Goal: Task Accomplishment & Management: Use online tool/utility

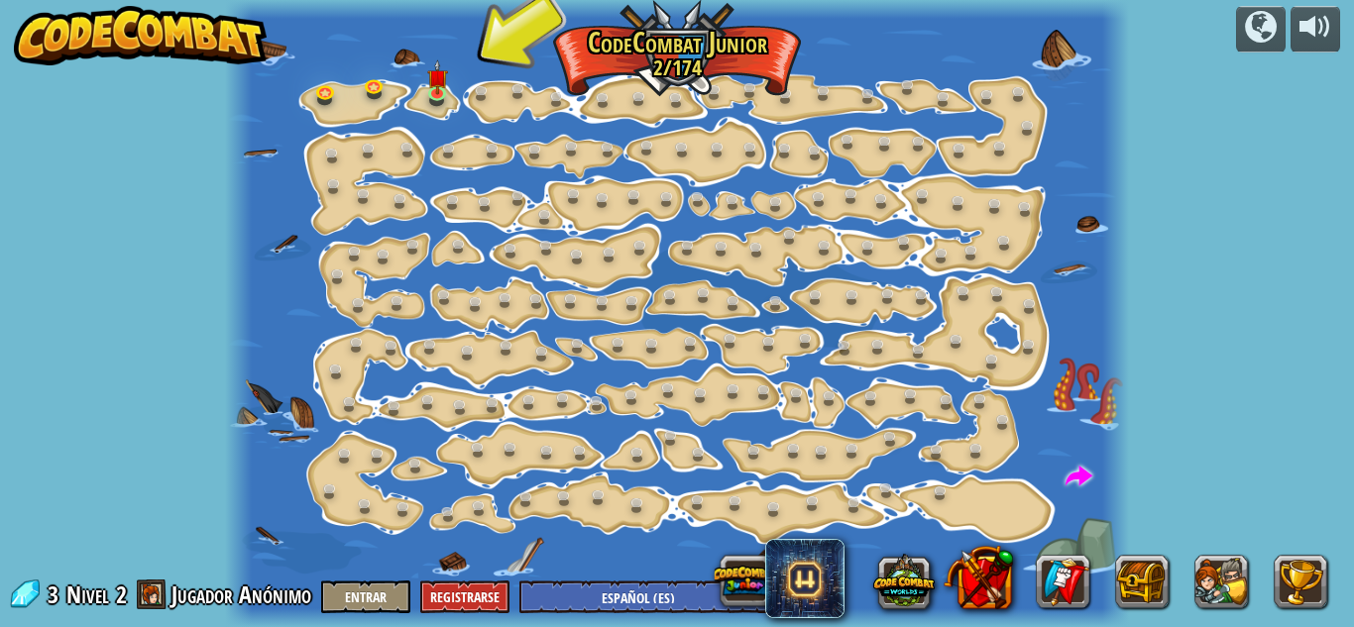
select select "es-ES"
click at [433, 88] on img at bounding box center [436, 69] width 21 height 48
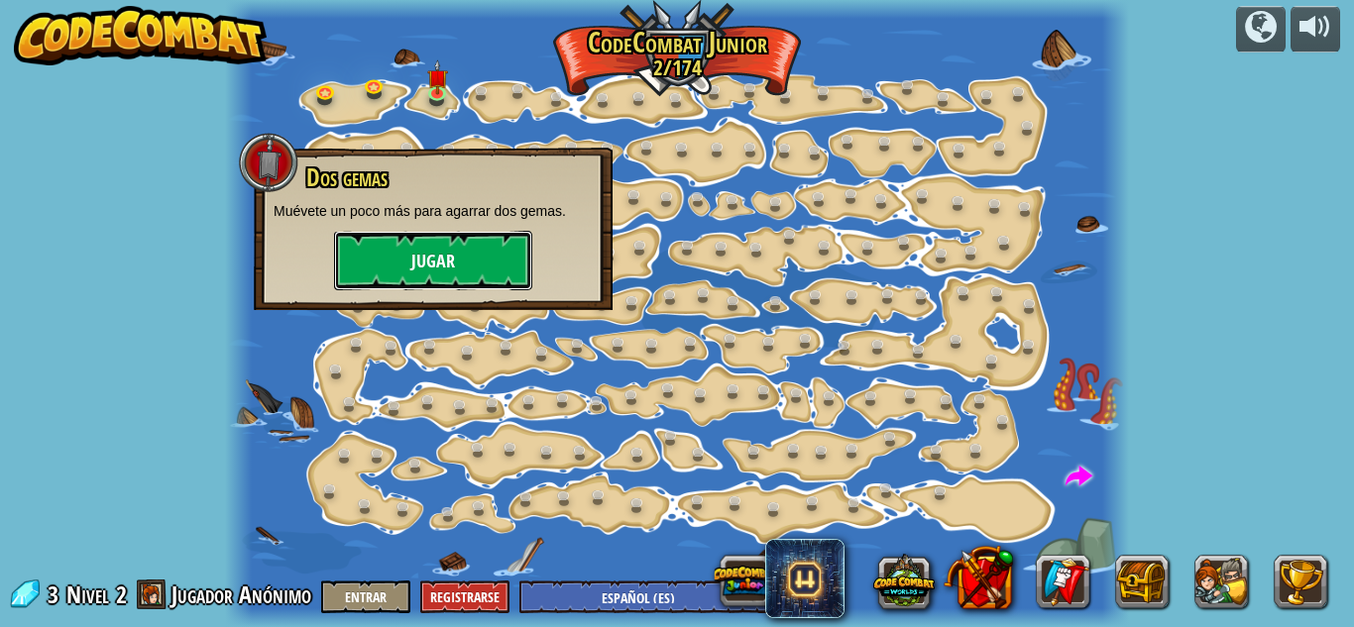
click at [390, 271] on button "Jugar" at bounding box center [433, 260] width 198 height 59
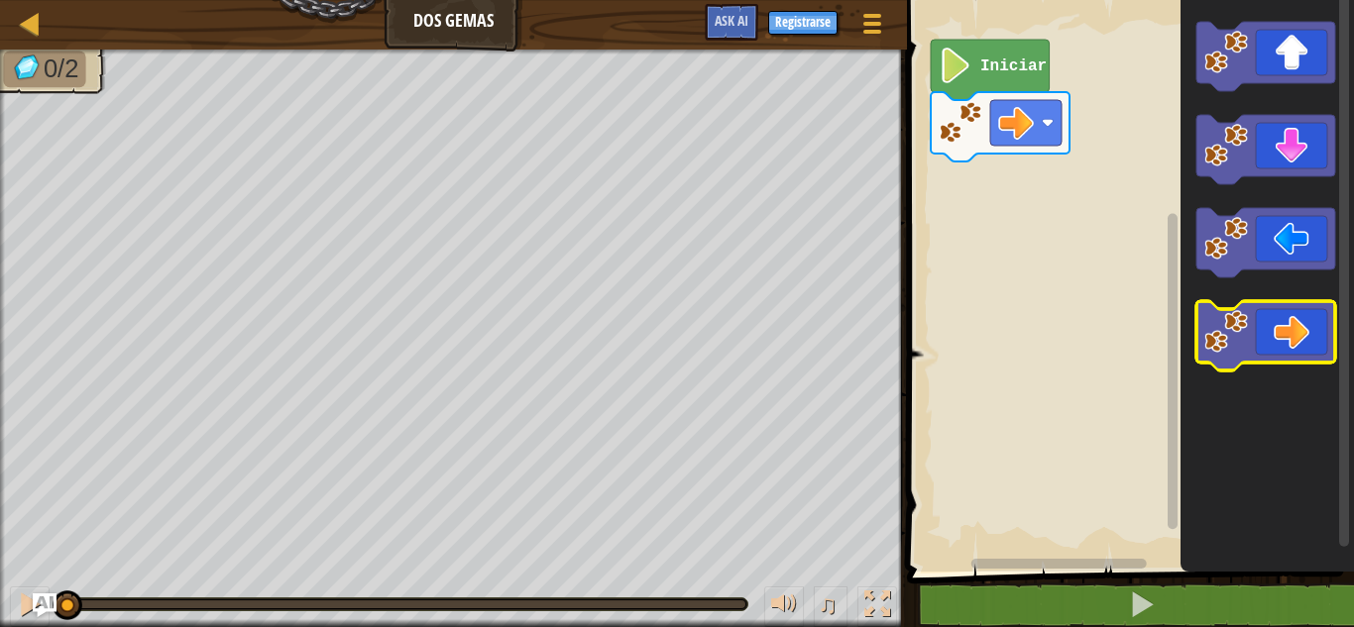
click at [1263, 318] on icon "Espacio de trabajo de Blockly" at bounding box center [1265, 335] width 139 height 69
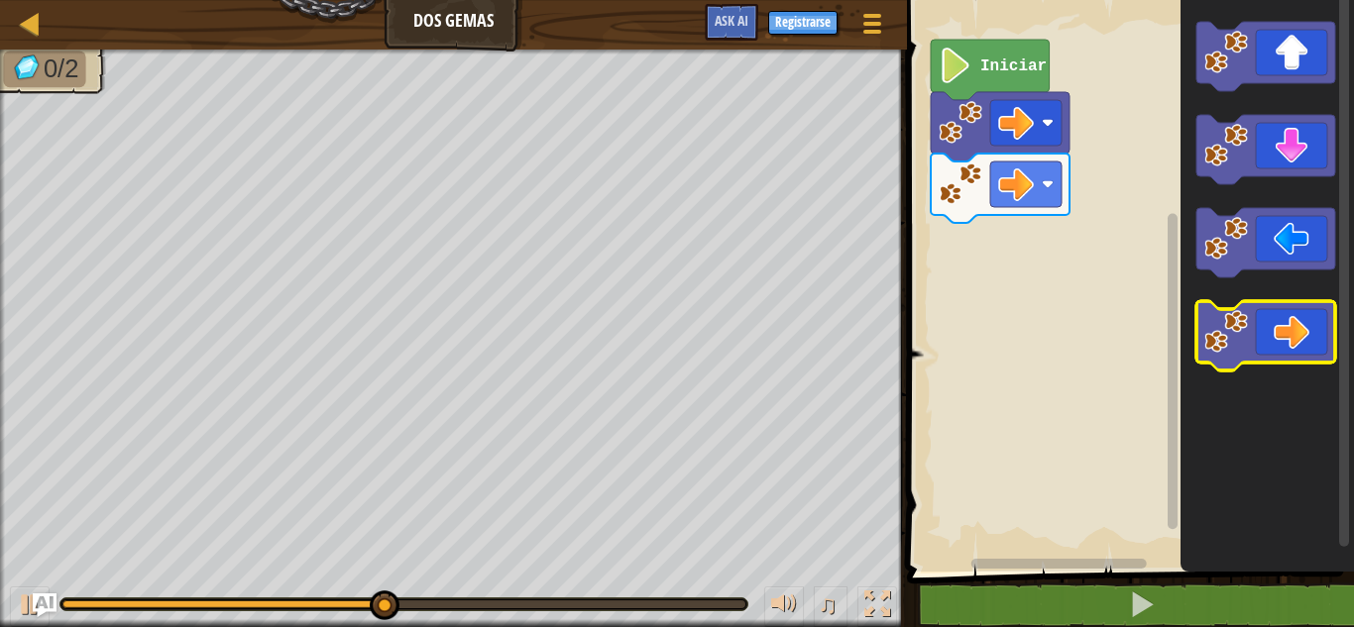
click at [1321, 312] on icon "Espacio de trabajo de Blockly" at bounding box center [1265, 335] width 139 height 69
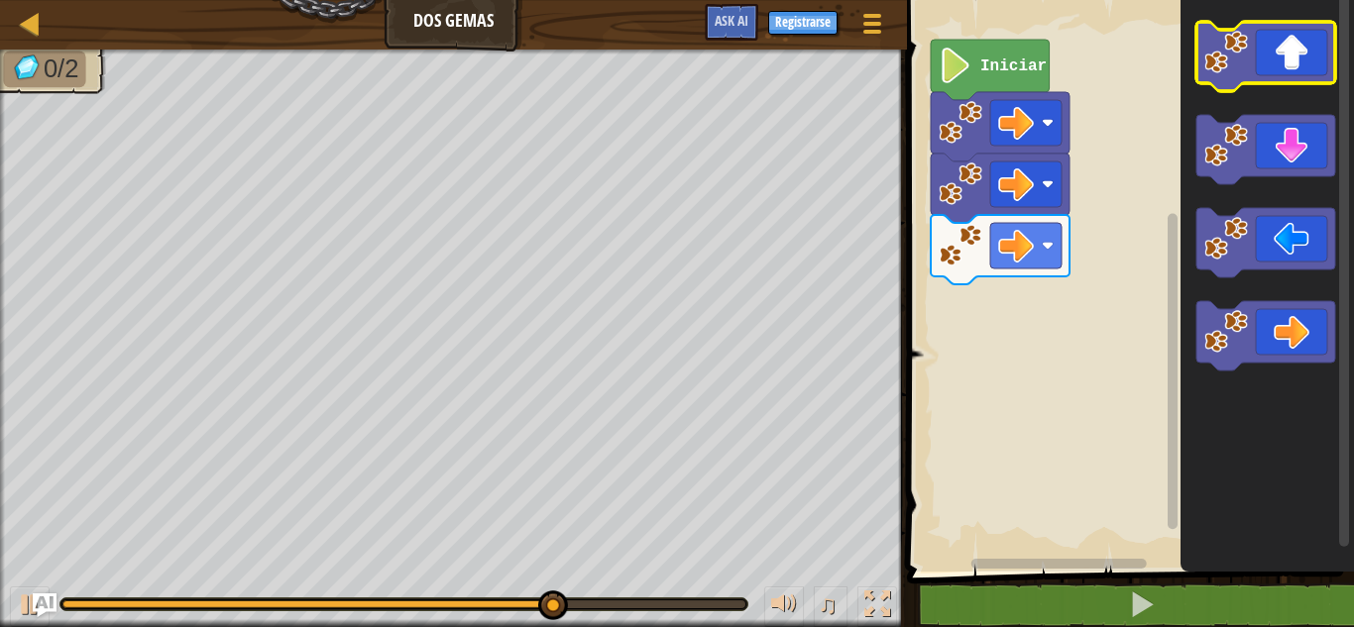
click at [1303, 79] on icon "Espacio de trabajo de Blockly" at bounding box center [1265, 56] width 139 height 69
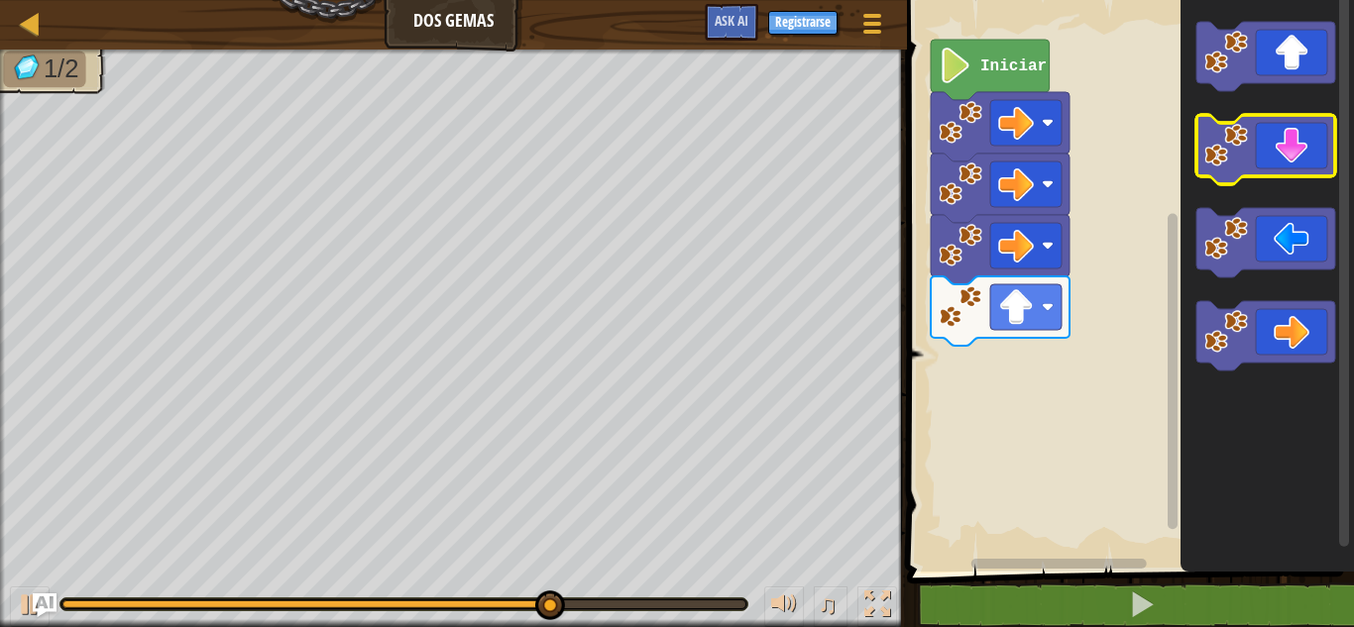
click at [1298, 171] on icon "Espacio de trabajo de Blockly" at bounding box center [1265, 149] width 139 height 69
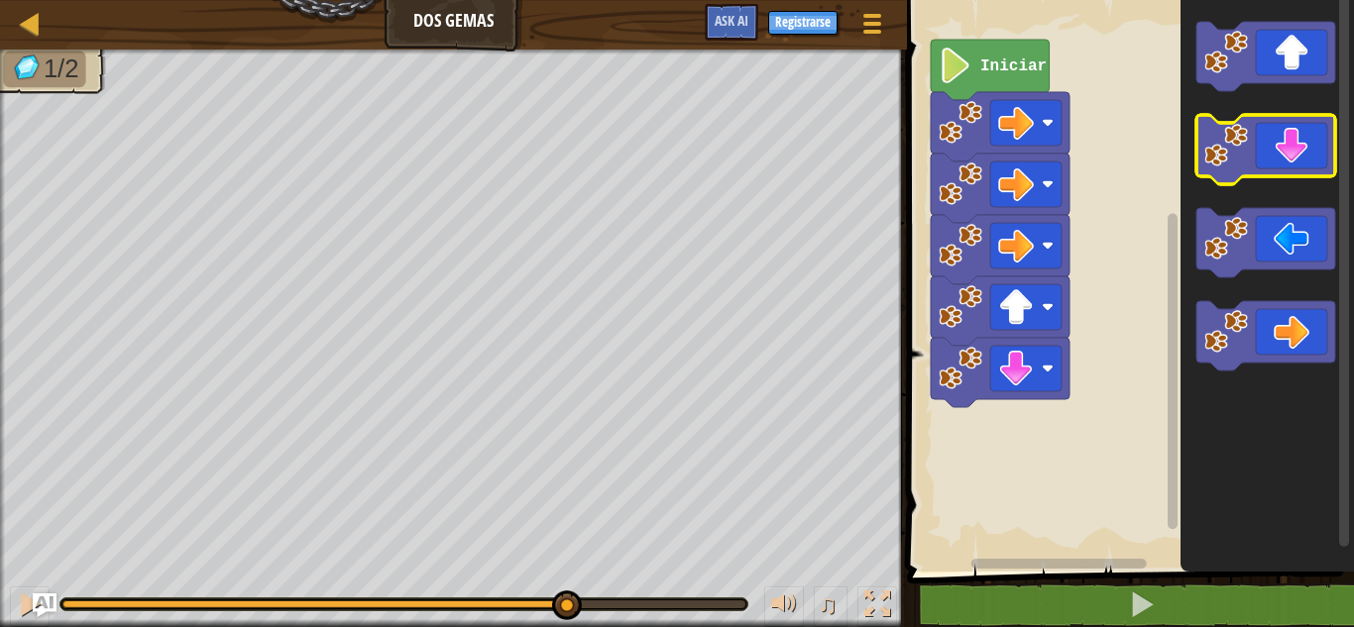
click at [1298, 171] on icon "Espacio de trabajo de Blockly" at bounding box center [1265, 149] width 139 height 69
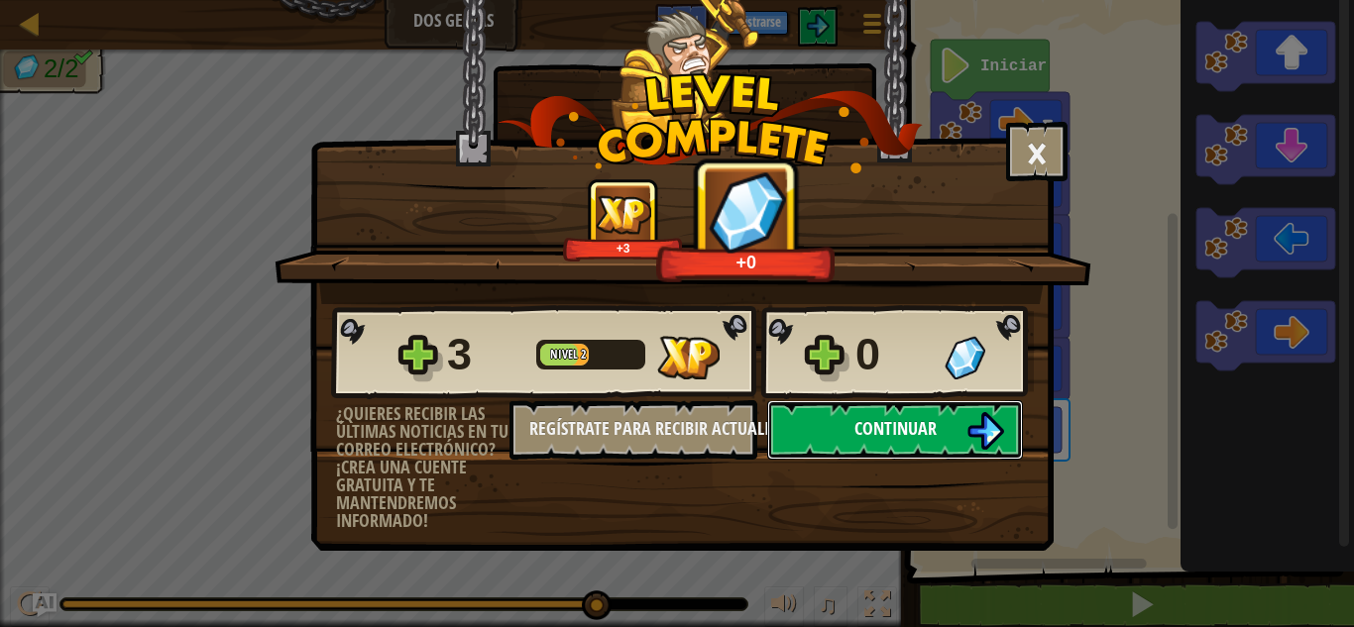
click at [976, 425] on img at bounding box center [985, 431] width 38 height 38
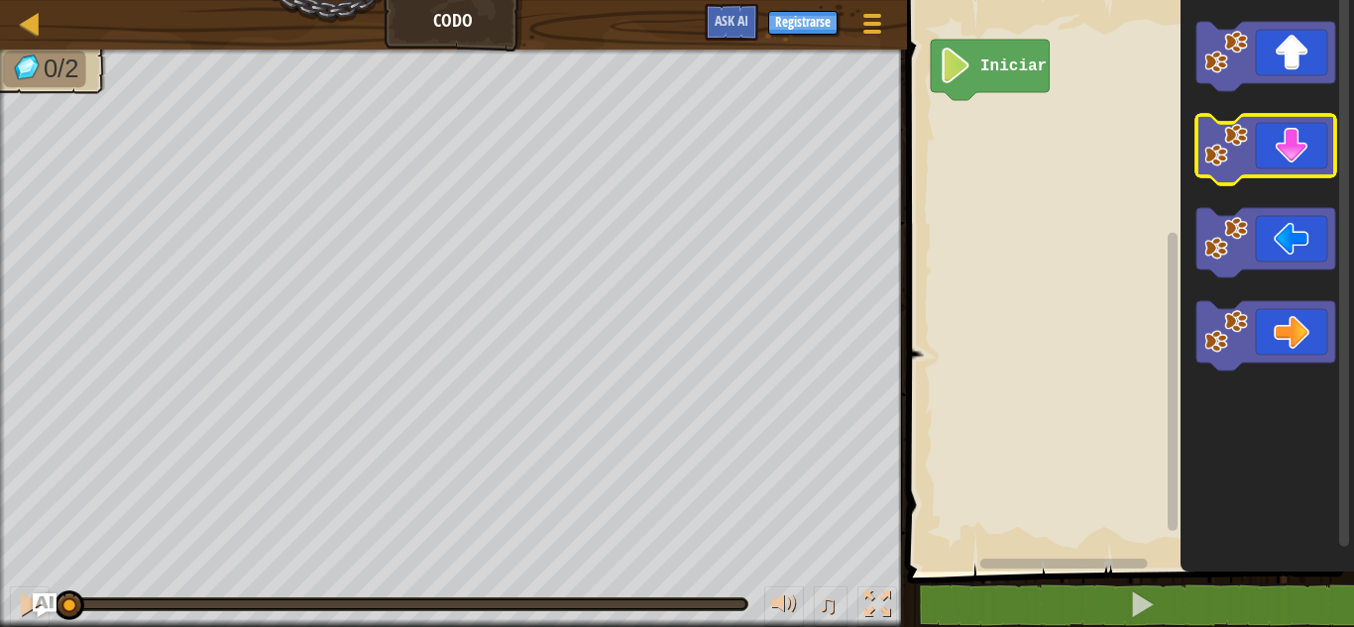
click at [1297, 142] on icon "Espacio de trabajo de Blockly" at bounding box center [1265, 149] width 139 height 69
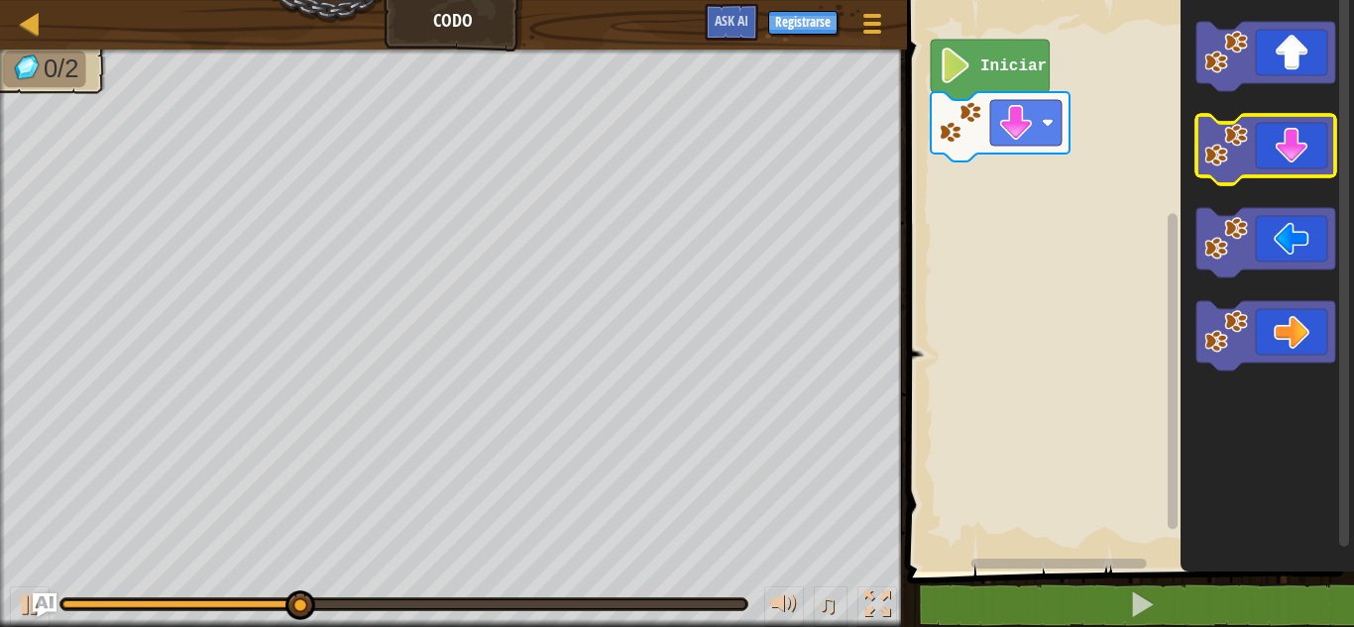
click at [1297, 142] on icon "Espacio de trabajo de Blockly" at bounding box center [1265, 149] width 139 height 69
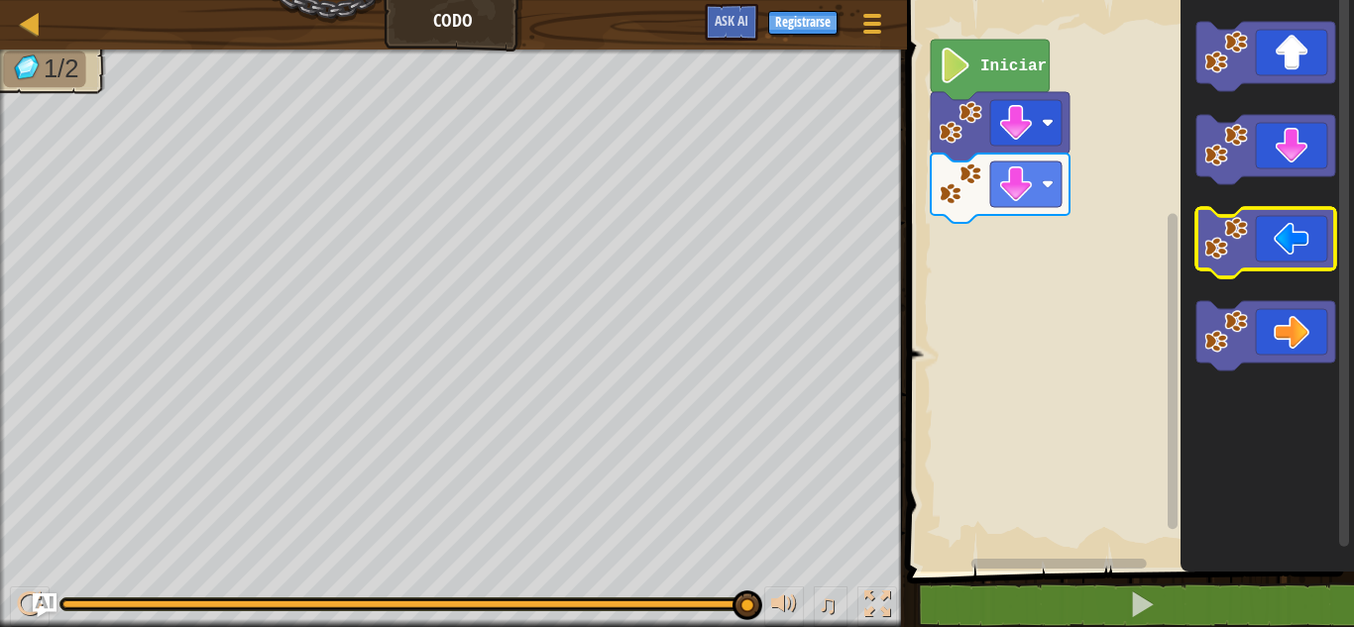
click at [1247, 246] on image "Espacio de trabajo de Blockly" at bounding box center [1226, 239] width 44 height 44
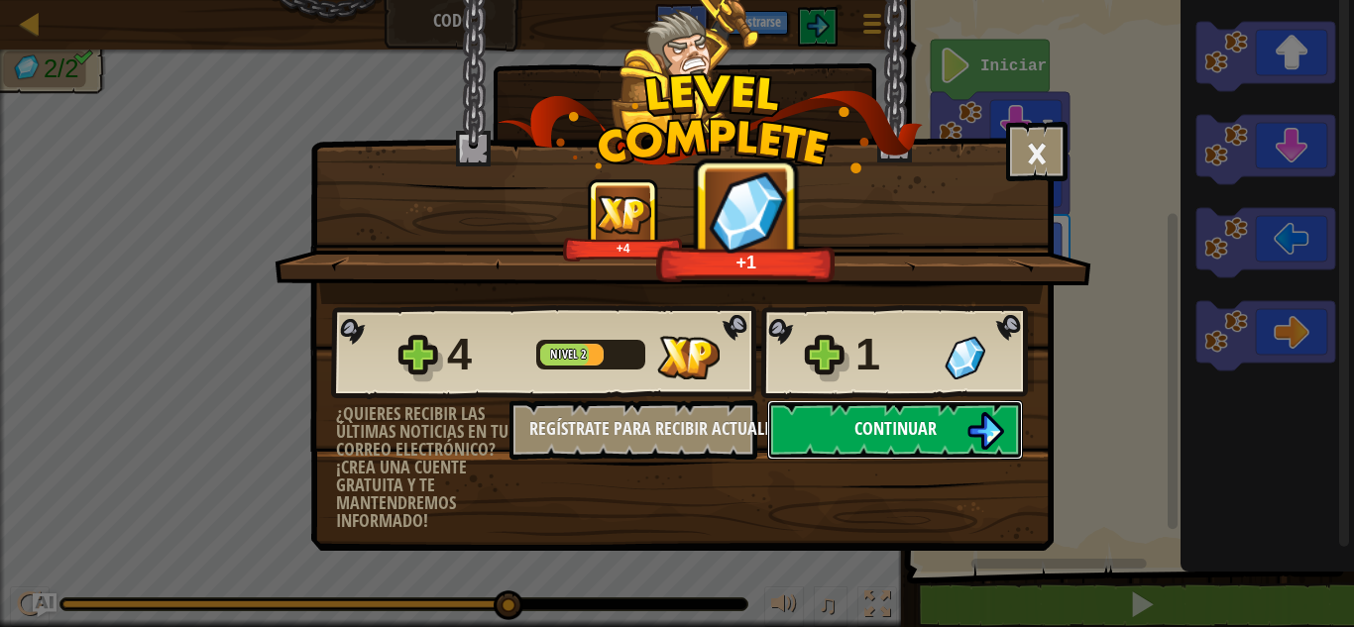
click at [994, 420] on img at bounding box center [985, 431] width 38 height 38
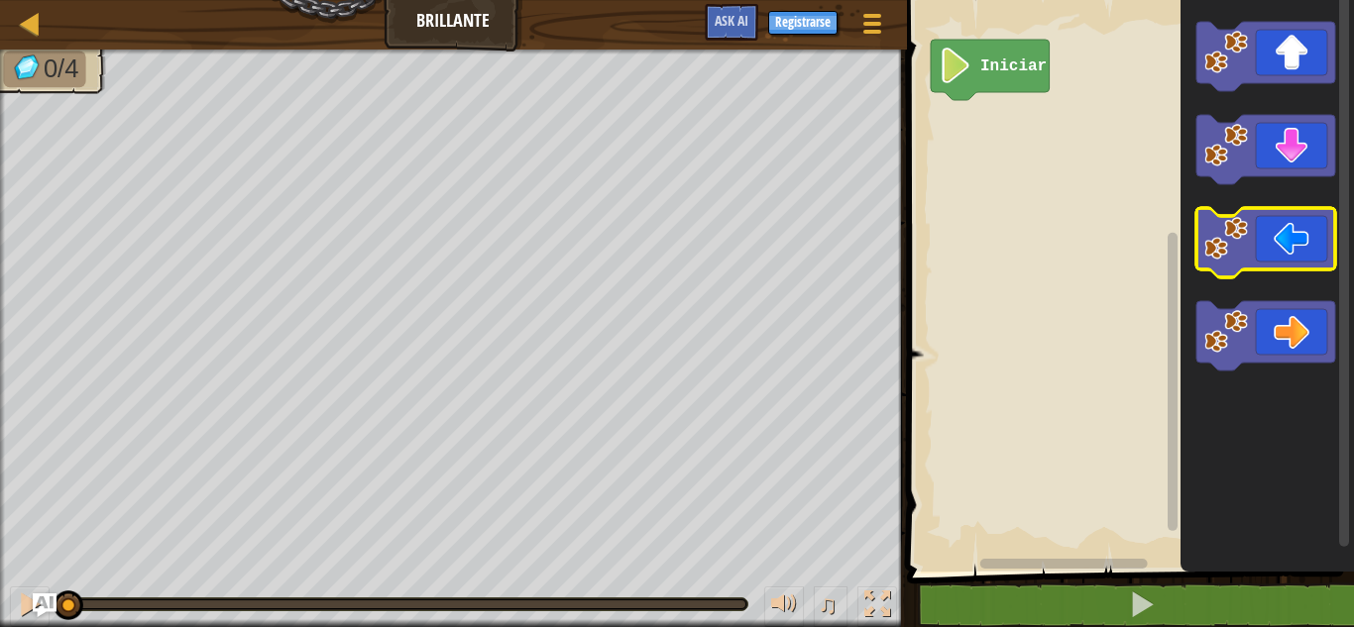
click at [1315, 259] on icon "Espacio de trabajo de Blockly" at bounding box center [1265, 242] width 139 height 69
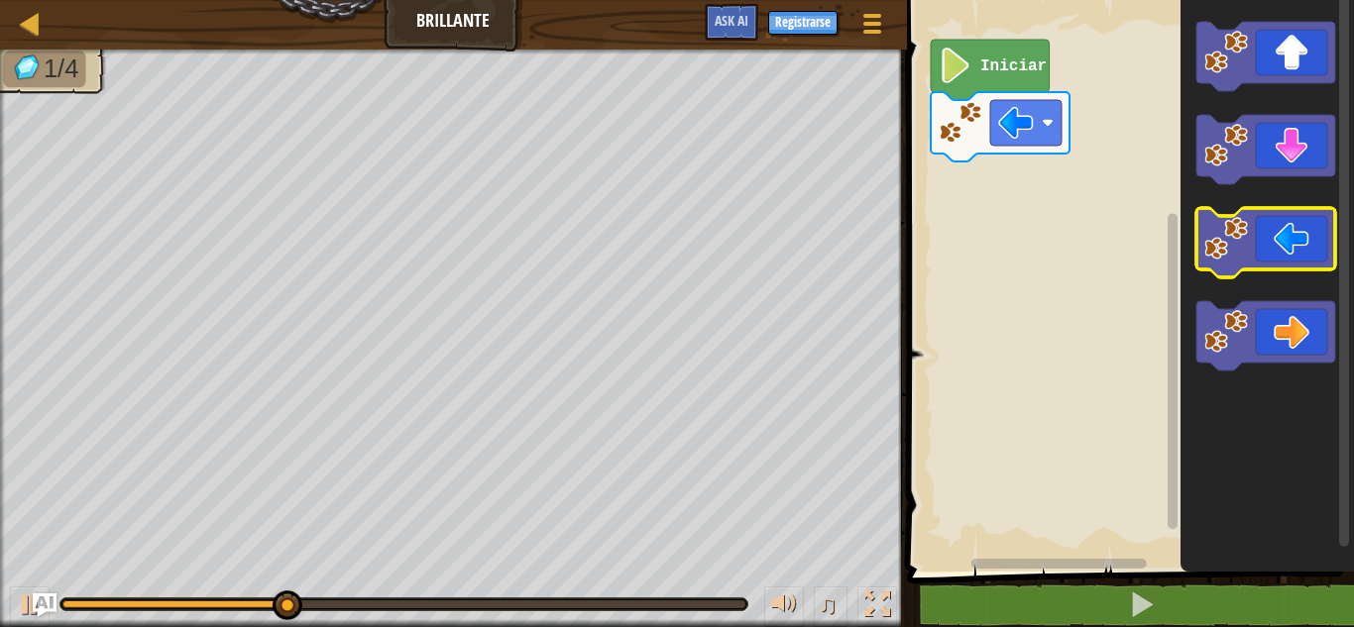
click at [1315, 259] on icon "Espacio de trabajo de Blockly" at bounding box center [1265, 242] width 139 height 69
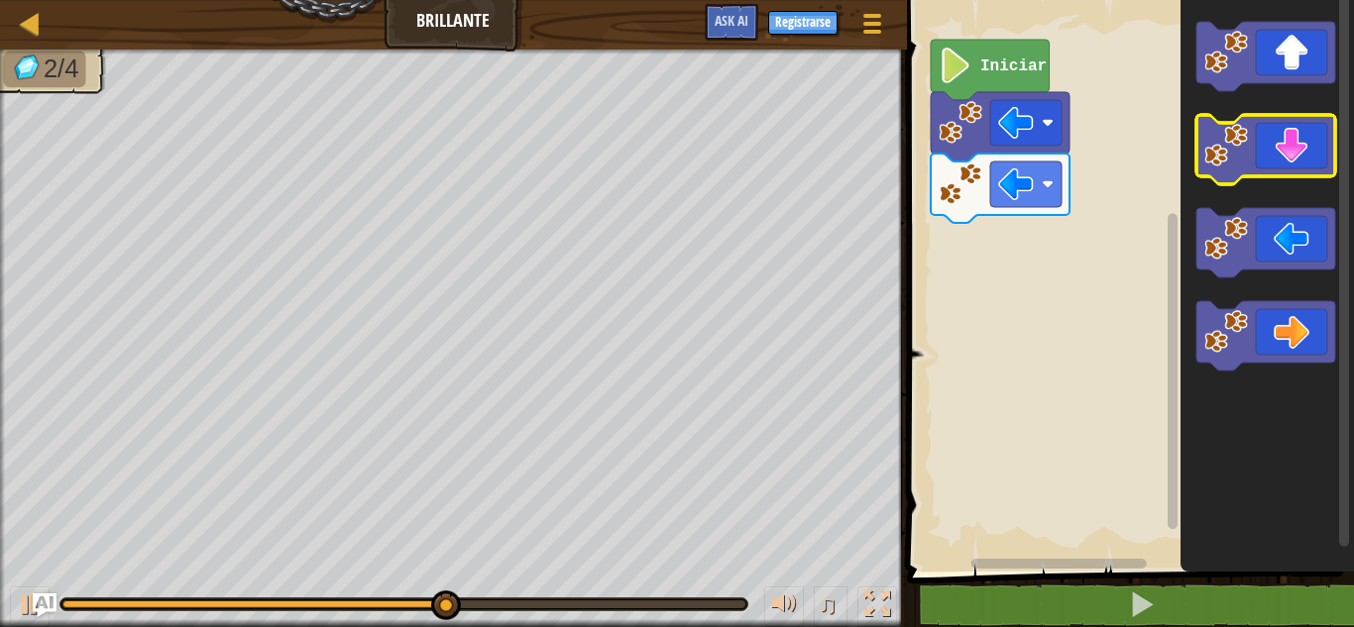
click at [1299, 139] on icon "Espacio de trabajo de Blockly" at bounding box center [1265, 149] width 139 height 69
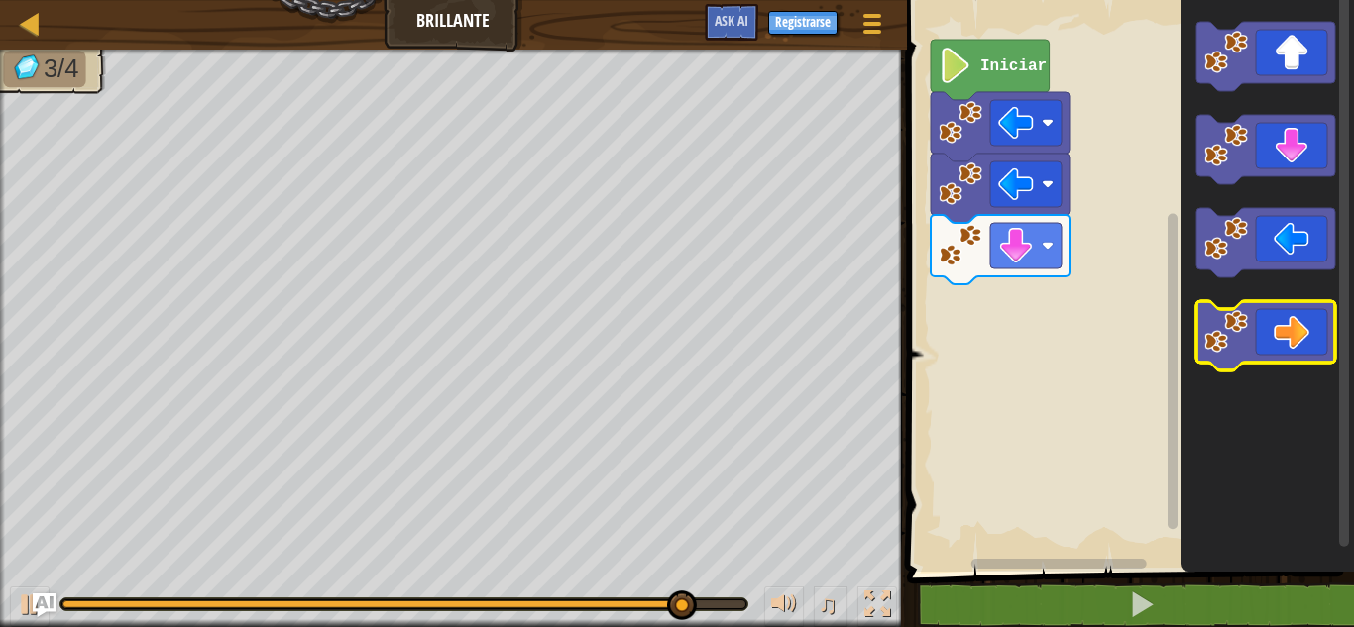
click at [1295, 317] on icon "Espacio de trabajo de Blockly" at bounding box center [1265, 335] width 139 height 69
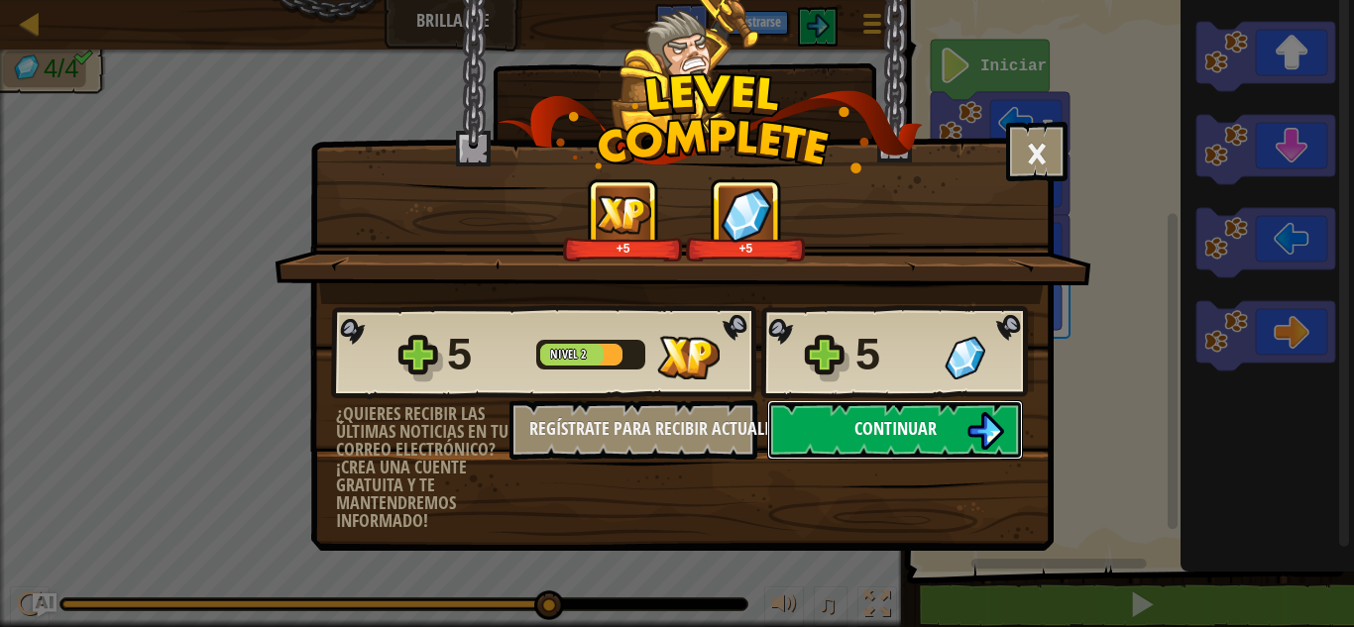
click at [969, 441] on img at bounding box center [985, 431] width 38 height 38
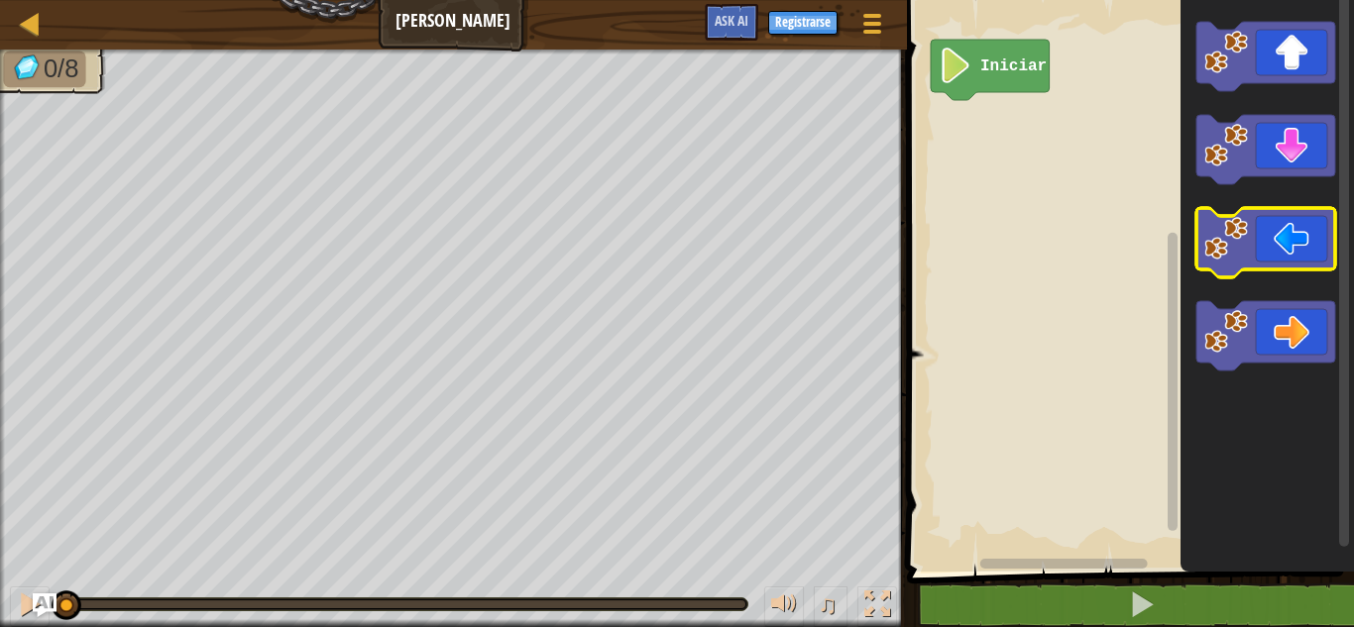
click at [1303, 257] on icon "Espacio de trabajo de Blockly" at bounding box center [1265, 242] width 139 height 69
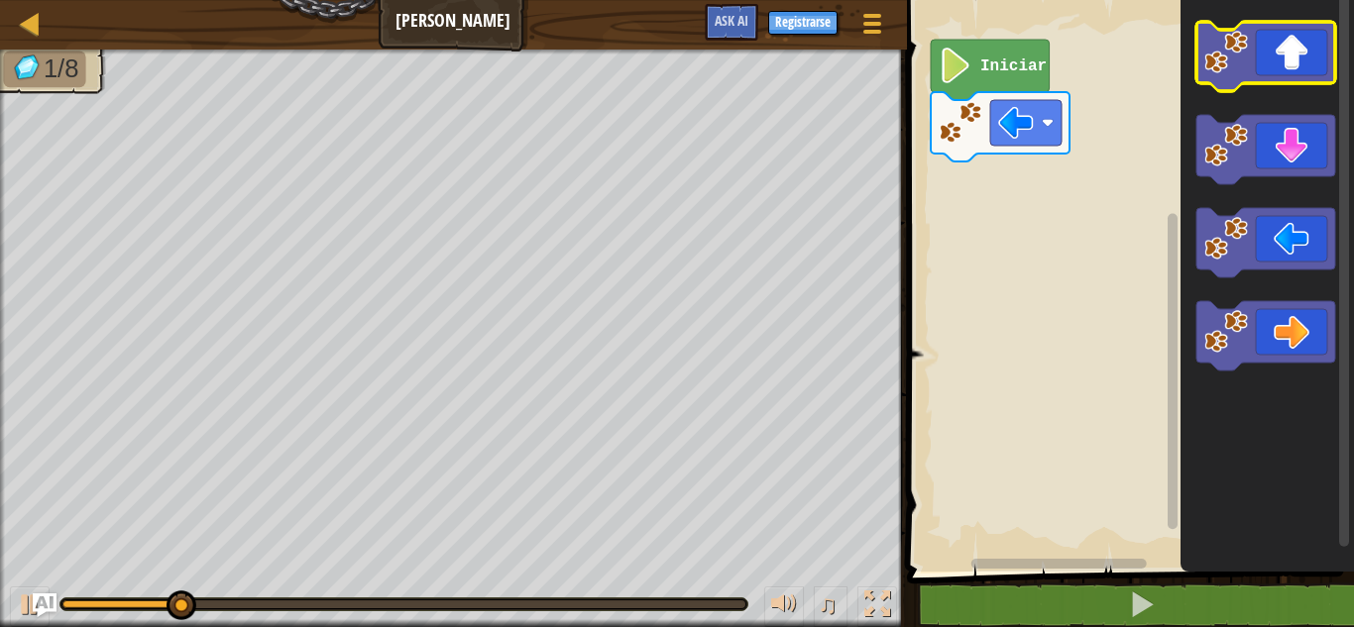
click at [1316, 57] on icon "Espacio de trabajo de Blockly" at bounding box center [1265, 56] width 139 height 69
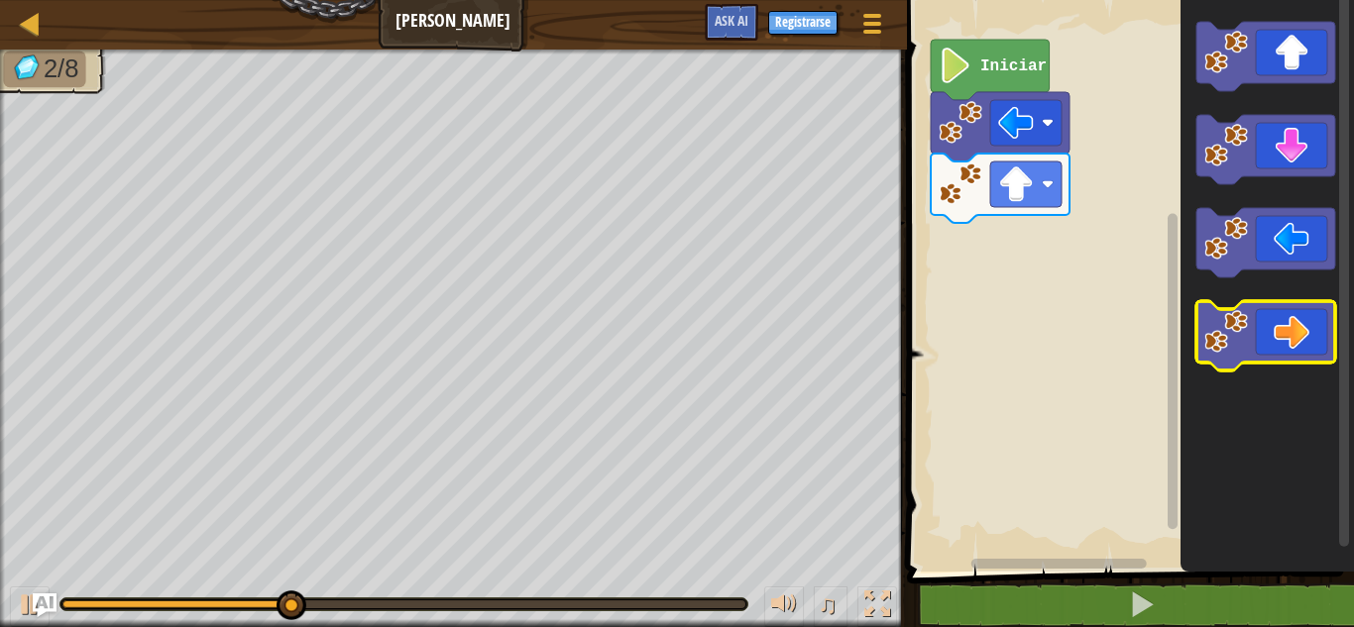
click at [1290, 335] on icon "Espacio de trabajo de Blockly" at bounding box center [1265, 335] width 139 height 69
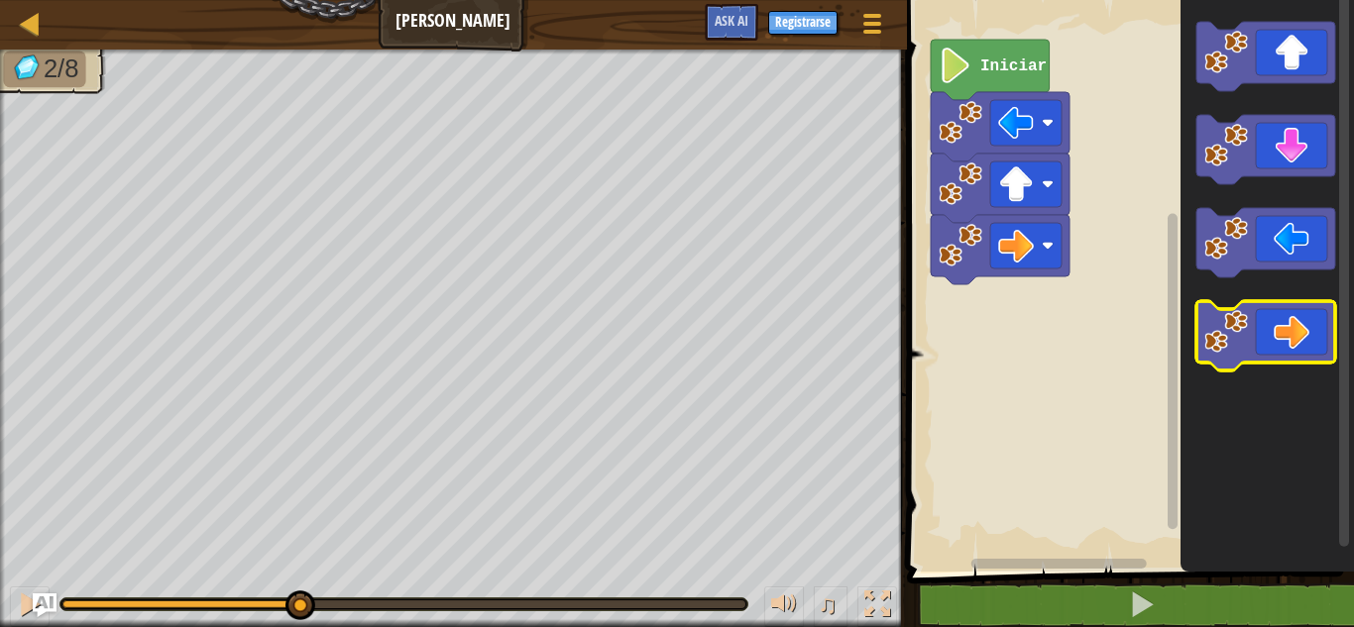
click at [1290, 335] on icon "Espacio de trabajo de Blockly" at bounding box center [1265, 335] width 139 height 69
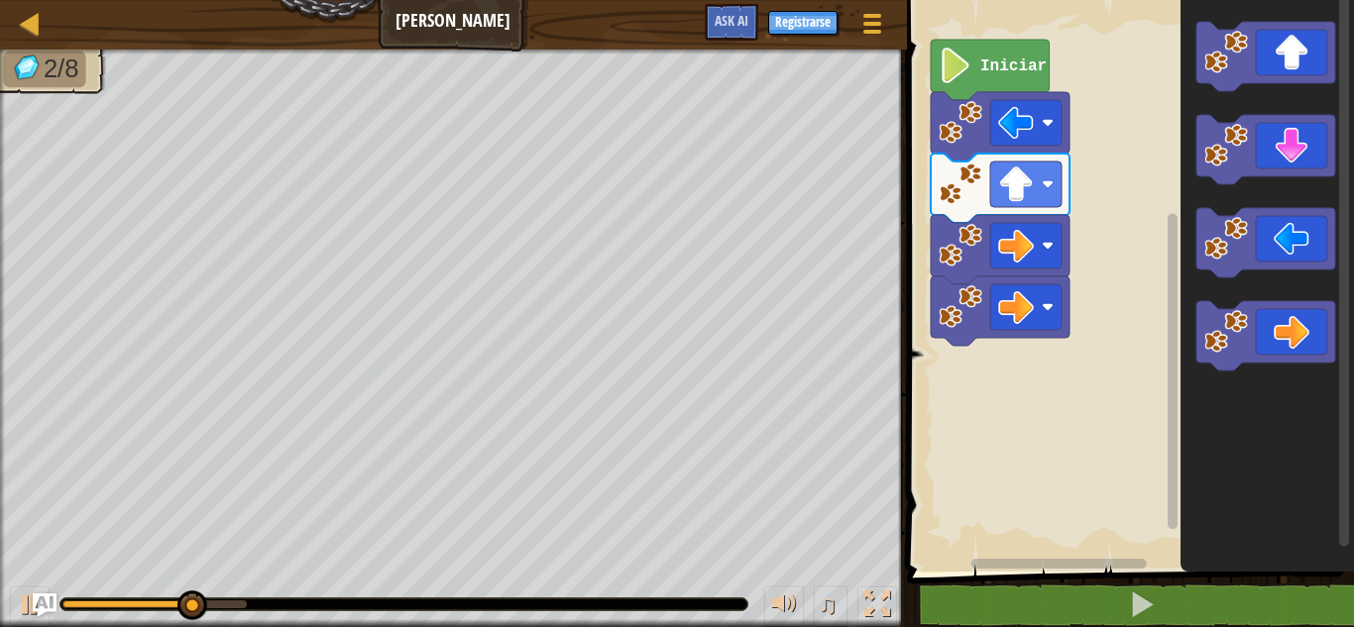
click at [1006, 65] on text "Iniciar" at bounding box center [1013, 66] width 66 height 18
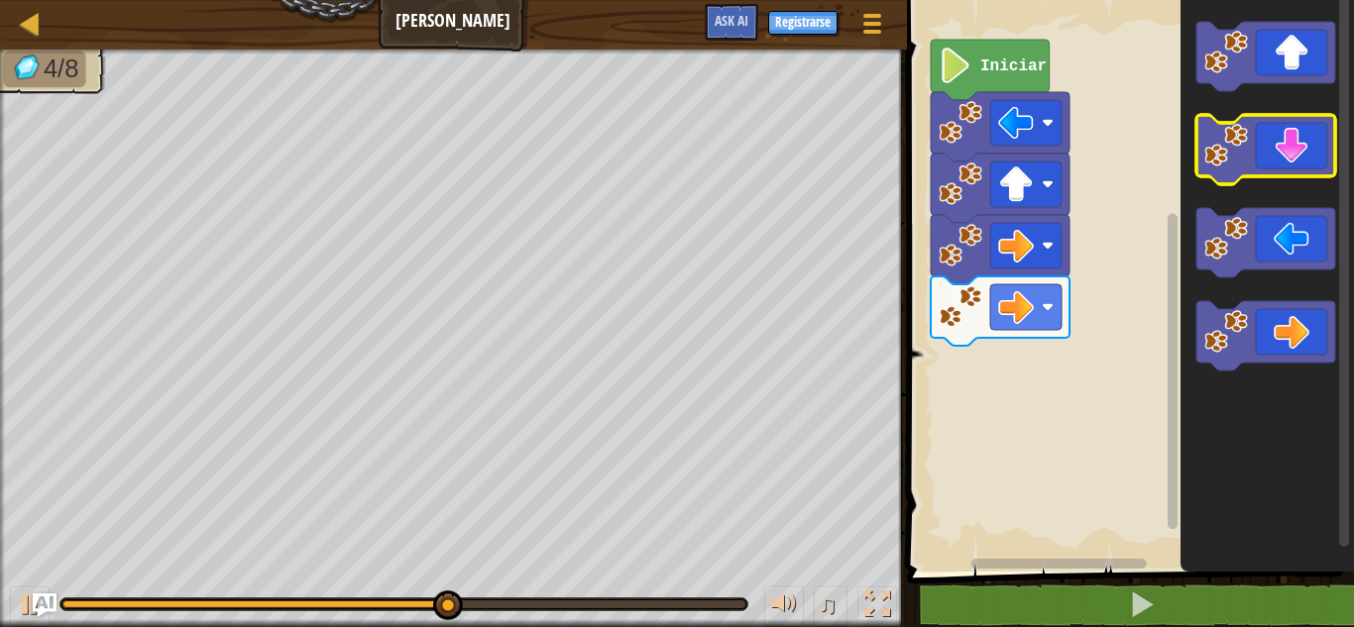
click at [1284, 146] on icon "Espacio de trabajo de Blockly" at bounding box center [1265, 149] width 139 height 69
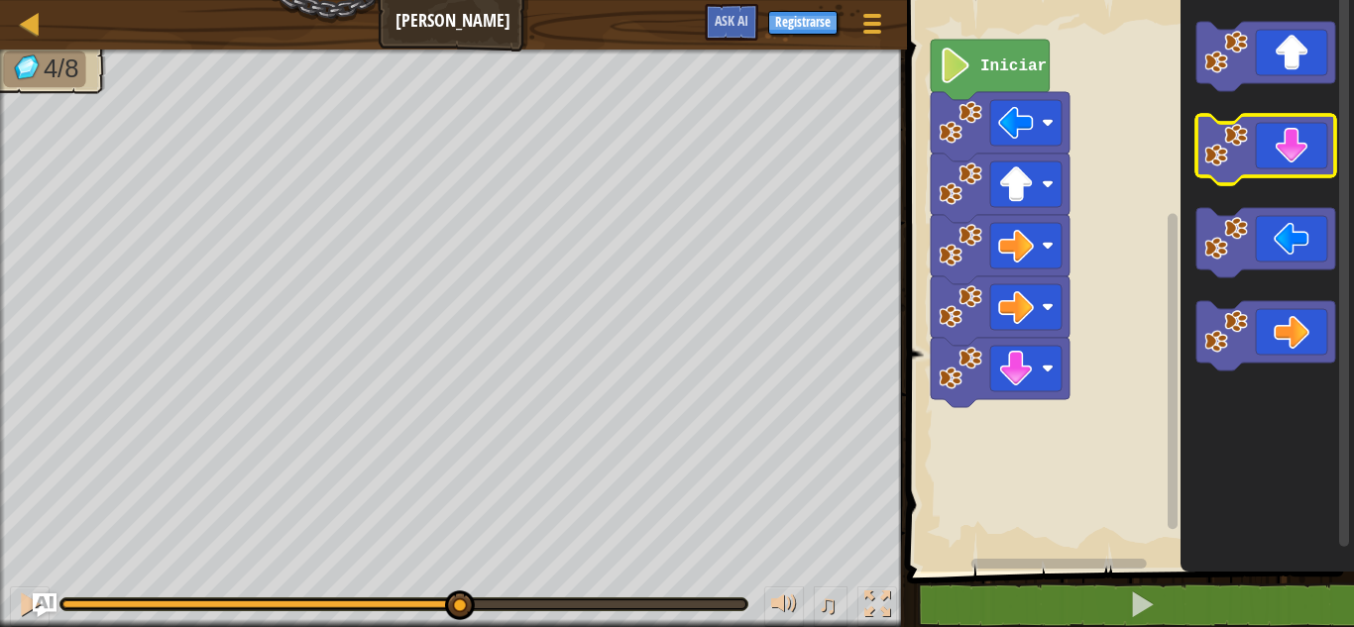
click at [1284, 146] on icon "Espacio de trabajo de Blockly" at bounding box center [1265, 149] width 139 height 69
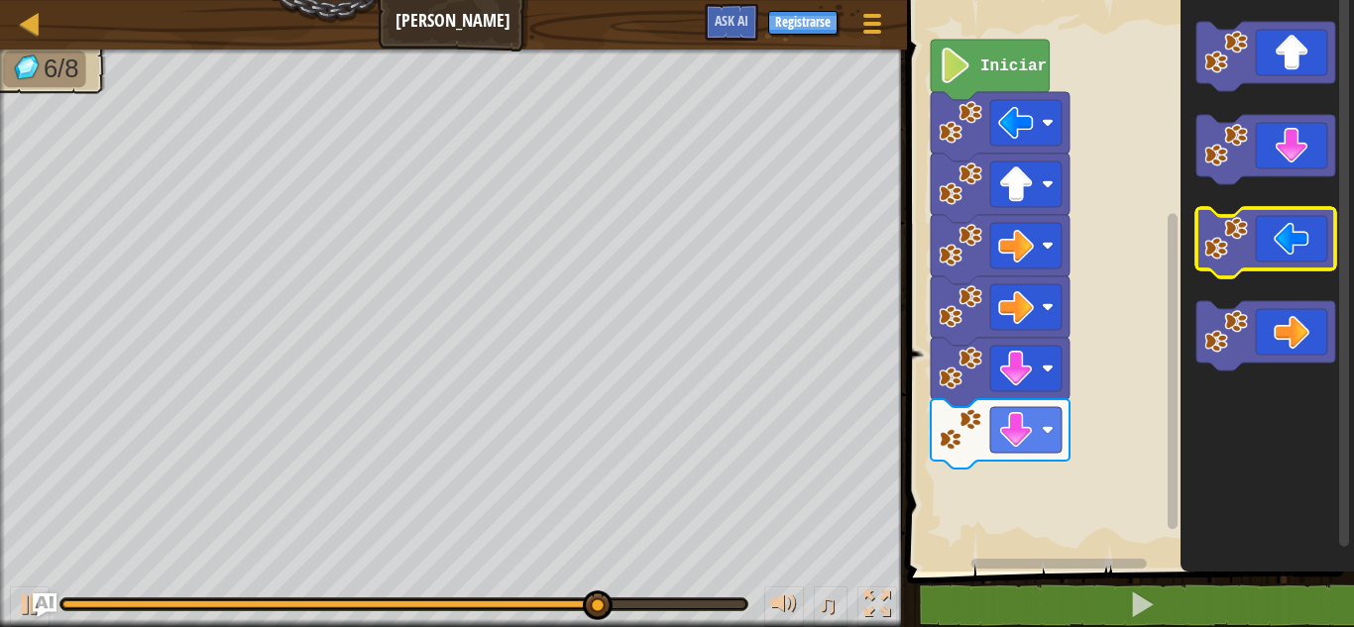
click at [1269, 261] on icon "Espacio de trabajo de Blockly" at bounding box center [1265, 242] width 139 height 69
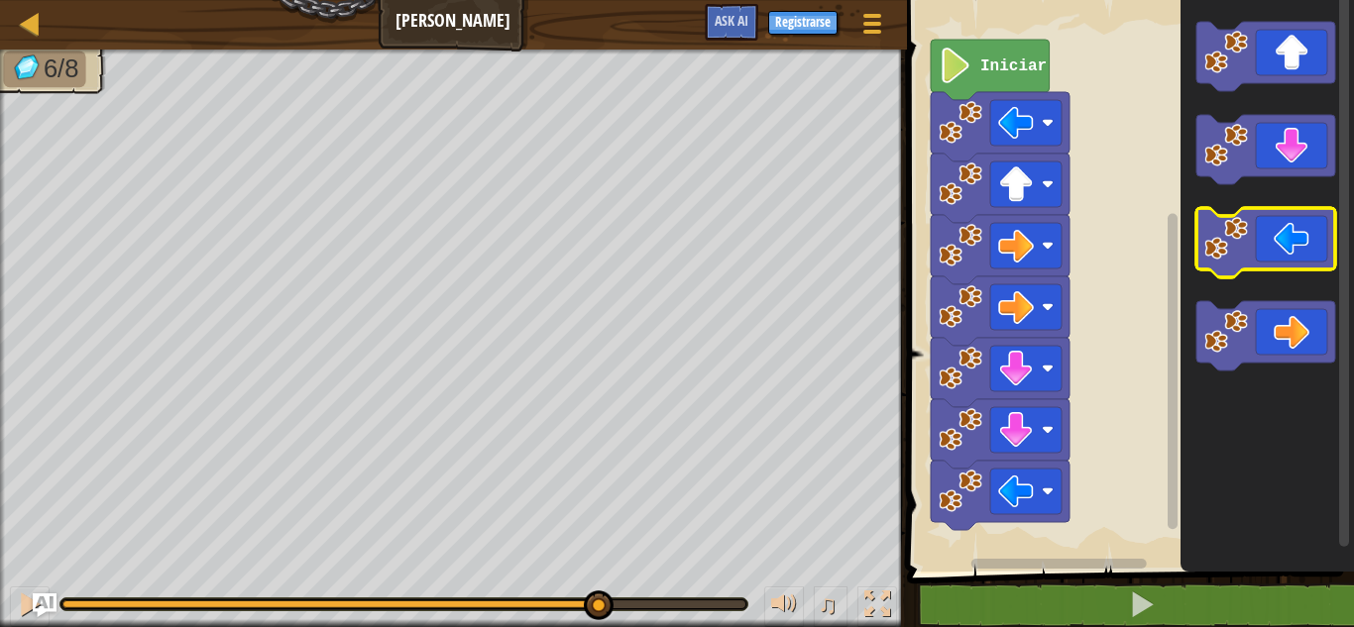
click at [1269, 261] on icon "Espacio de trabajo de Blockly" at bounding box center [1265, 242] width 139 height 69
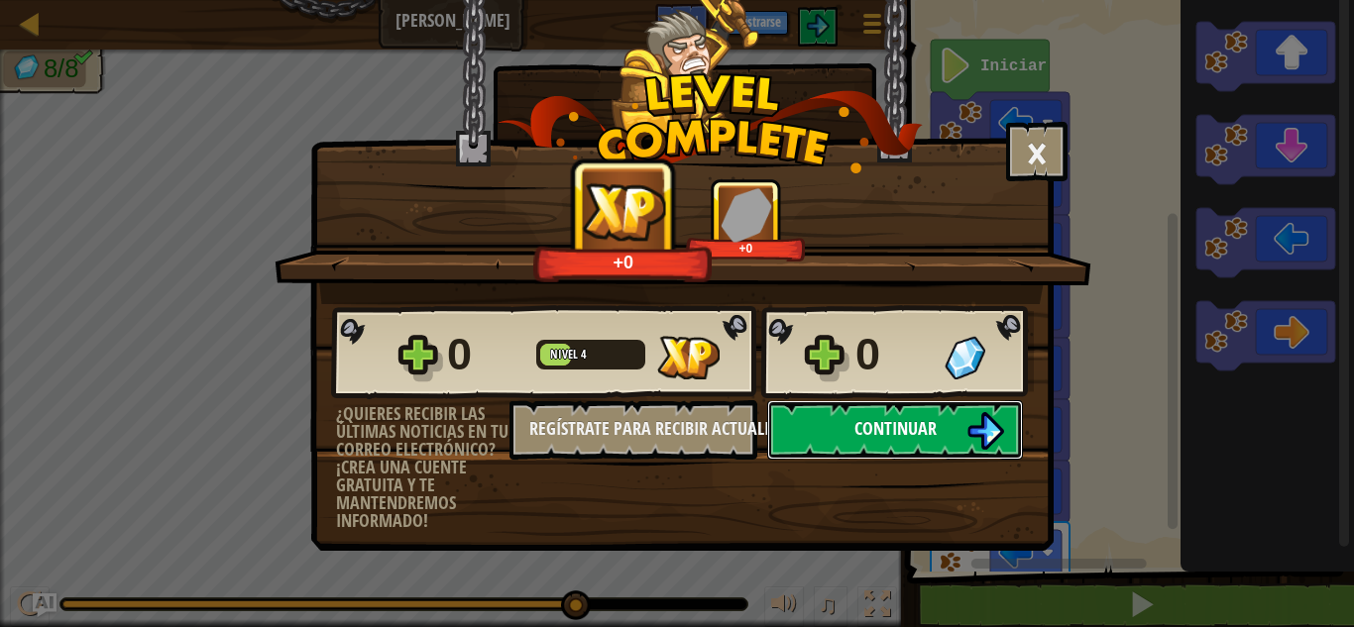
click at [960, 427] on button "Continuar" at bounding box center [895, 429] width 256 height 59
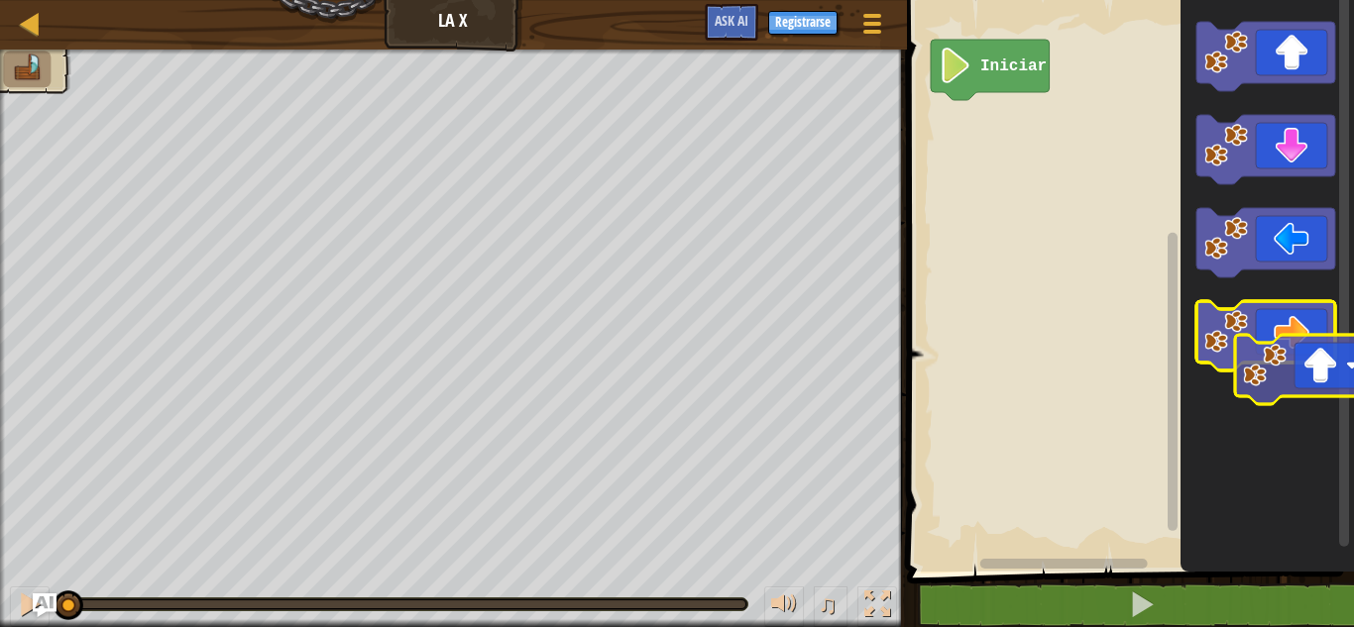
click at [1323, 380] on icon "Espacio de trabajo de Blockly" at bounding box center [1267, 281] width 173 height 582
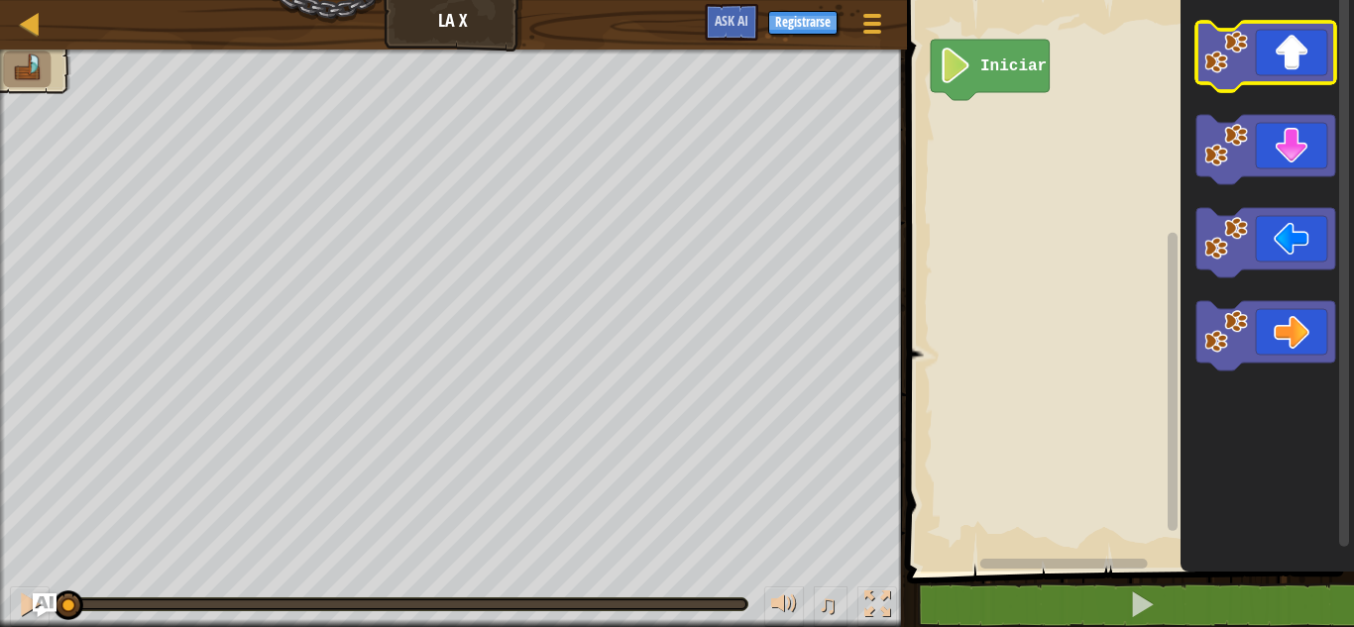
click at [1278, 71] on icon "Espacio de trabajo de Blockly" at bounding box center [1265, 56] width 139 height 69
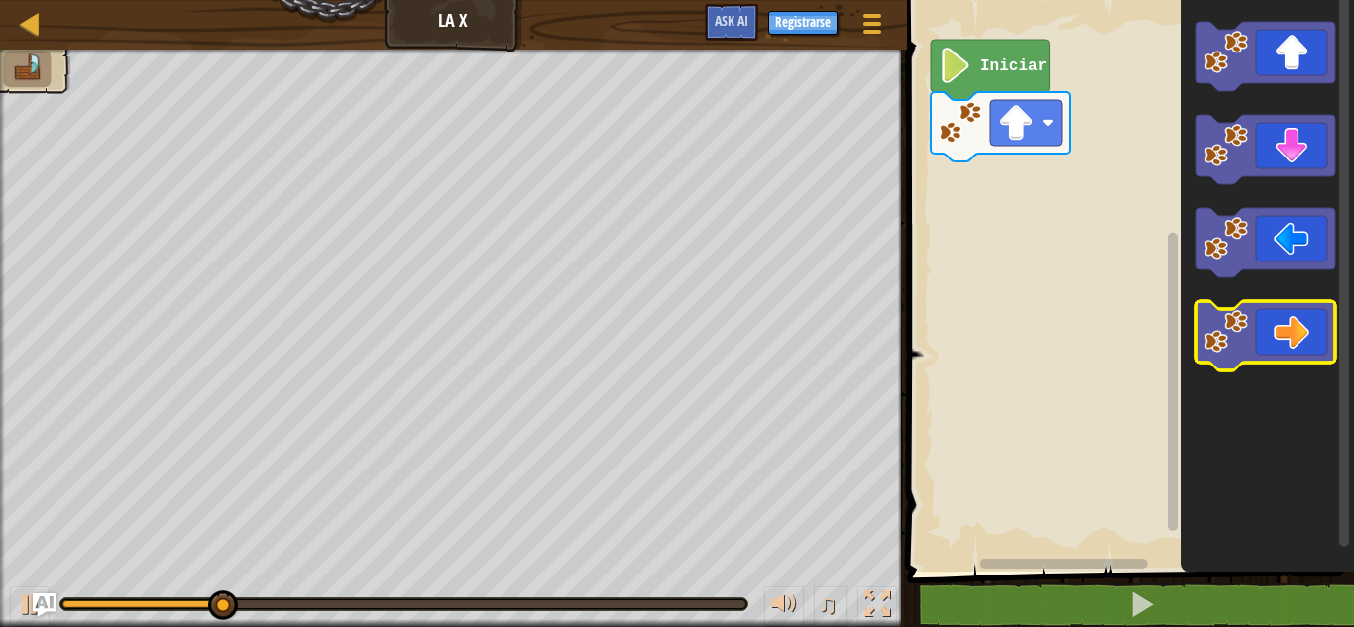
click at [1297, 362] on icon "Espacio de trabajo de Blockly" at bounding box center [1265, 335] width 139 height 69
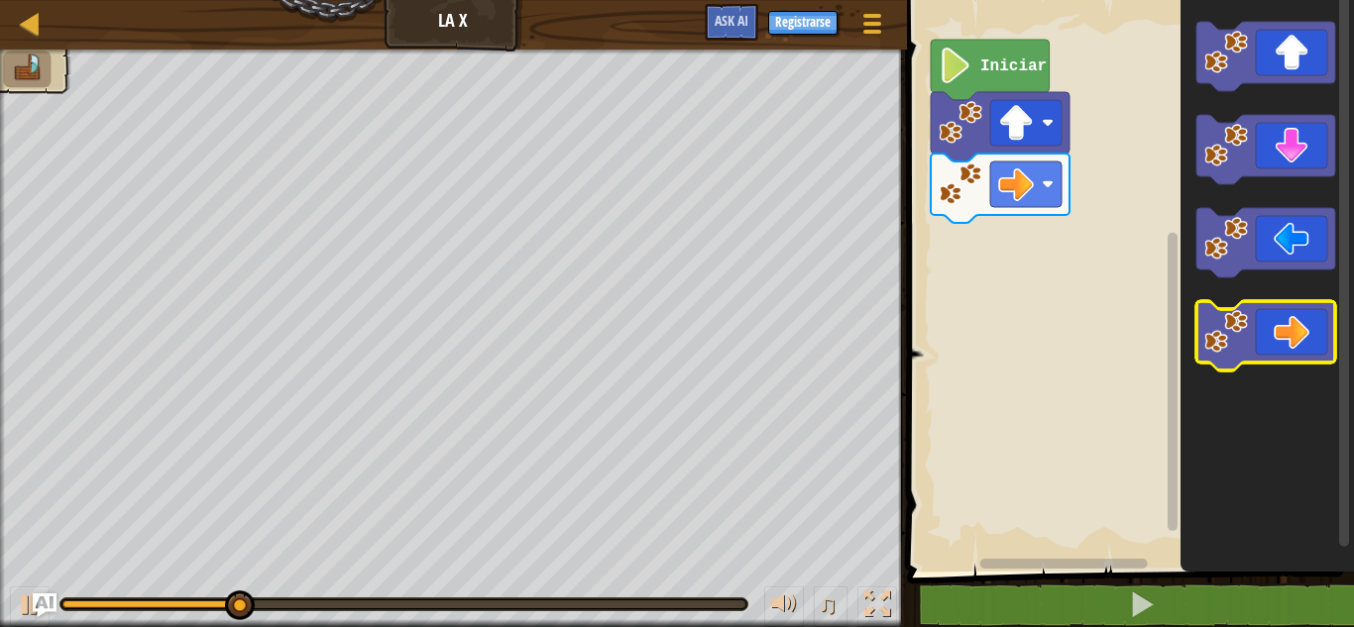
click at [1297, 362] on icon "Espacio de trabajo de Blockly" at bounding box center [1265, 335] width 139 height 69
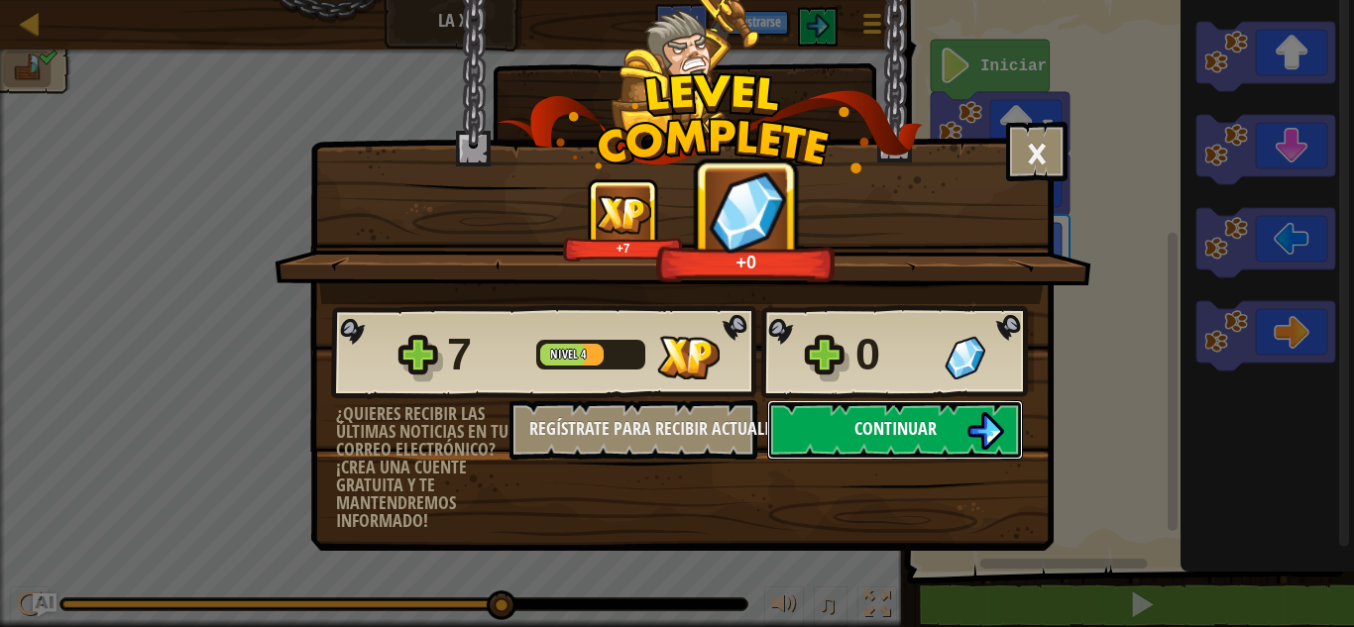
click at [963, 441] on button "Continuar" at bounding box center [895, 429] width 256 height 59
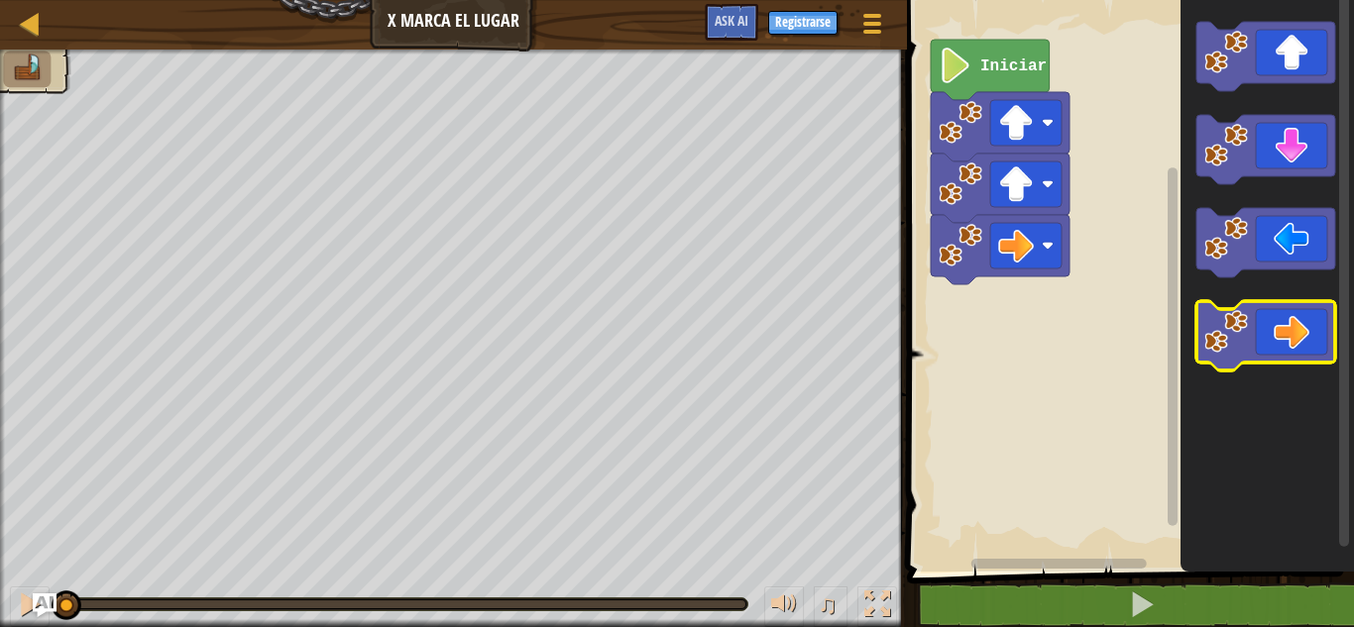
click at [1288, 329] on icon "Espacio de trabajo de Blockly" at bounding box center [1265, 335] width 139 height 69
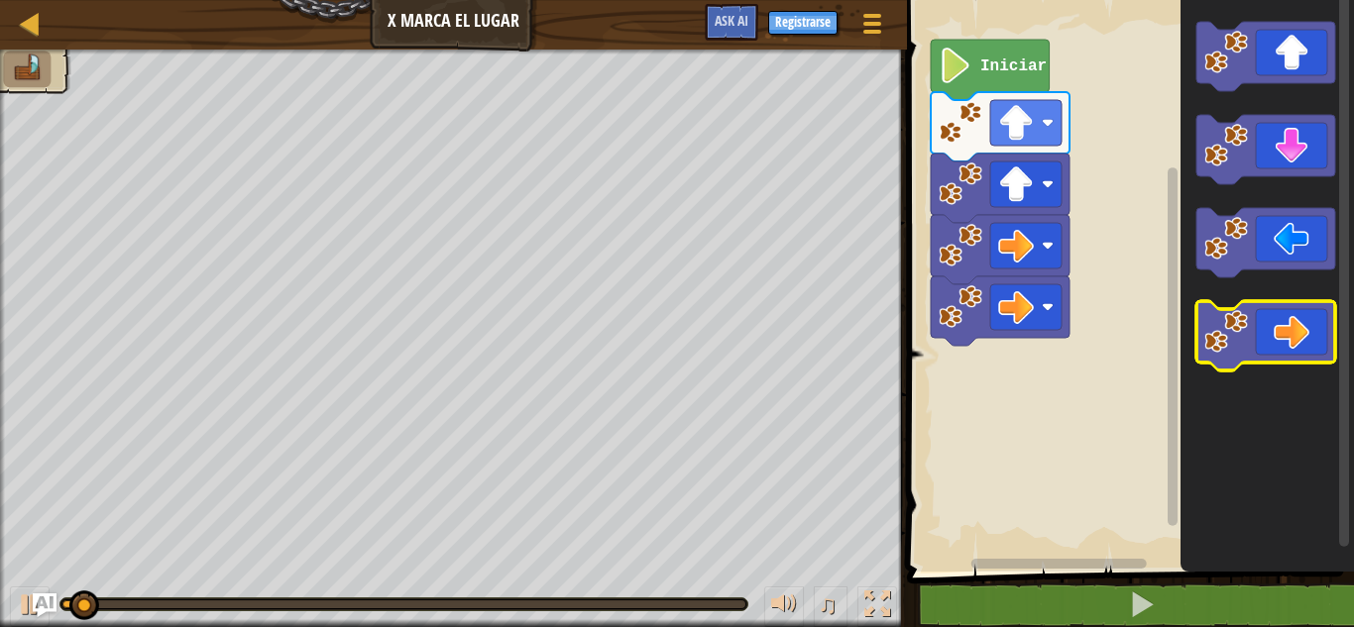
click at [1288, 329] on icon "Espacio de trabajo de Blockly" at bounding box center [1265, 335] width 139 height 69
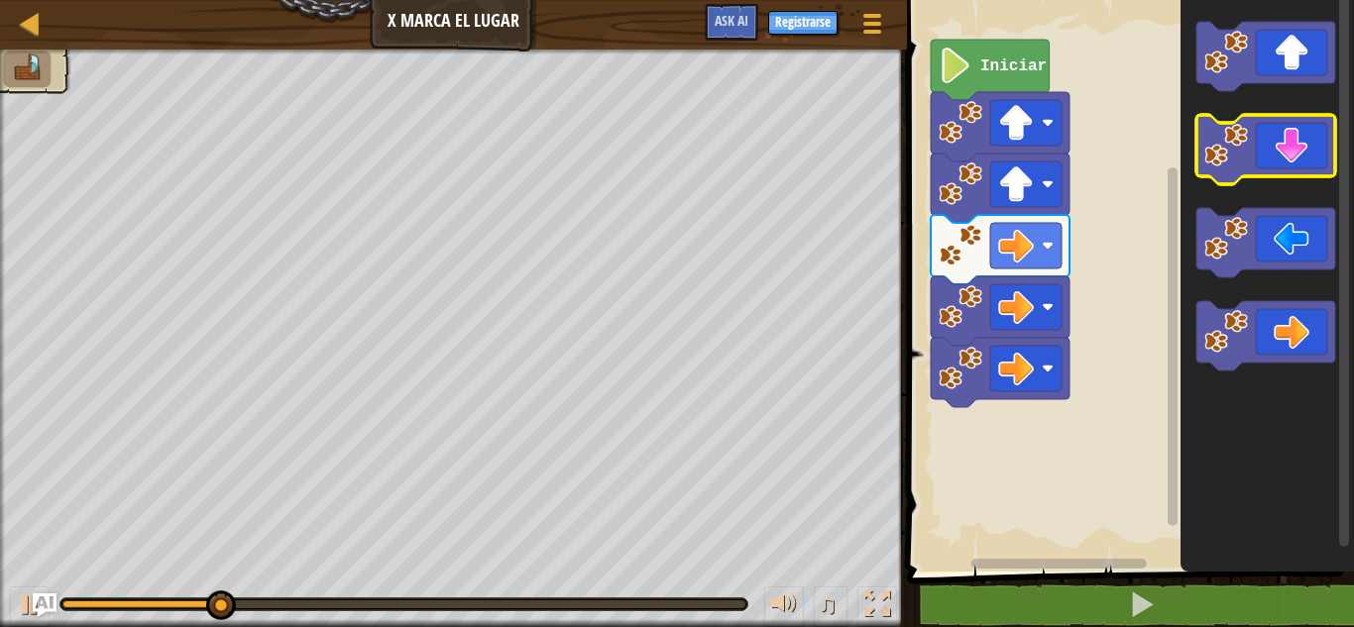
click at [1289, 167] on icon "Espacio de trabajo de Blockly" at bounding box center [1265, 149] width 139 height 69
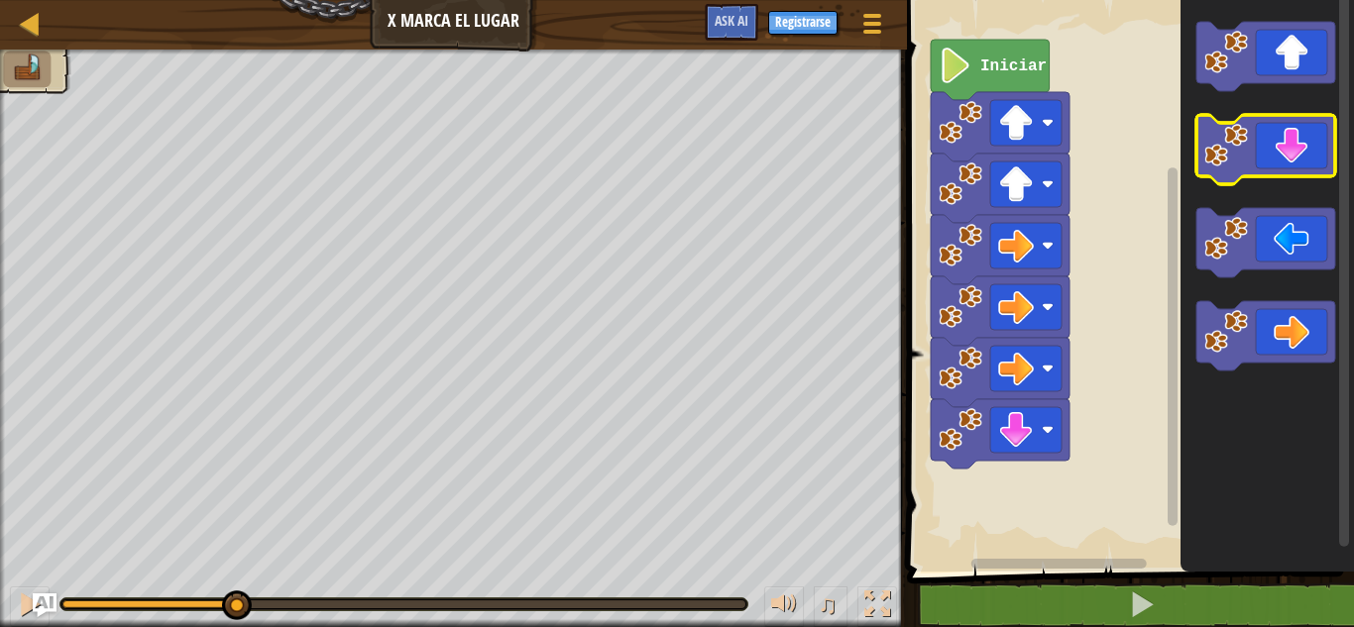
click at [1289, 167] on icon "Espacio de trabajo de Blockly" at bounding box center [1265, 149] width 139 height 69
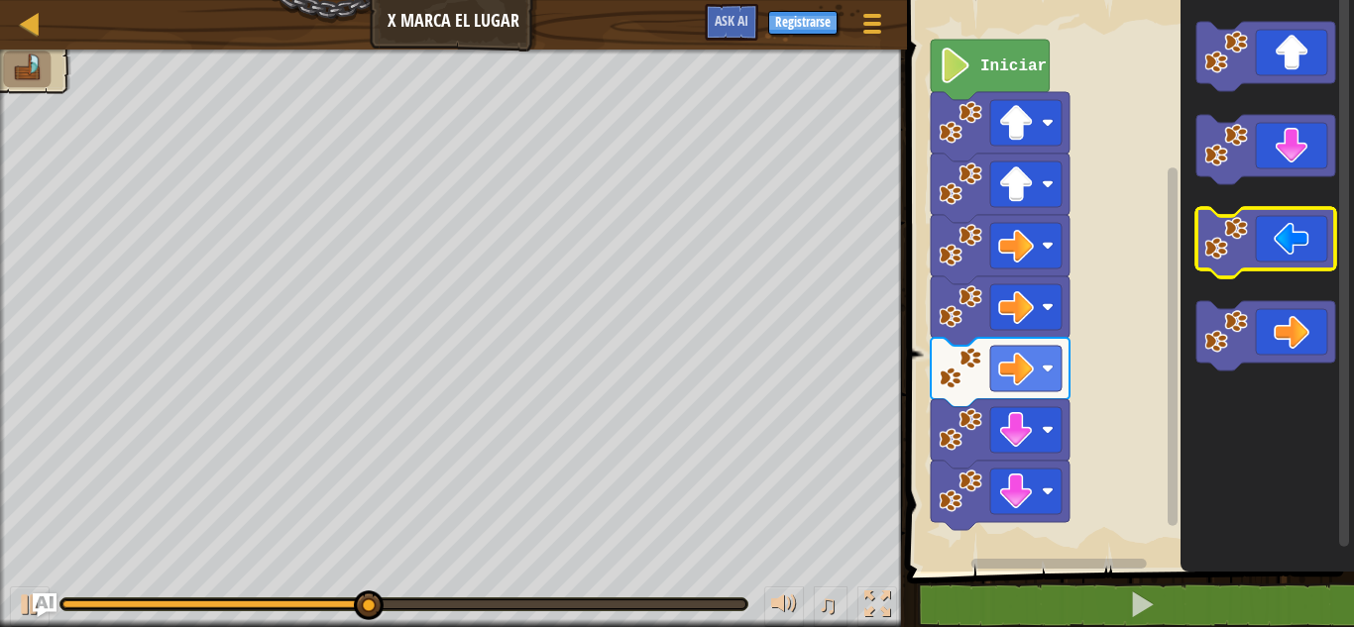
click at [1262, 224] on icon "Espacio de trabajo de Blockly" at bounding box center [1265, 242] width 139 height 69
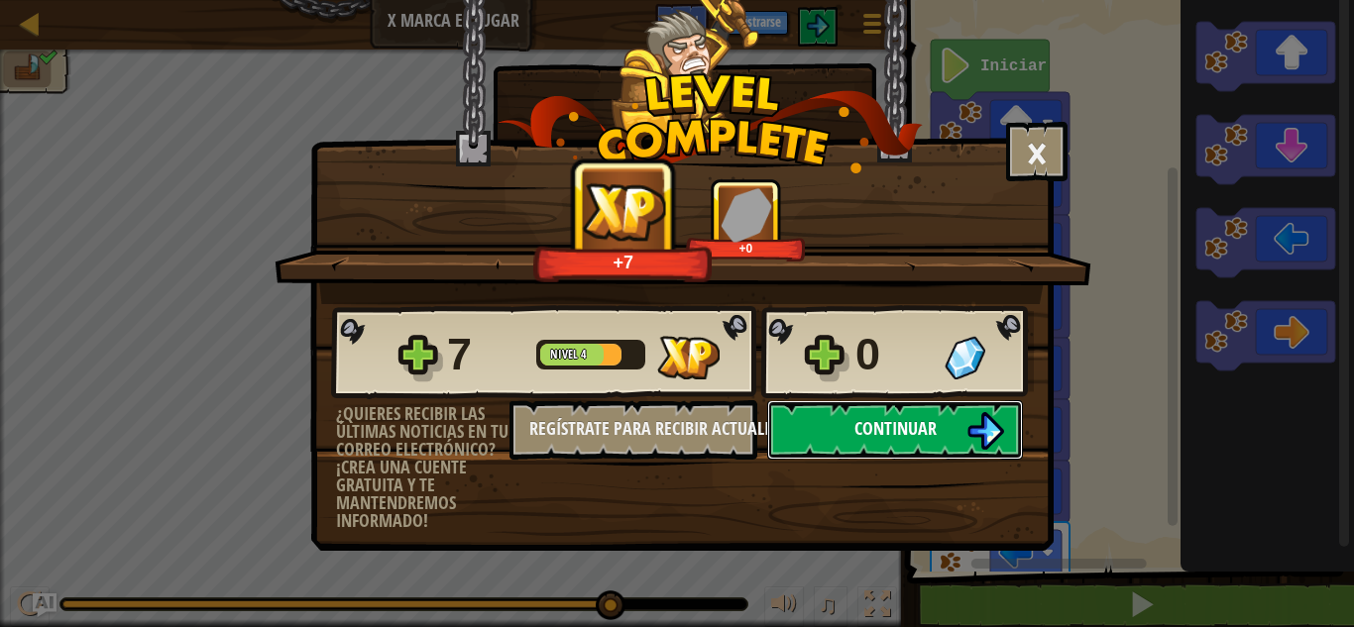
click at [890, 423] on span "Continuar" at bounding box center [895, 428] width 82 height 25
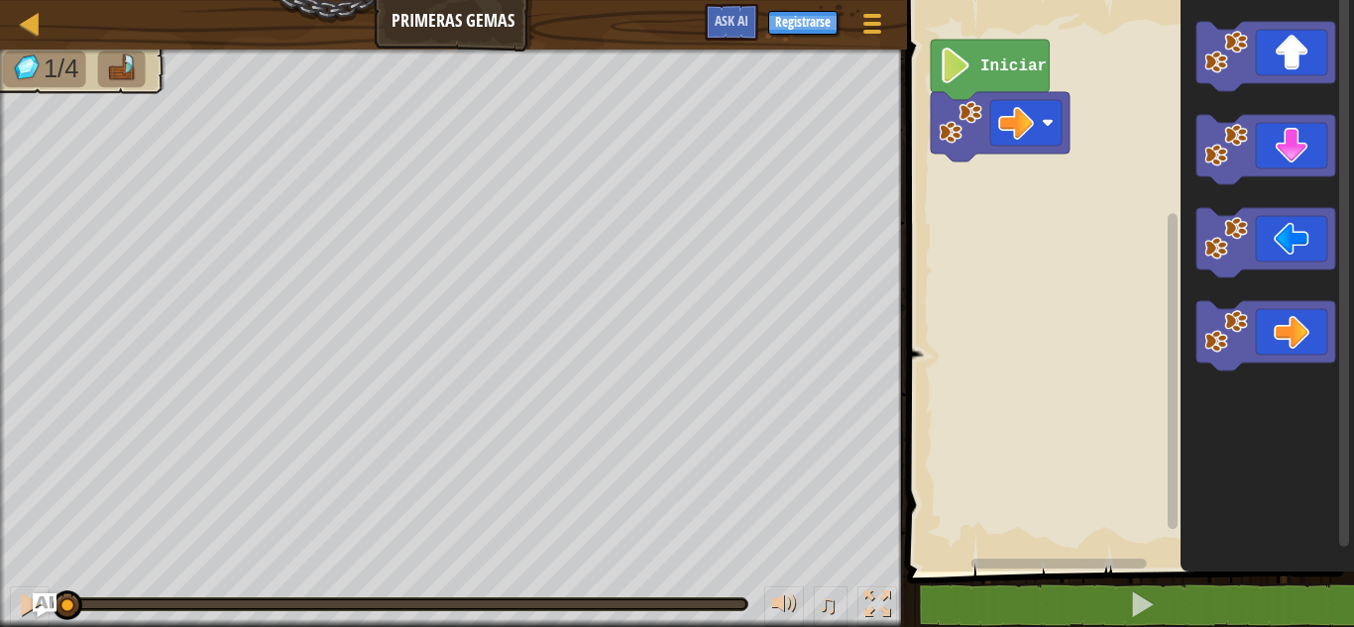
click at [1294, 379] on icon "Espacio de trabajo de Blockly" at bounding box center [1267, 281] width 173 height 582
click at [1298, 360] on icon "Espacio de trabajo de Blockly" at bounding box center [1265, 335] width 139 height 69
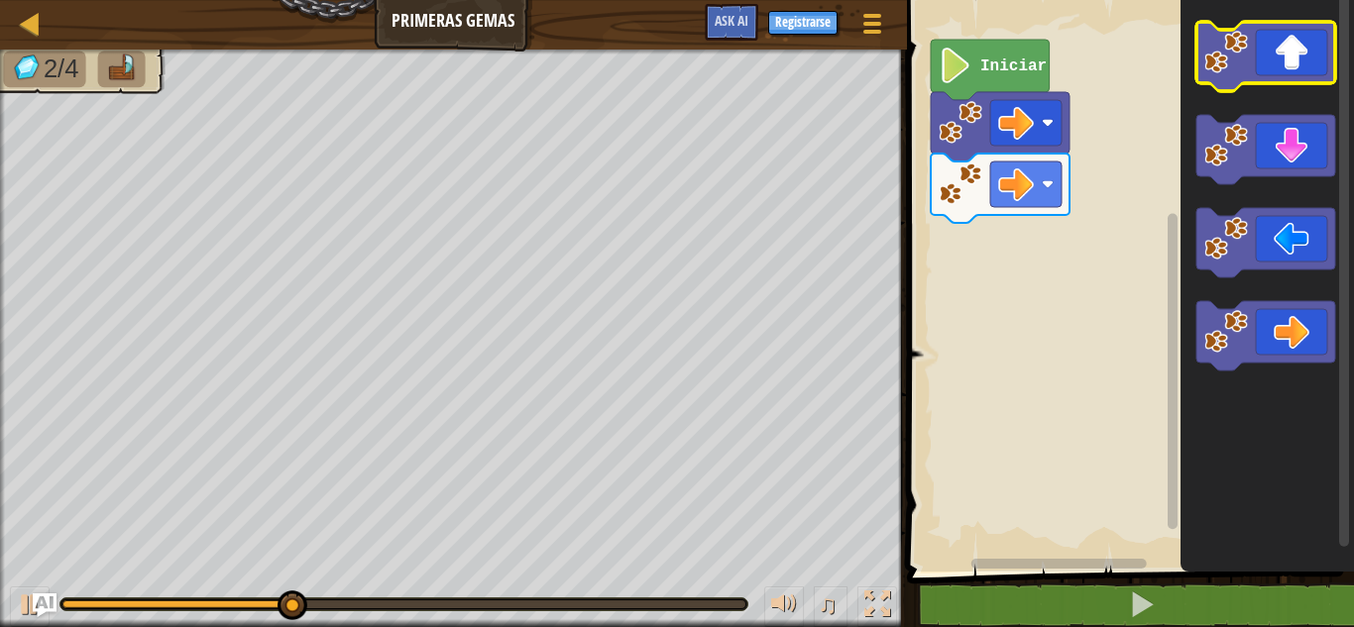
click at [1307, 81] on icon "Espacio de trabajo de Blockly" at bounding box center [1265, 56] width 139 height 69
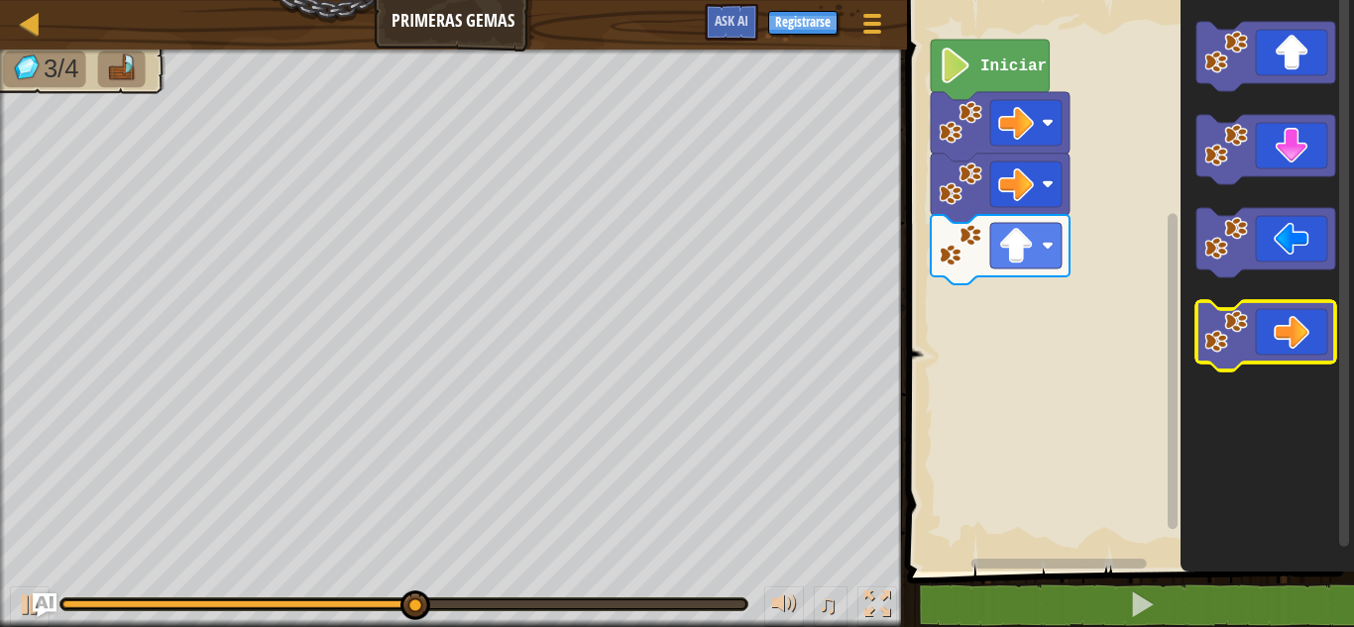
click at [1307, 339] on icon "Espacio de trabajo de Blockly" at bounding box center [1265, 335] width 139 height 69
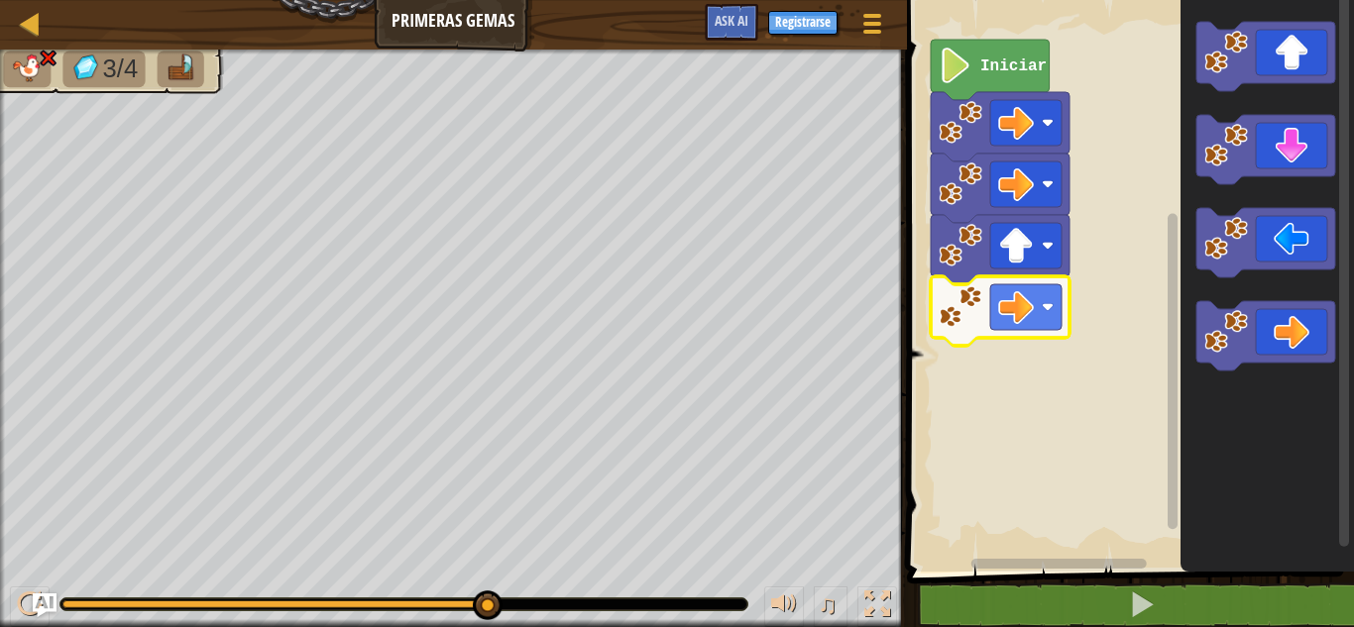
click at [981, 315] on image "Espacio de trabajo de Blockly" at bounding box center [961, 307] width 44 height 44
click at [1049, 310] on image "Espacio de trabajo de Blockly" at bounding box center [1048, 307] width 12 height 12
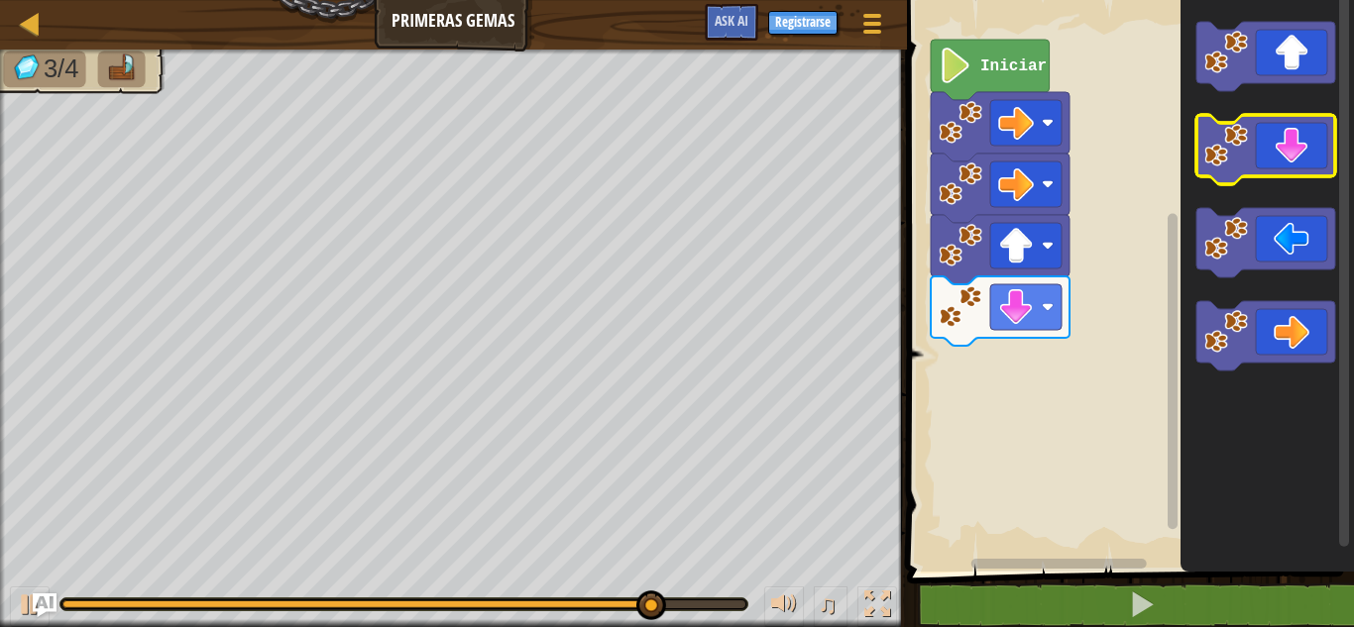
click at [1290, 159] on icon "Espacio de trabajo de Blockly" at bounding box center [1265, 149] width 139 height 69
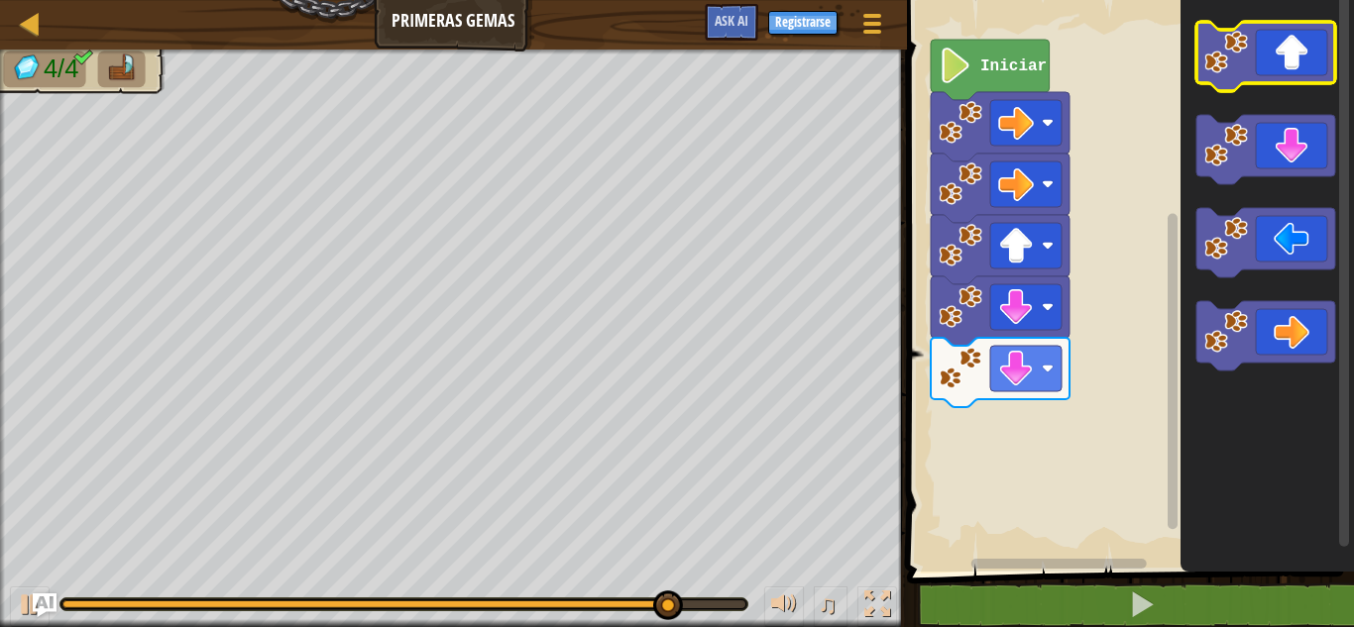
click at [1285, 42] on icon "Espacio de trabajo de Blockly" at bounding box center [1265, 56] width 139 height 69
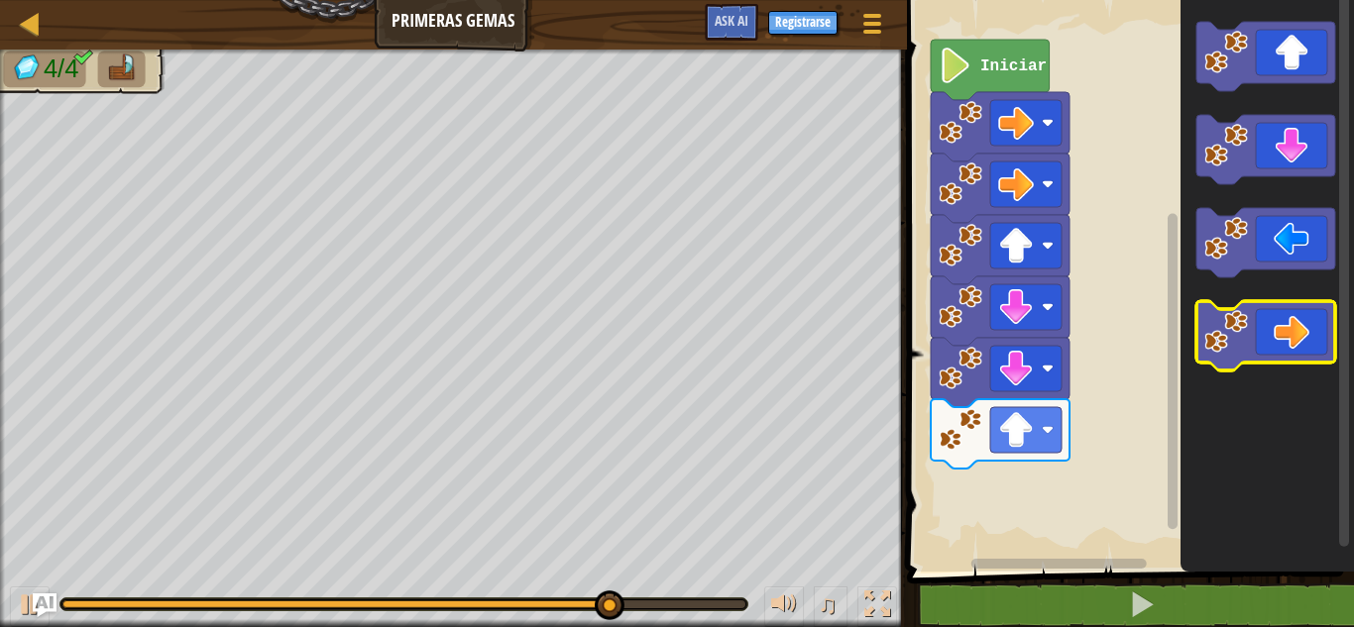
click at [1298, 334] on icon "Espacio de trabajo de Blockly" at bounding box center [1265, 335] width 139 height 69
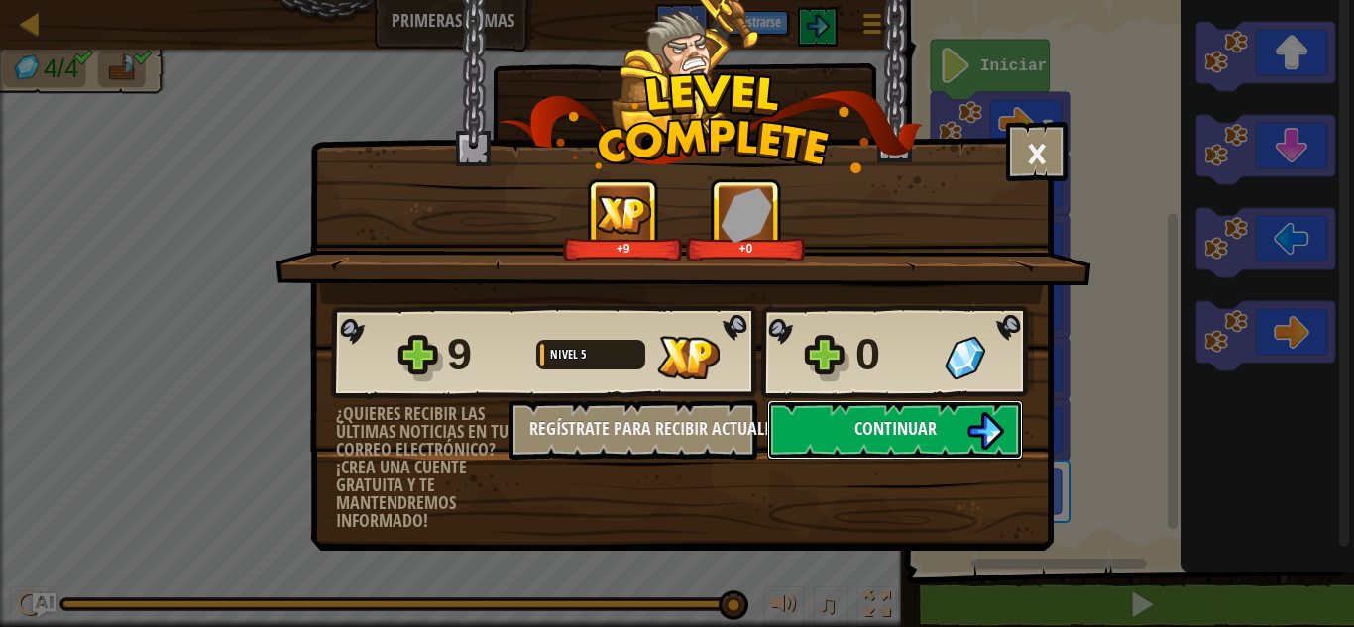
click at [860, 421] on span "Continuar" at bounding box center [895, 428] width 82 height 25
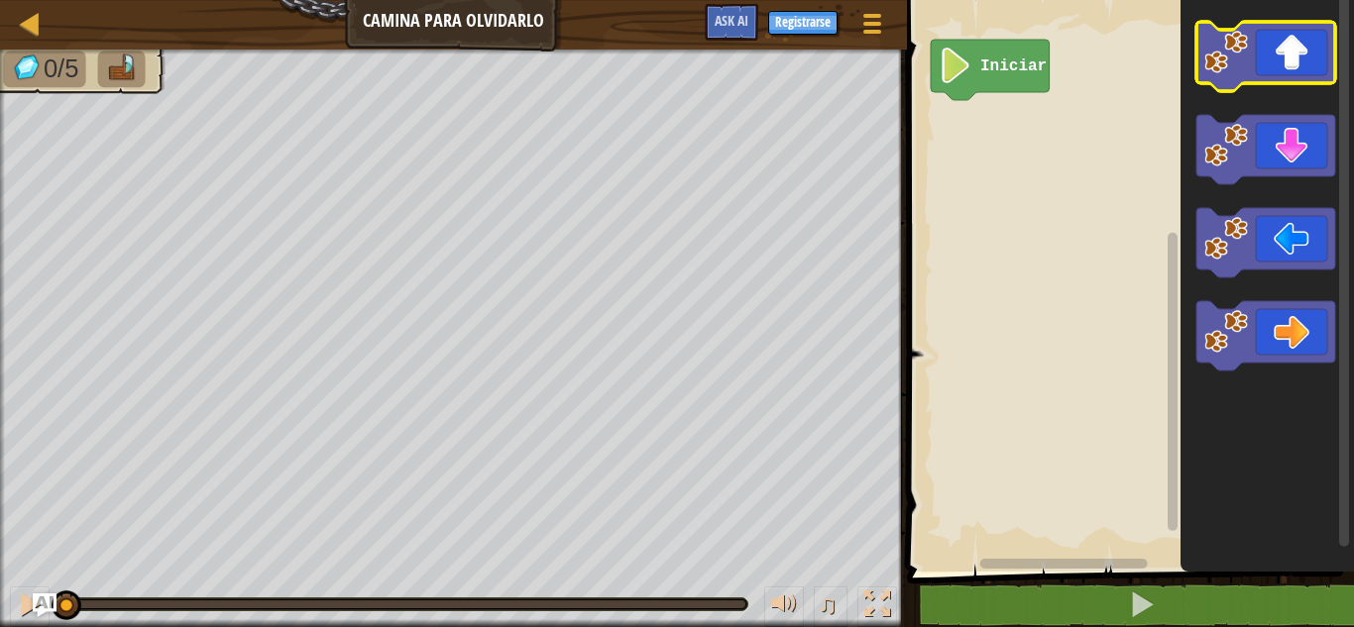
click at [1270, 46] on icon "Espacio de trabajo de Blockly" at bounding box center [1265, 56] width 139 height 69
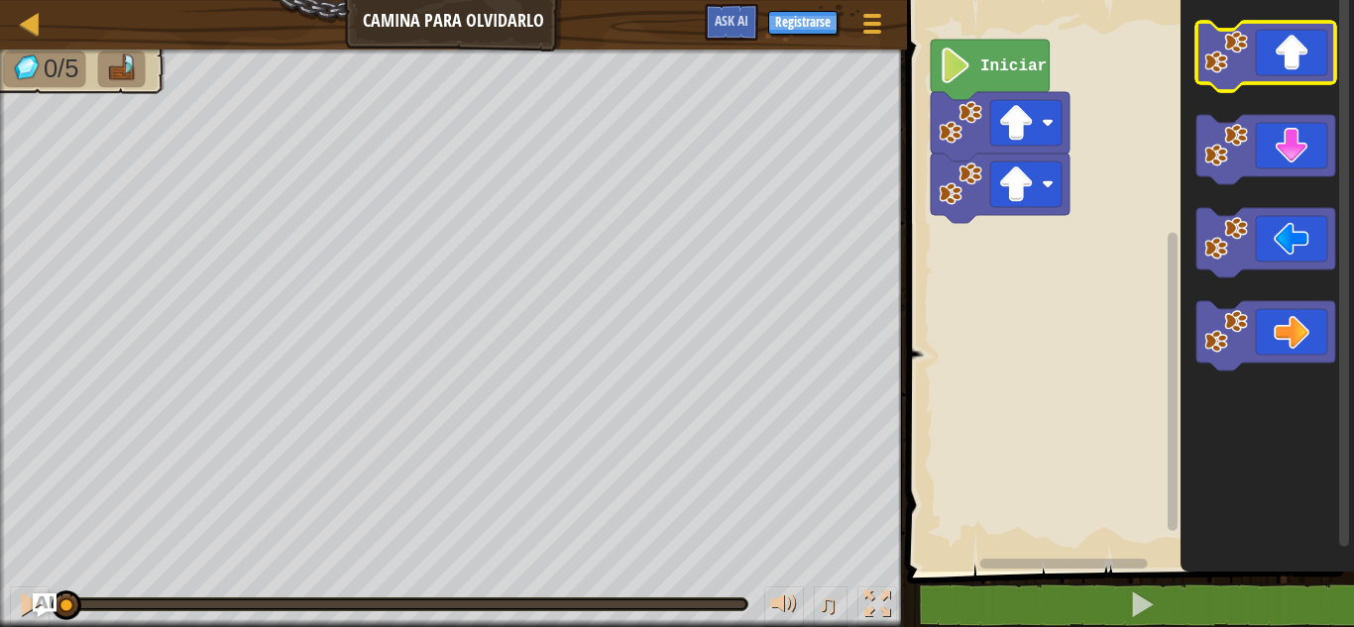
click at [1270, 46] on icon "Espacio de trabajo de Blockly" at bounding box center [1265, 56] width 139 height 69
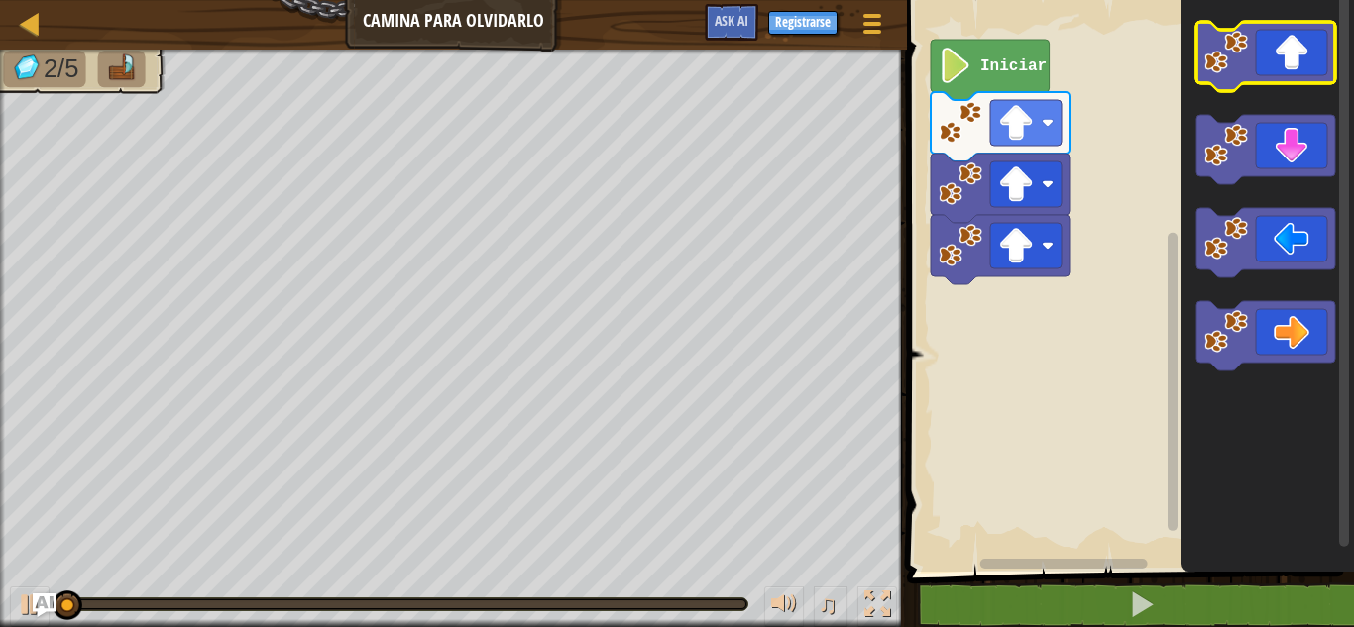
click at [1270, 46] on icon "Espacio de trabajo de Blockly" at bounding box center [1265, 56] width 139 height 69
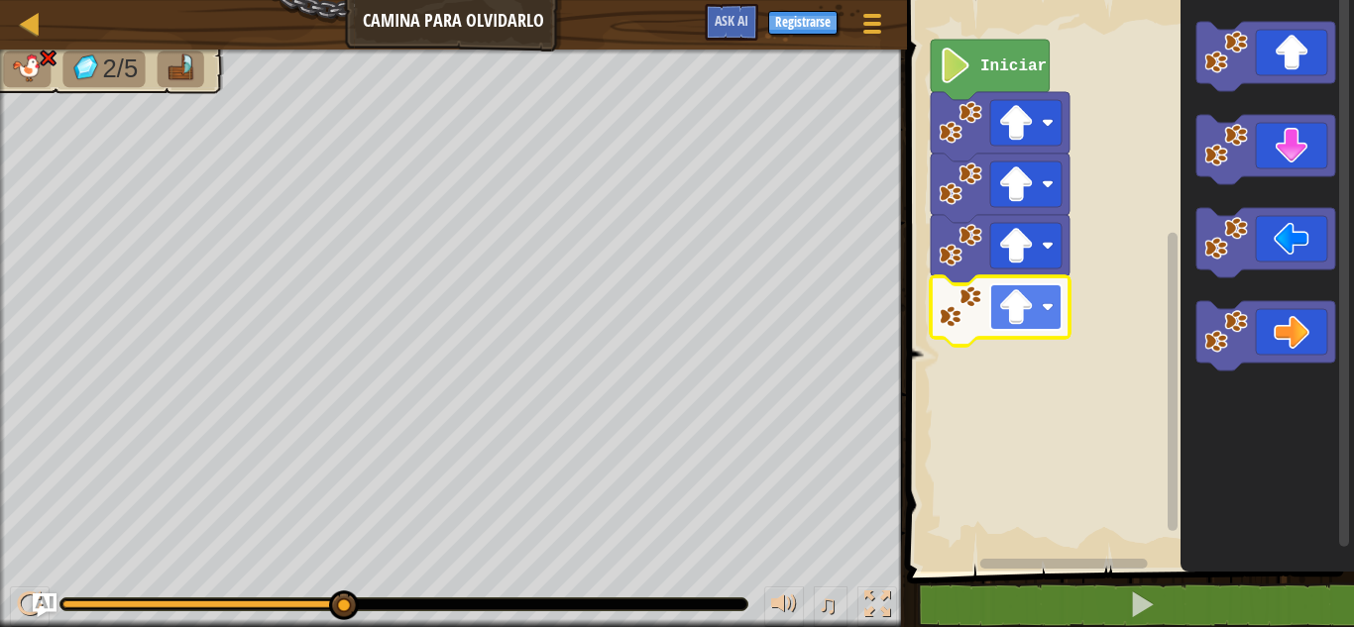
click at [1026, 302] on image "Espacio de trabajo de Blockly" at bounding box center [1016, 307] width 36 height 36
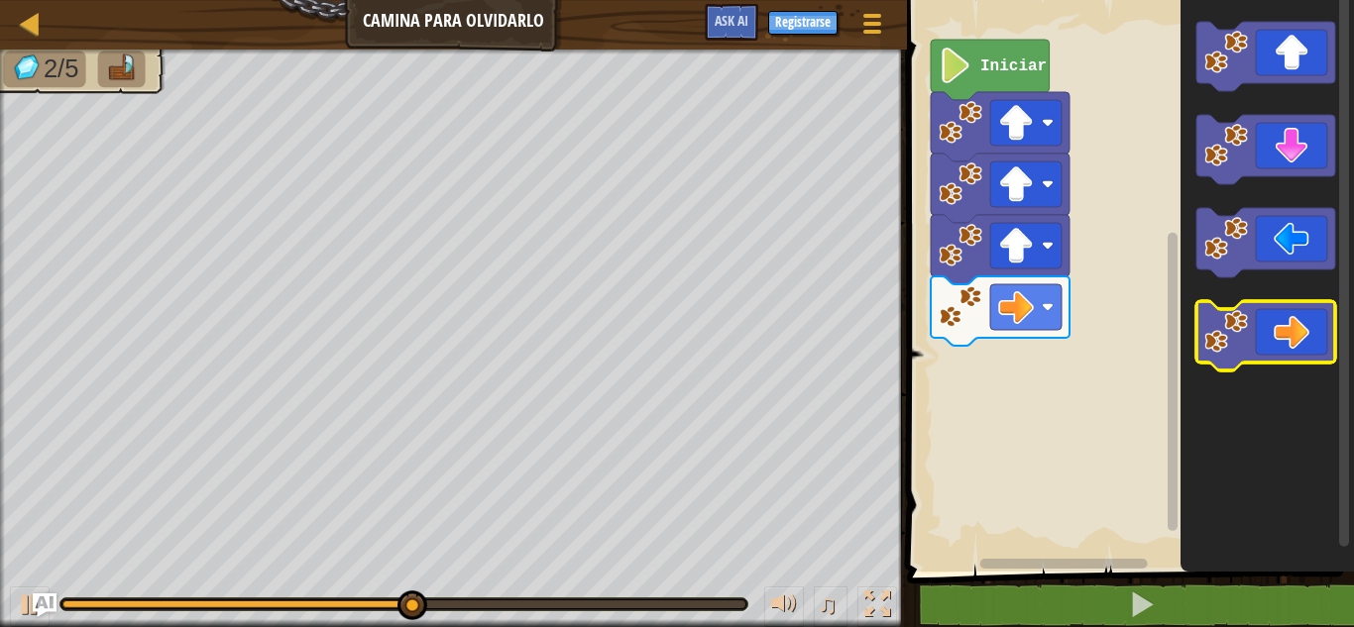
click at [1297, 364] on rect "Espacio de trabajo de Blockly" at bounding box center [1265, 335] width 139 height 69
click at [1296, 350] on icon "Espacio de trabajo de Blockly" at bounding box center [1265, 335] width 139 height 69
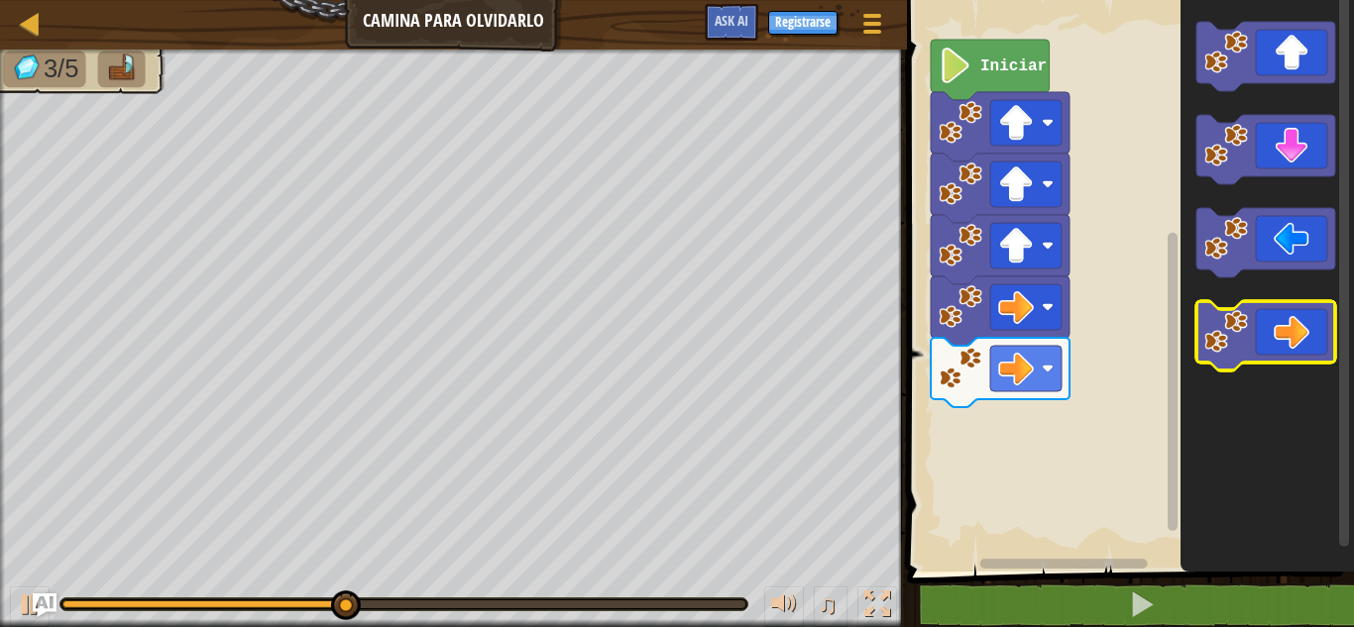
click at [1296, 350] on icon "Espacio de trabajo de Blockly" at bounding box center [1265, 335] width 139 height 69
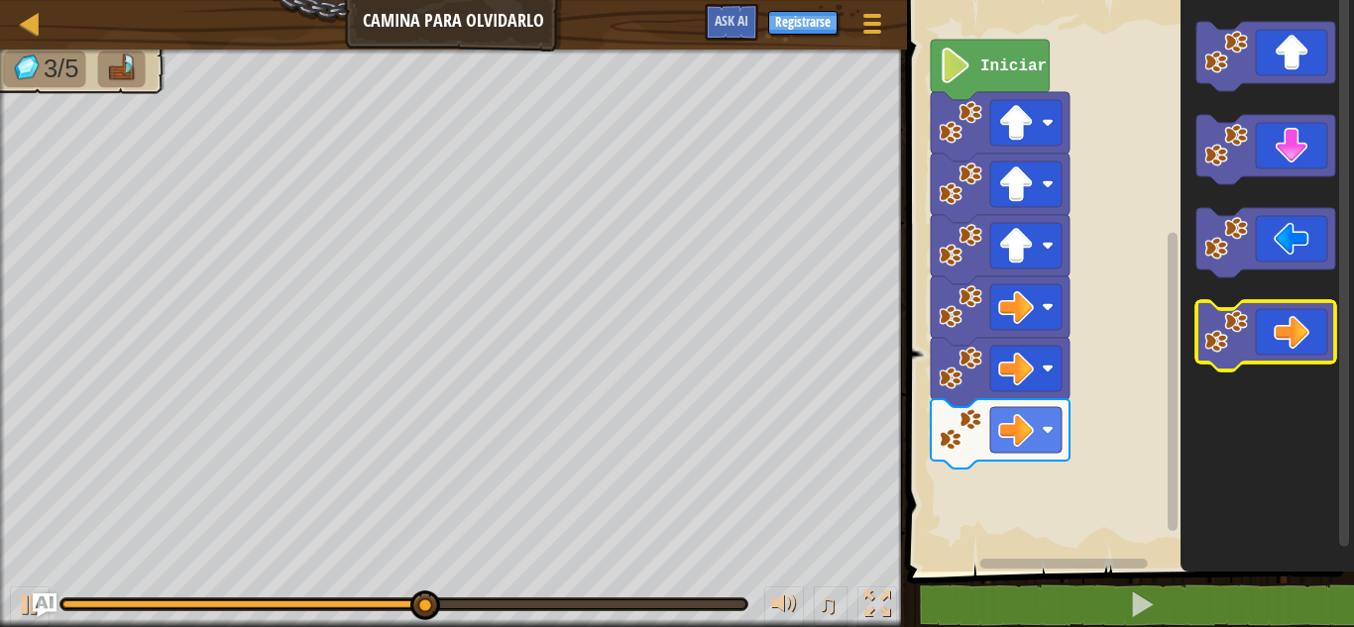
click at [1296, 350] on icon "Espacio de trabajo de Blockly" at bounding box center [1265, 335] width 139 height 69
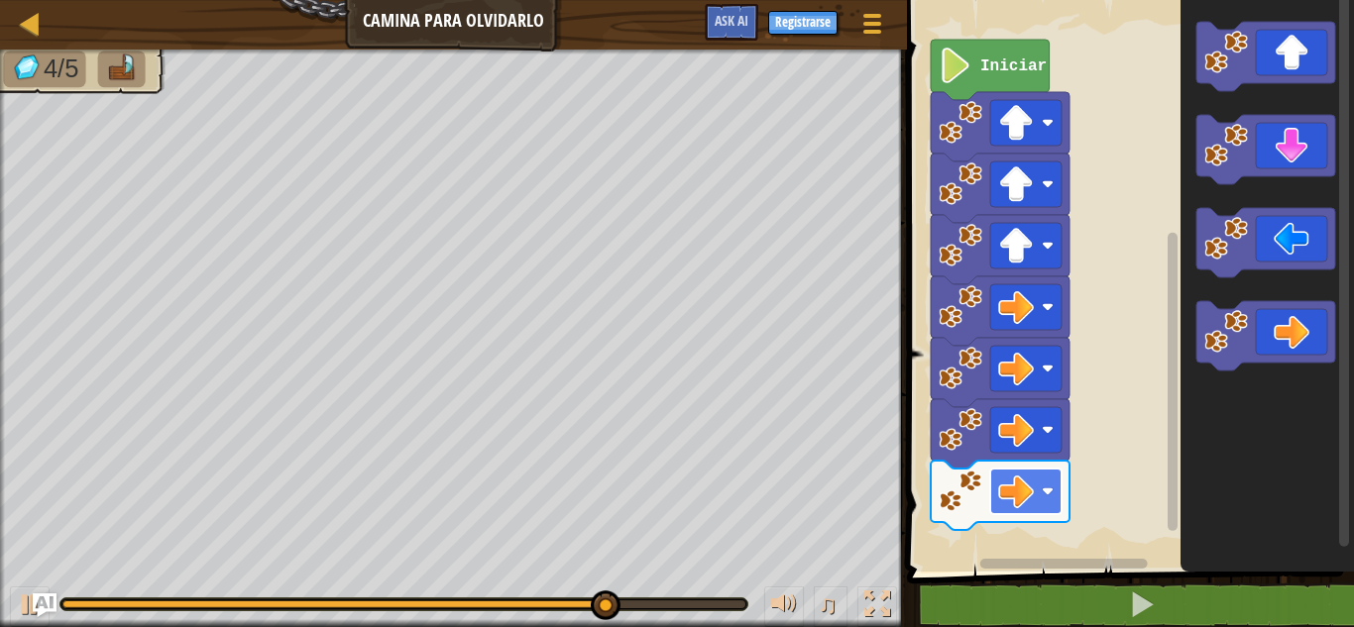
click at [1044, 497] on image "Espacio de trabajo de Blockly" at bounding box center [1048, 492] width 12 height 12
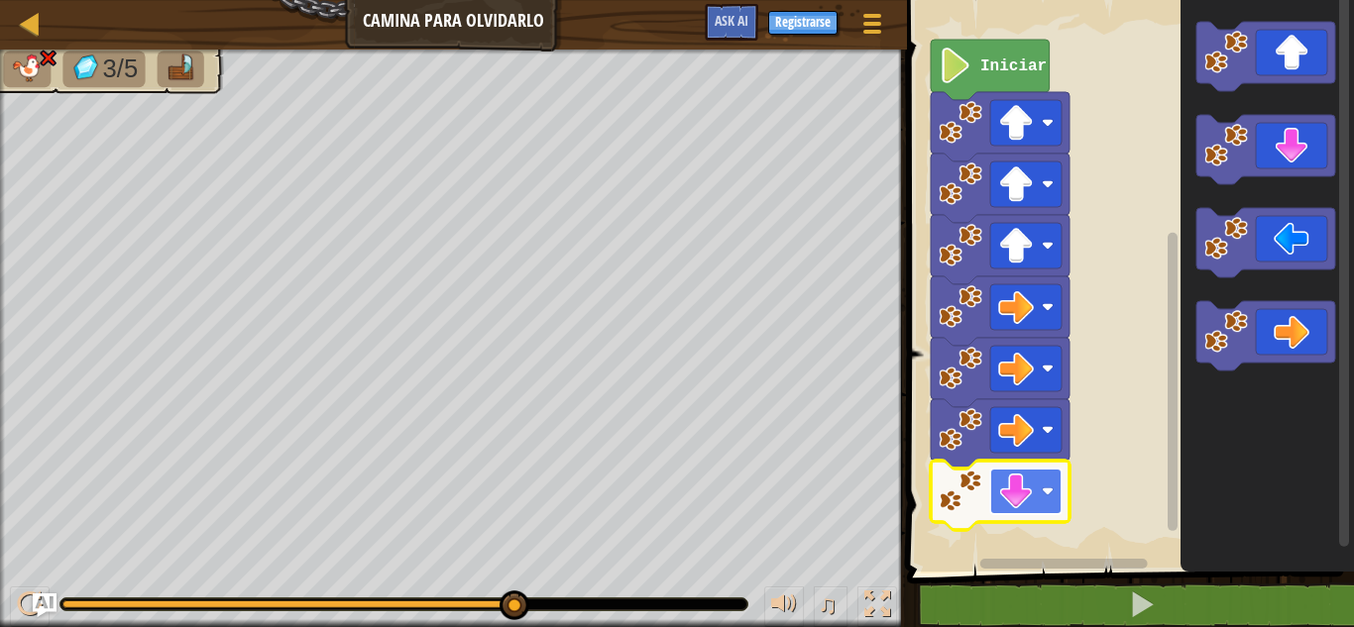
click at [1048, 508] on rect "Espacio de trabajo de Blockly" at bounding box center [1025, 492] width 71 height 46
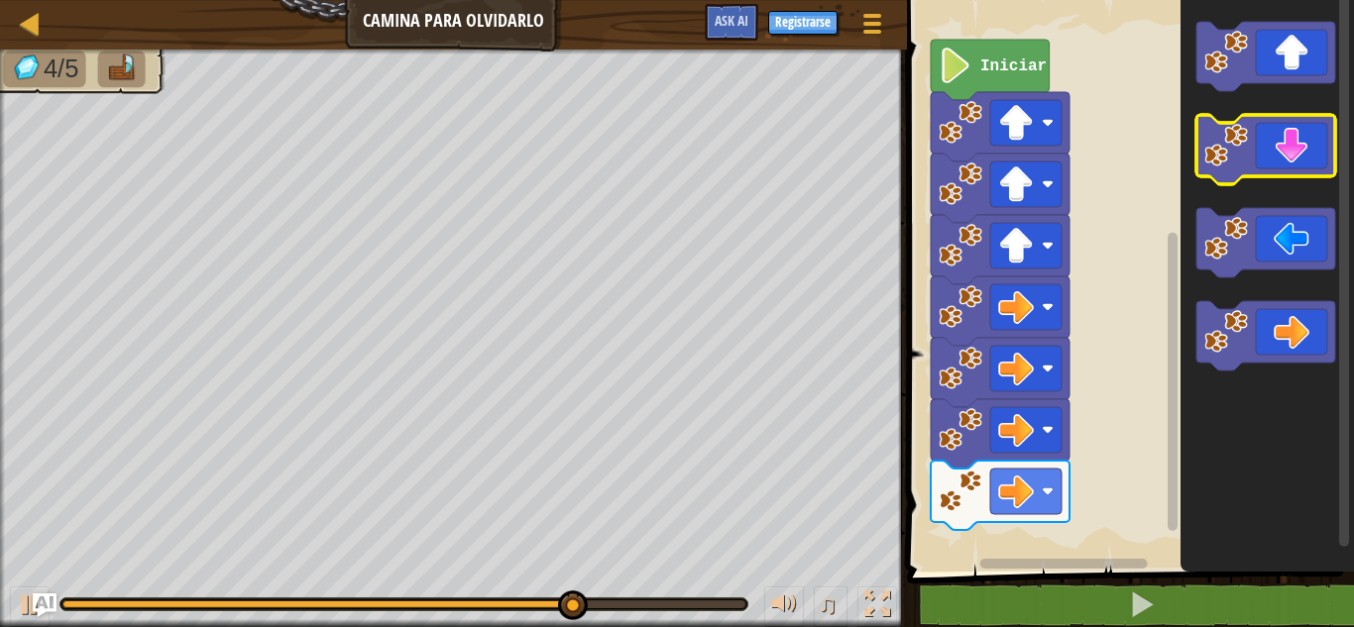
click at [1301, 160] on icon "Espacio de trabajo de Blockly" at bounding box center [1265, 149] width 139 height 69
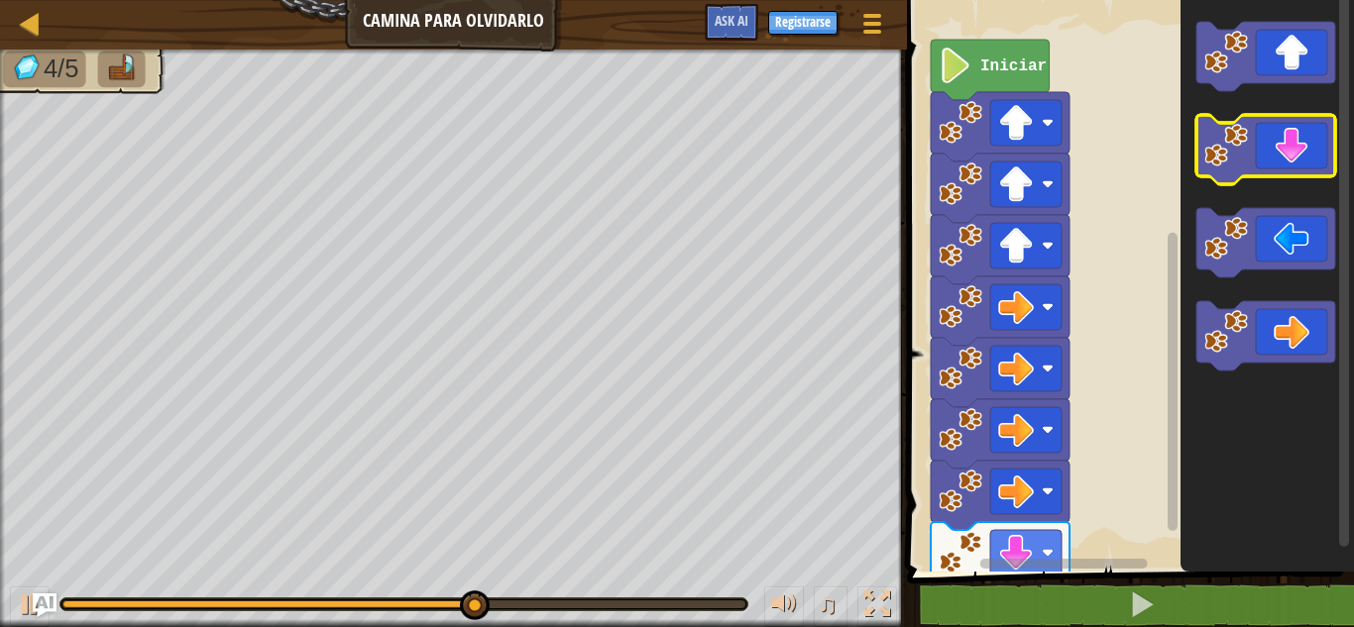
click at [1301, 160] on icon "Espacio de trabajo de Blockly" at bounding box center [1265, 149] width 139 height 69
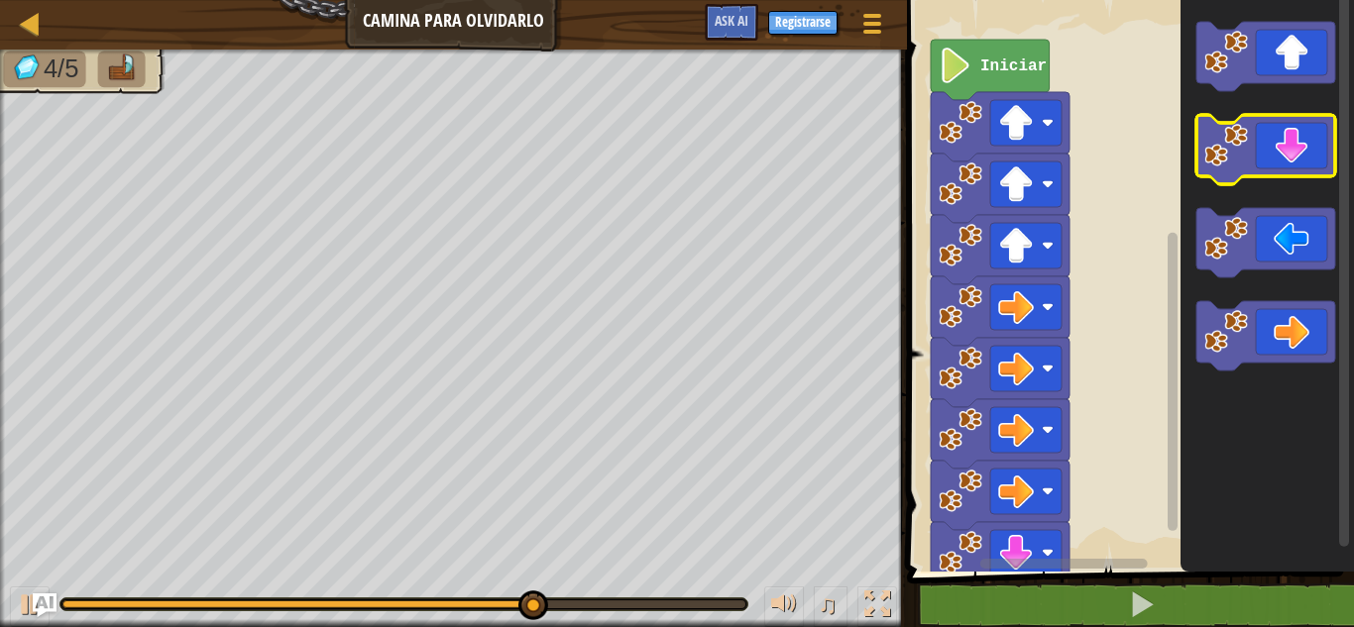
click at [1301, 160] on icon "Espacio de trabajo de Blockly" at bounding box center [1265, 149] width 139 height 69
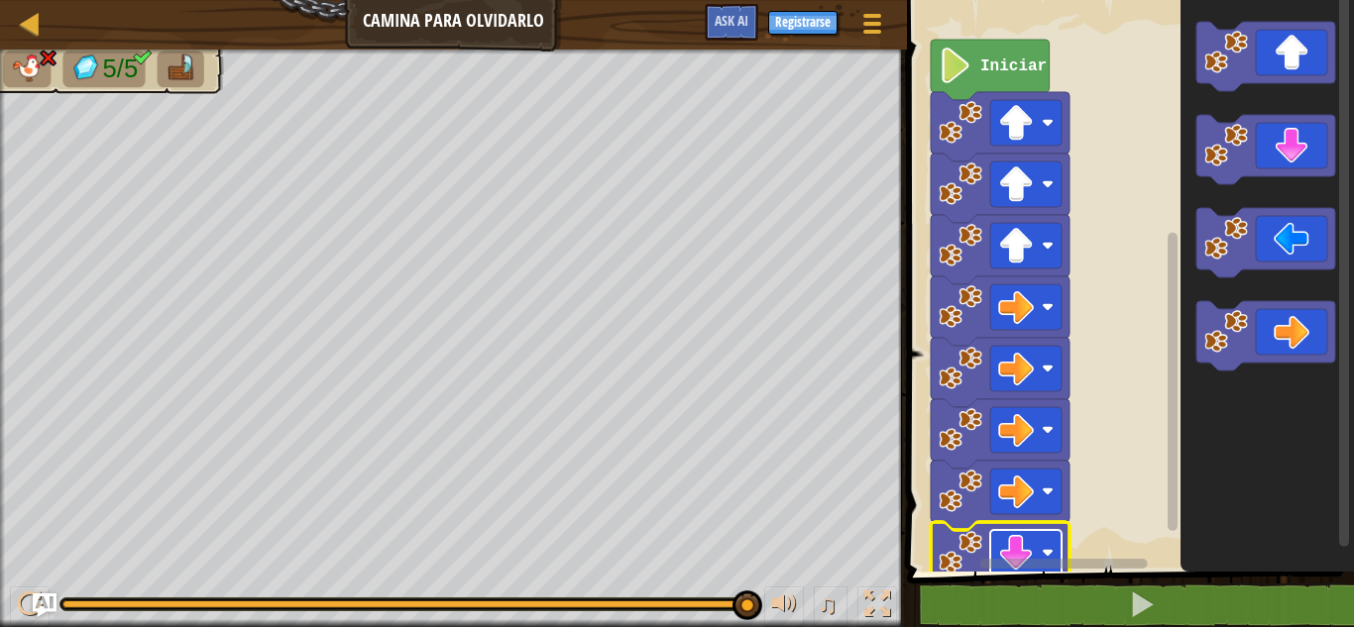
click at [999, 551] on image "Espacio de trabajo de Blockly" at bounding box center [1016, 553] width 36 height 36
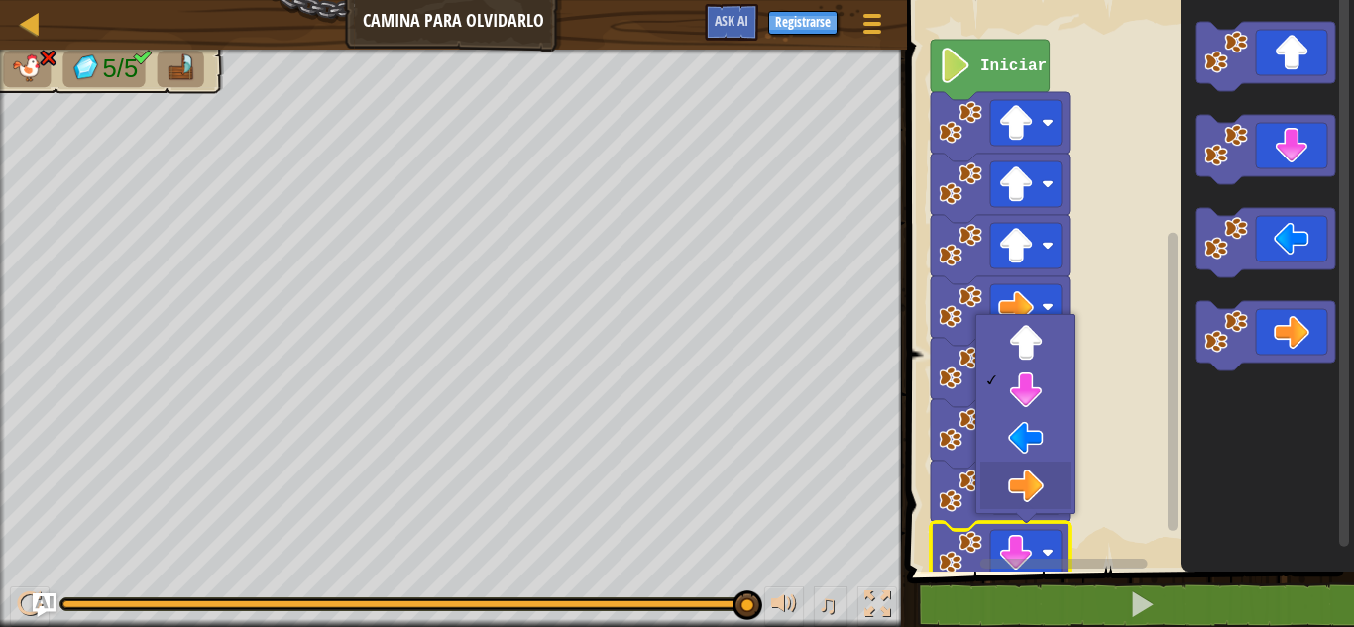
click at [977, 59] on icon "Espacio de trabajo de Blockly" at bounding box center [990, 70] width 119 height 60
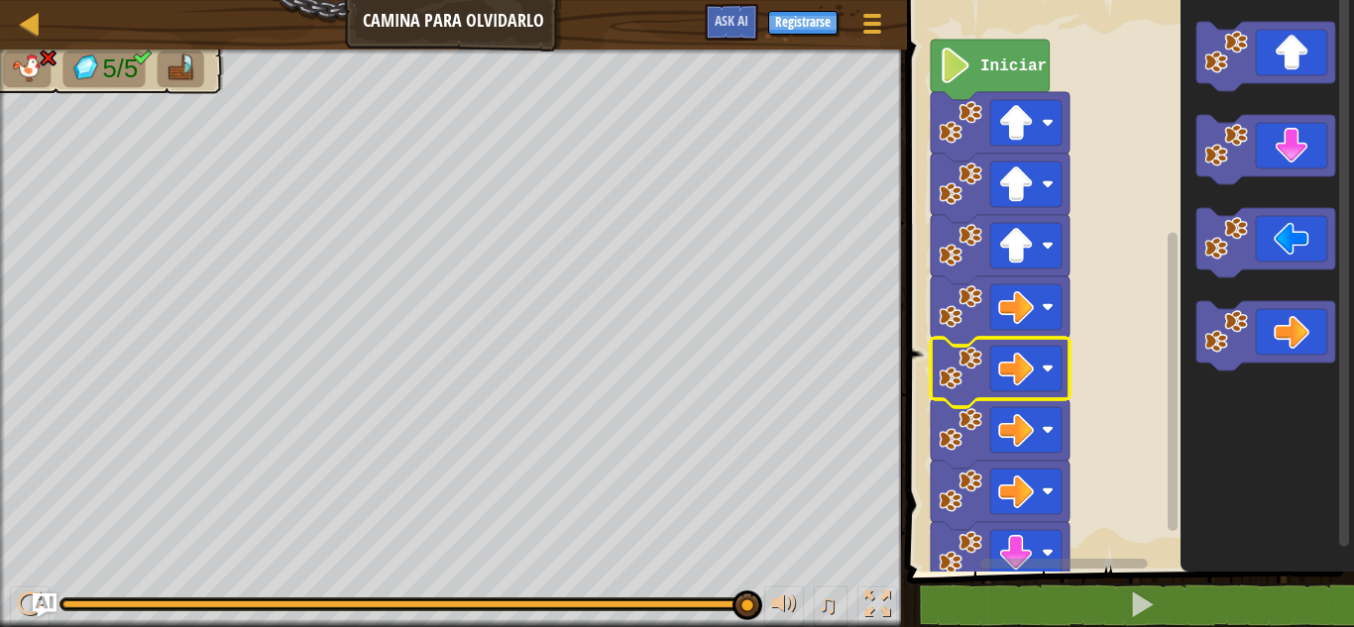
click at [978, 376] on image "Espacio de trabajo de Blockly" at bounding box center [961, 369] width 44 height 44
click at [962, 66] on image "Espacio de trabajo de Blockly" at bounding box center [956, 66] width 34 height 36
click at [984, 372] on icon "Espacio de trabajo de Blockly" at bounding box center [1000, 372] width 139 height 69
click at [1199, 397] on icon "Espacio de trabajo de Blockly" at bounding box center [1267, 281] width 173 height 582
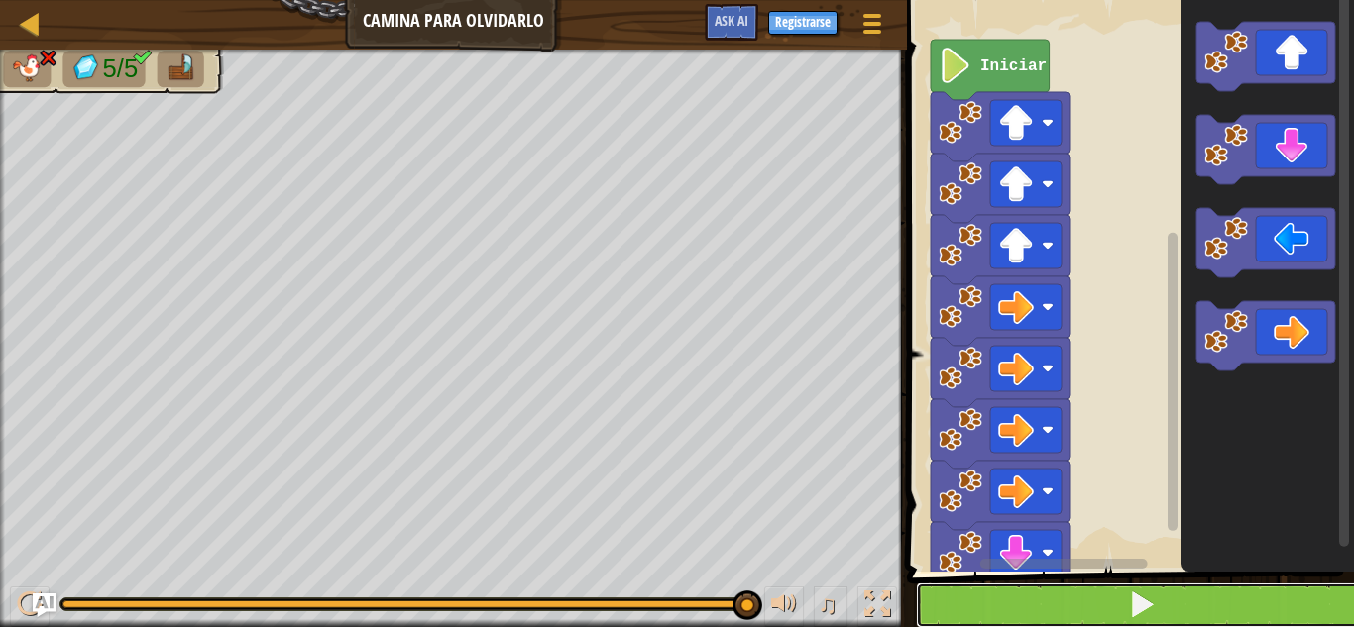
click at [1206, 594] on button at bounding box center [1142, 606] width 453 height 46
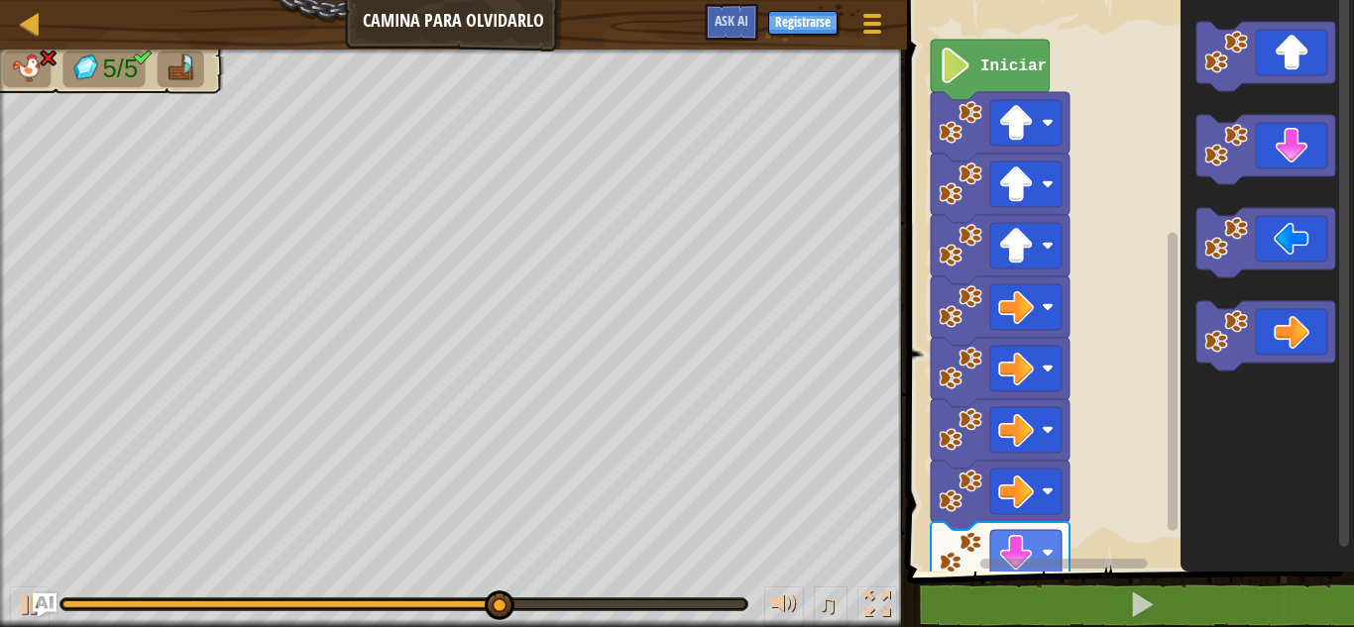
click at [971, 549] on image "Espacio de trabajo de Blockly" at bounding box center [961, 553] width 44 height 44
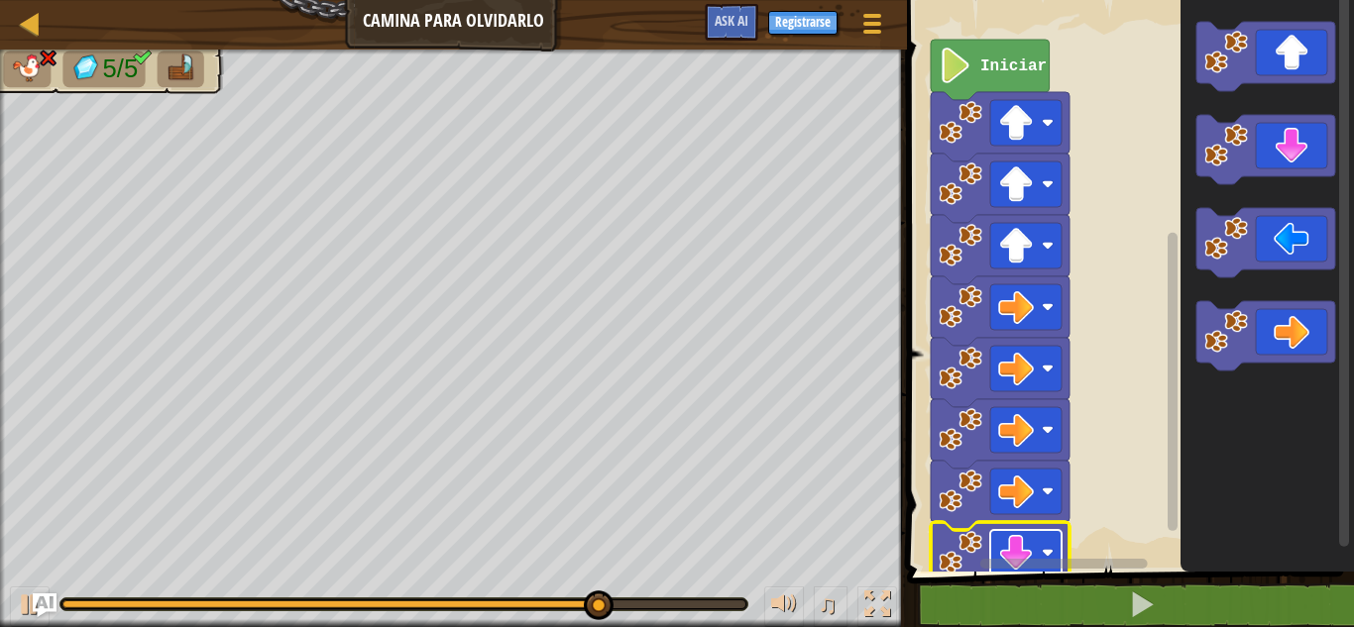
click at [1044, 547] on image "Espacio de trabajo de Blockly" at bounding box center [1048, 553] width 12 height 12
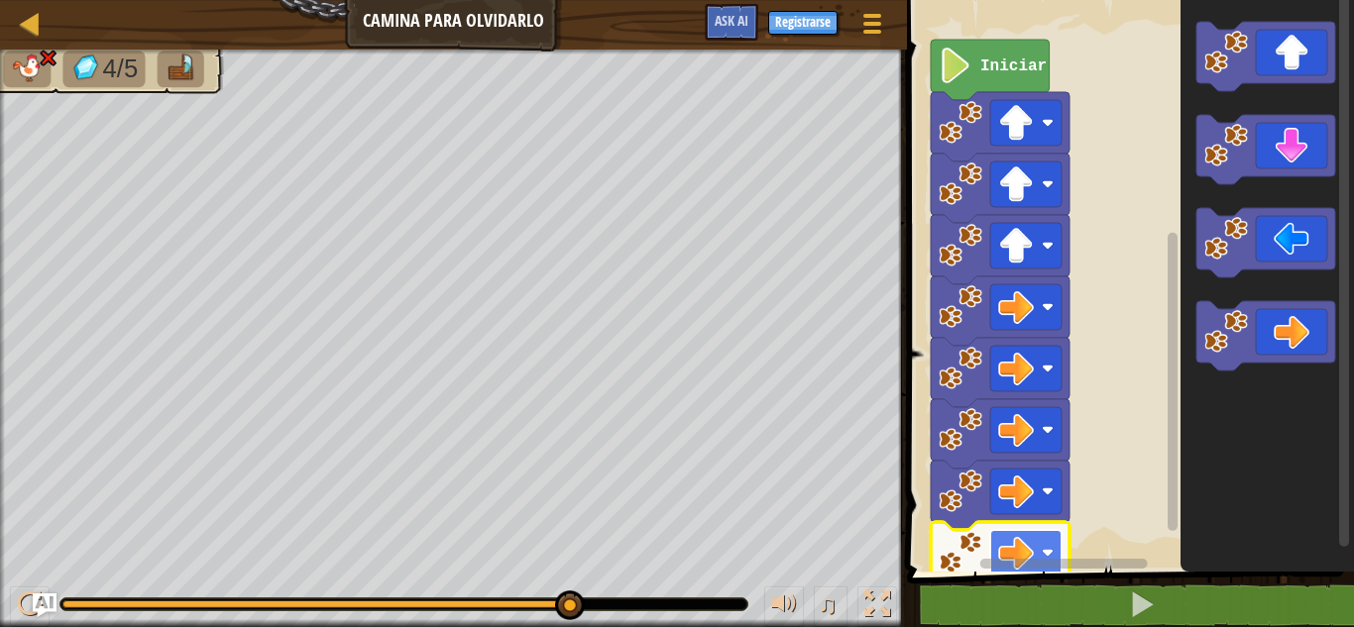
click at [1041, 551] on rect "Espacio de trabajo de Blockly" at bounding box center [1025, 553] width 71 height 46
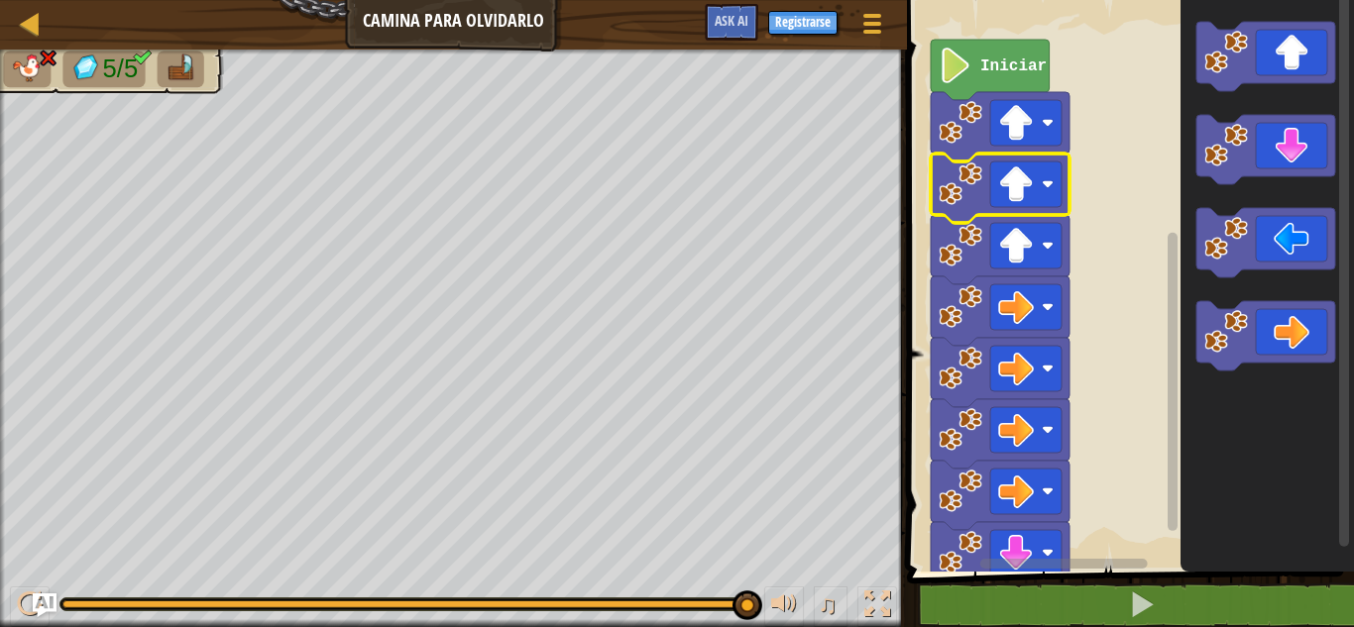
click at [956, 164] on image "Espacio de trabajo de Blockly" at bounding box center [961, 185] width 44 height 44
click at [963, 130] on image "Espacio de trabajo de Blockly" at bounding box center [961, 123] width 44 height 44
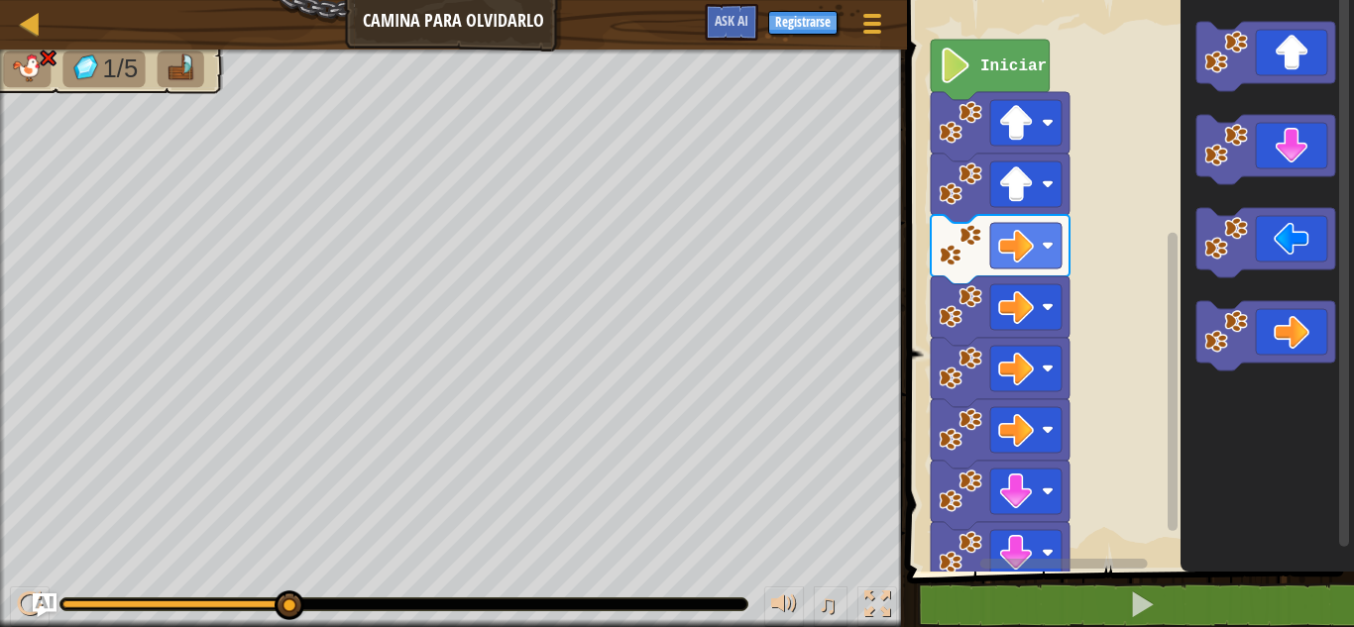
click at [1168, 503] on rect "Espacio de trabajo de Blockly" at bounding box center [1173, 382] width 10 height 298
click at [1184, 447] on div "Iniciar" at bounding box center [1127, 281] width 453 height 582
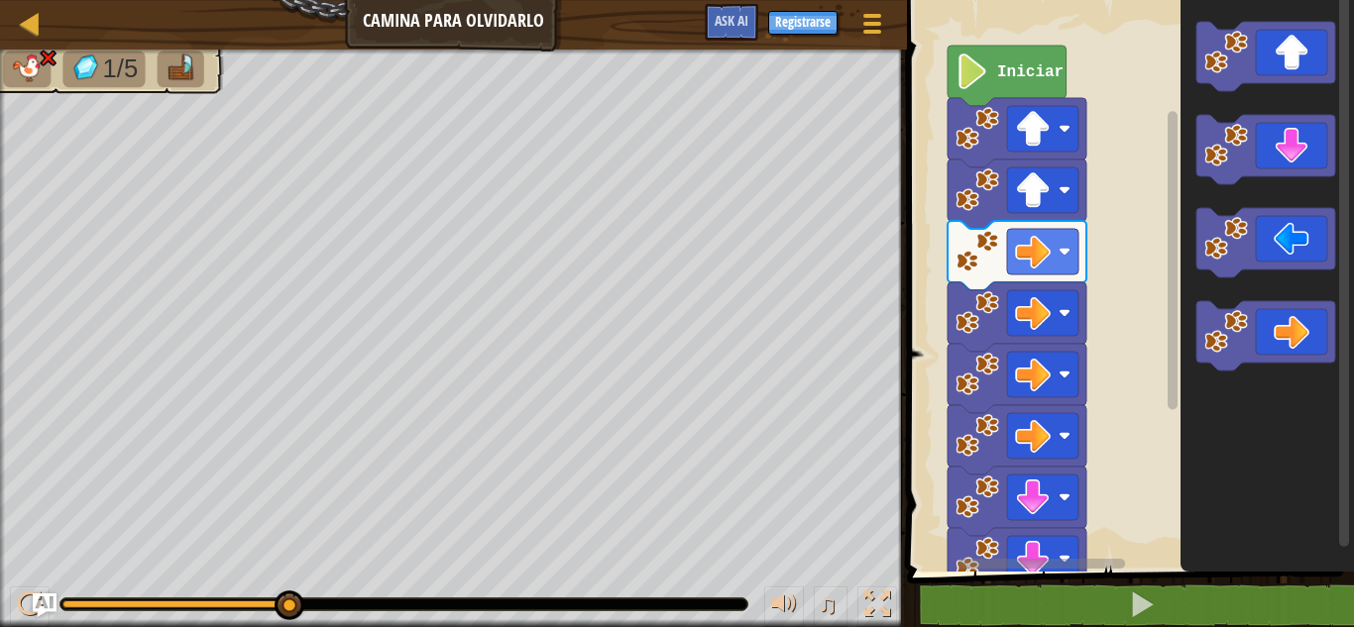
click at [1171, 452] on div "Iniciar" at bounding box center [1127, 281] width 453 height 582
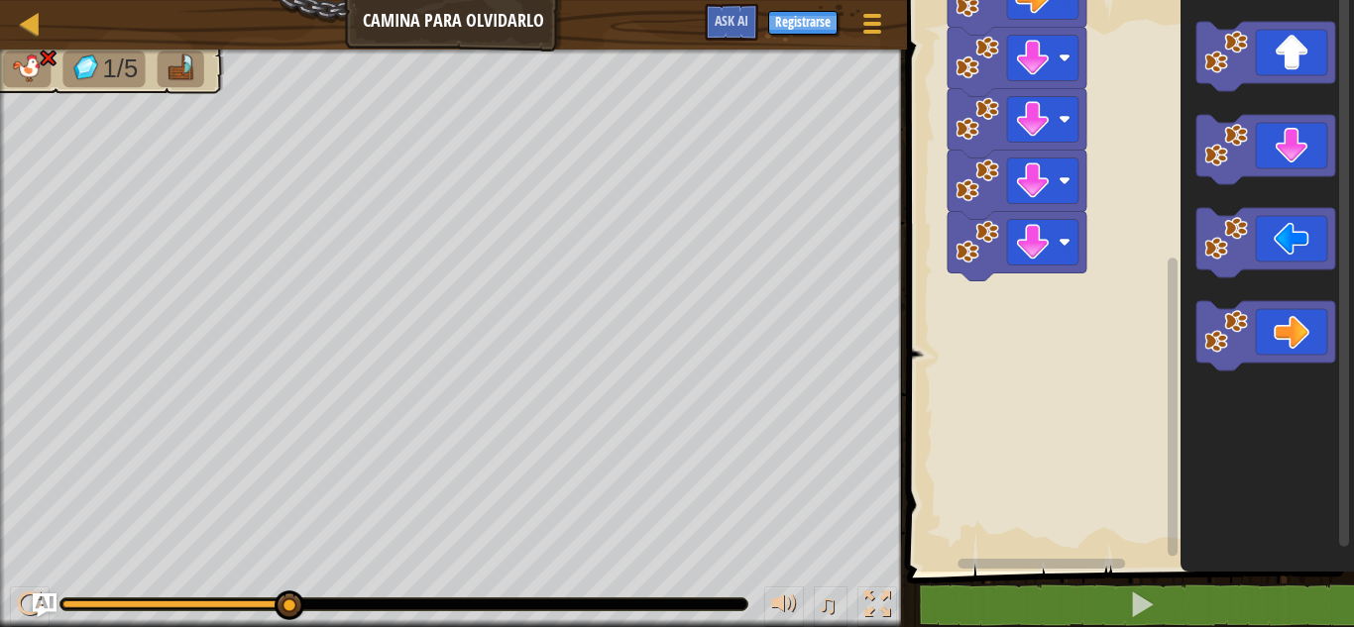
click at [1171, 452] on g "Espacio de trabajo de Blockly" at bounding box center [1172, 274] width 15 height 566
click at [983, 248] on image "Espacio de trabajo de Blockly" at bounding box center [978, 242] width 44 height 44
click at [1063, 254] on rect "Espacio de trabajo de Blockly" at bounding box center [1042, 243] width 71 height 46
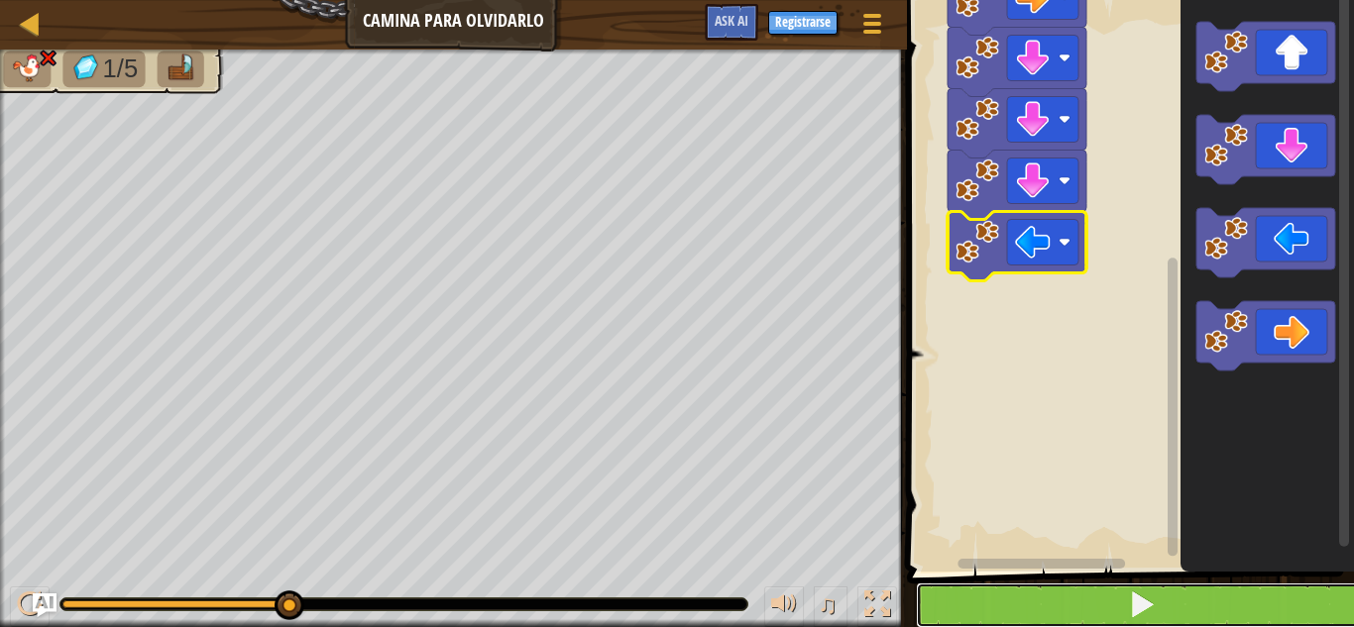
click at [939, 602] on button at bounding box center [1142, 606] width 453 height 46
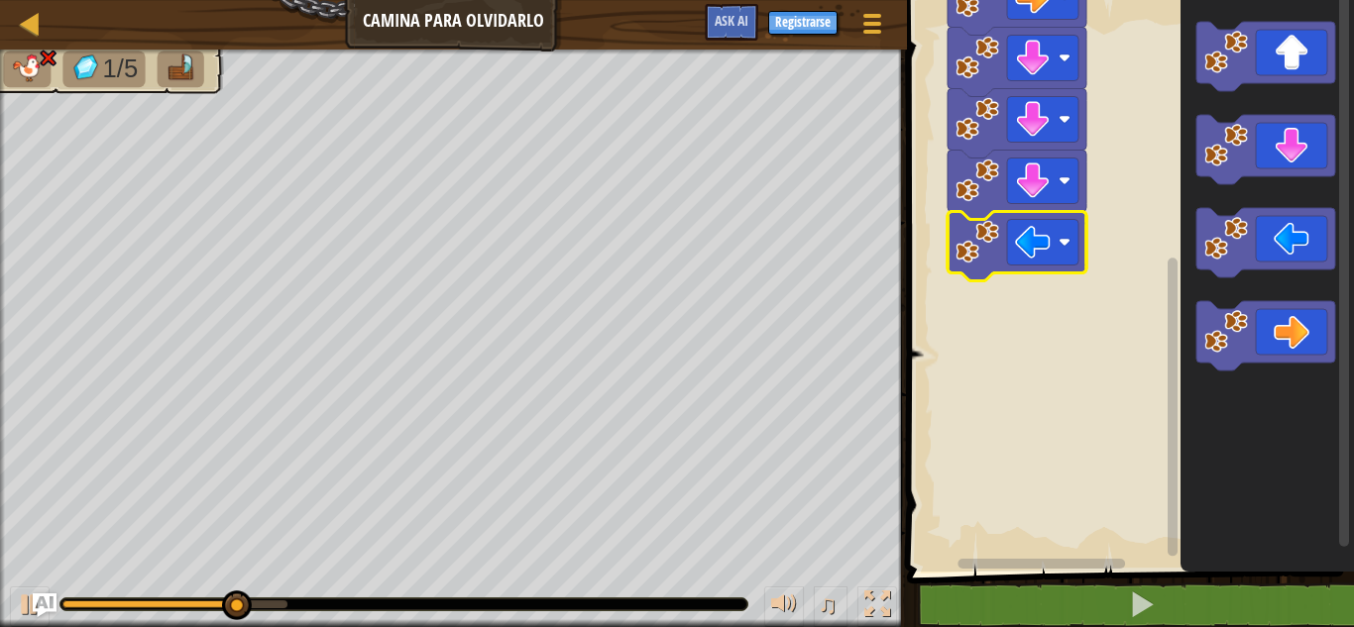
click at [1170, 523] on rect "Espacio de trabajo de Blockly" at bounding box center [1173, 407] width 10 height 298
click at [1023, 248] on image "Espacio de trabajo de Blockly" at bounding box center [1033, 243] width 36 height 36
click at [1031, 251] on image "Espacio de trabajo de Blockly" at bounding box center [1033, 243] width 36 height 36
click at [1175, 438] on rect "Espacio de trabajo de Blockly" at bounding box center [1173, 407] width 10 height 298
click at [1076, 568] on div "Iniciar" at bounding box center [1127, 281] width 453 height 582
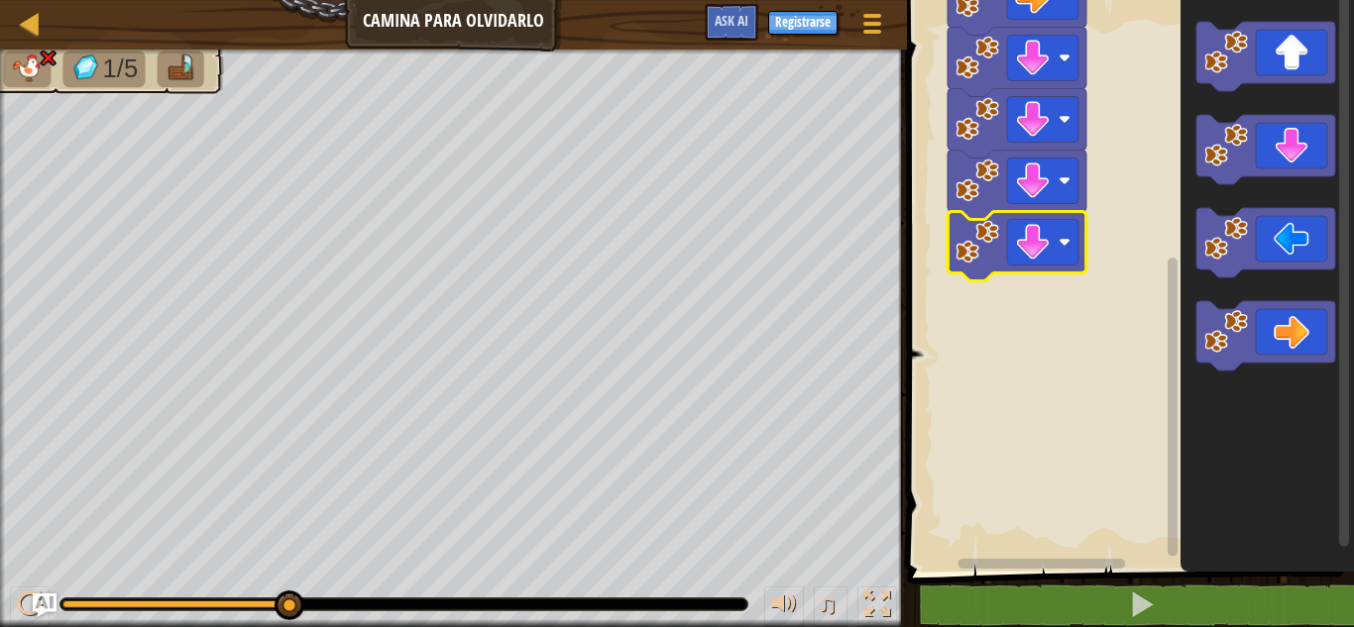
click at [1070, 567] on rect "Espacio de trabajo de Blockly" at bounding box center [1042, 564] width 168 height 10
click at [1118, 328] on rect "Espacio de trabajo de Blockly" at bounding box center [1127, 281] width 453 height 582
drag, startPoint x: 1165, startPoint y: 344, endPoint x: 1174, endPoint y: 303, distance: 41.6
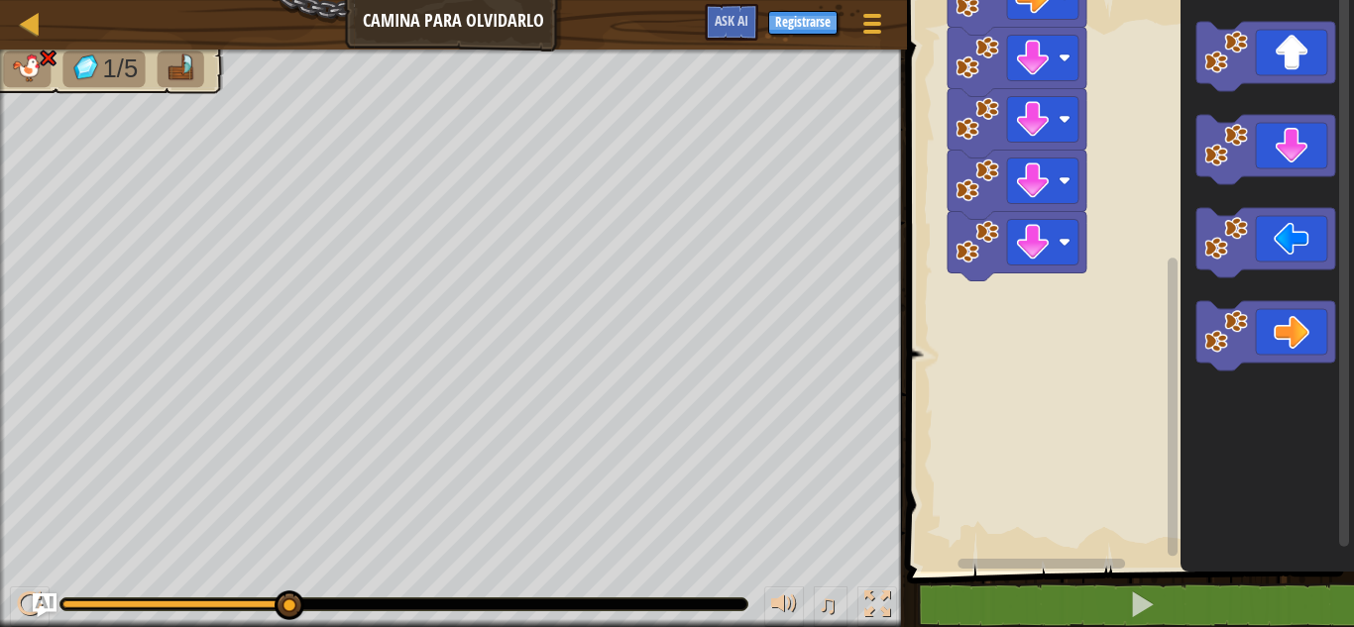
click at [1174, 303] on icon "Espacio de trabajo de Blockly" at bounding box center [1172, 274] width 15 height 566
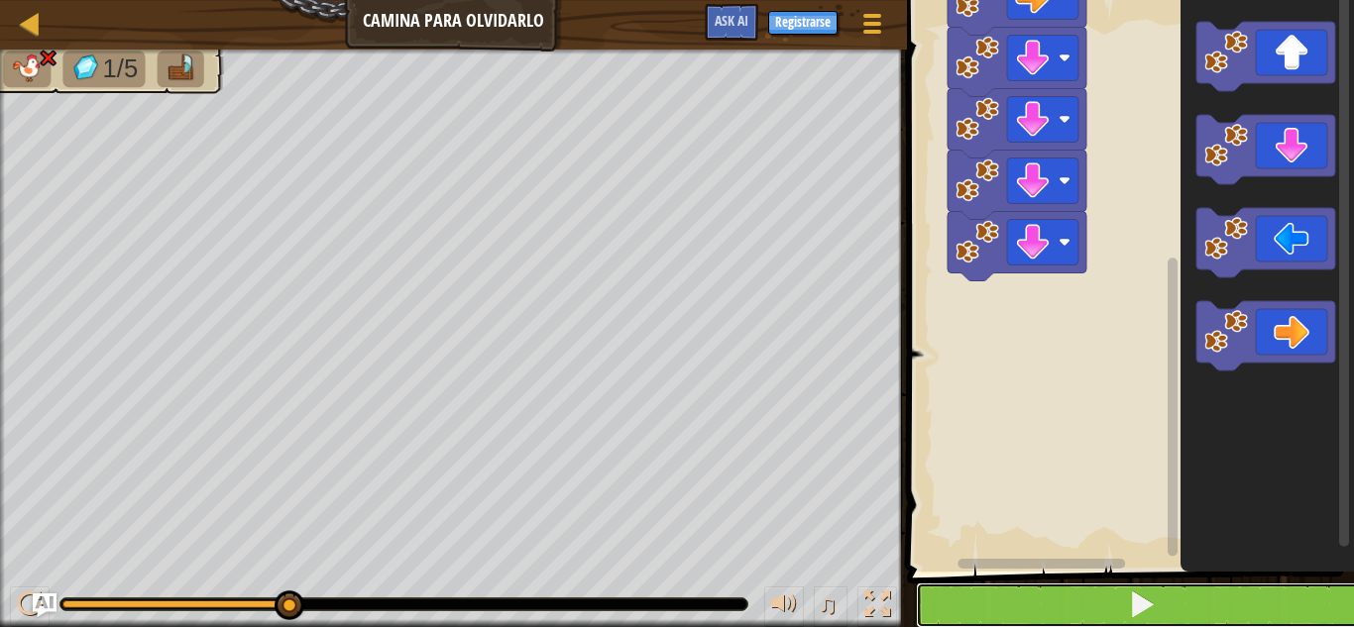
click at [1013, 598] on button at bounding box center [1142, 606] width 453 height 46
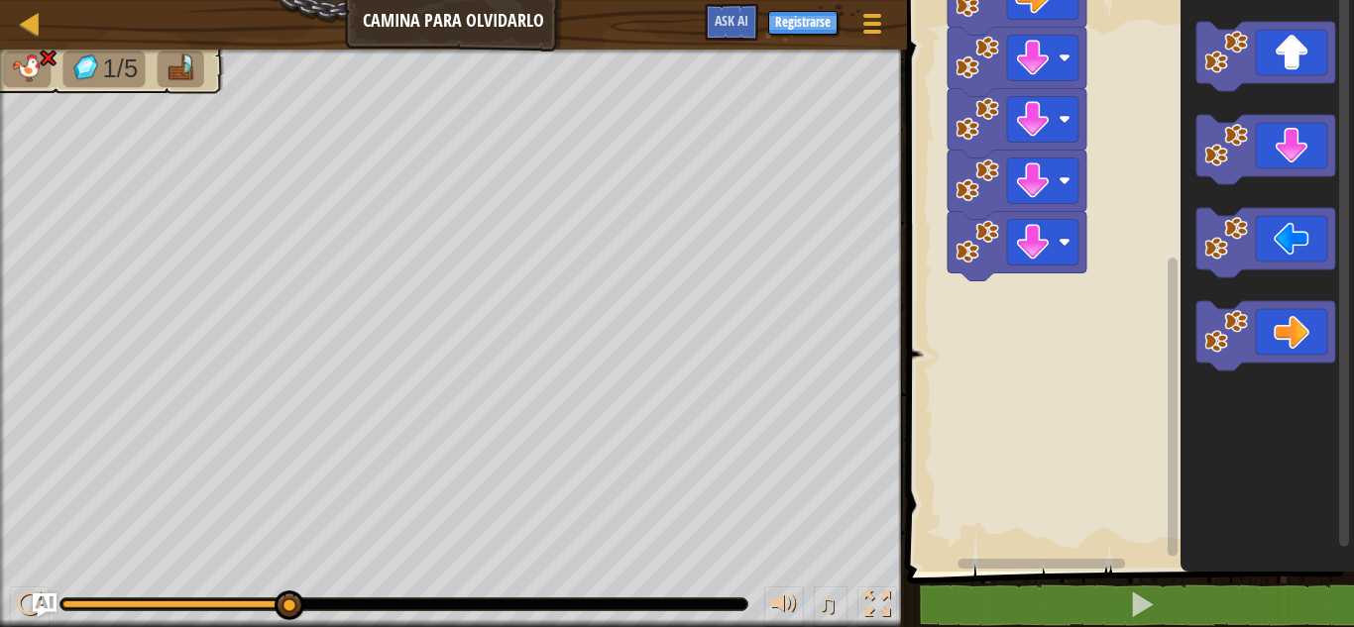
click at [1164, 314] on rect "Espacio de trabajo de Blockly" at bounding box center [1127, 281] width 453 height 582
click at [1351, 259] on rect "Espacio de trabajo de Blockly" at bounding box center [1343, 281] width 15 height 577
click at [1335, 403] on icon "Espacio de trabajo de Blockly" at bounding box center [1267, 281] width 173 height 582
click at [1171, 341] on rect "Espacio de trabajo de Blockly" at bounding box center [1173, 407] width 10 height 298
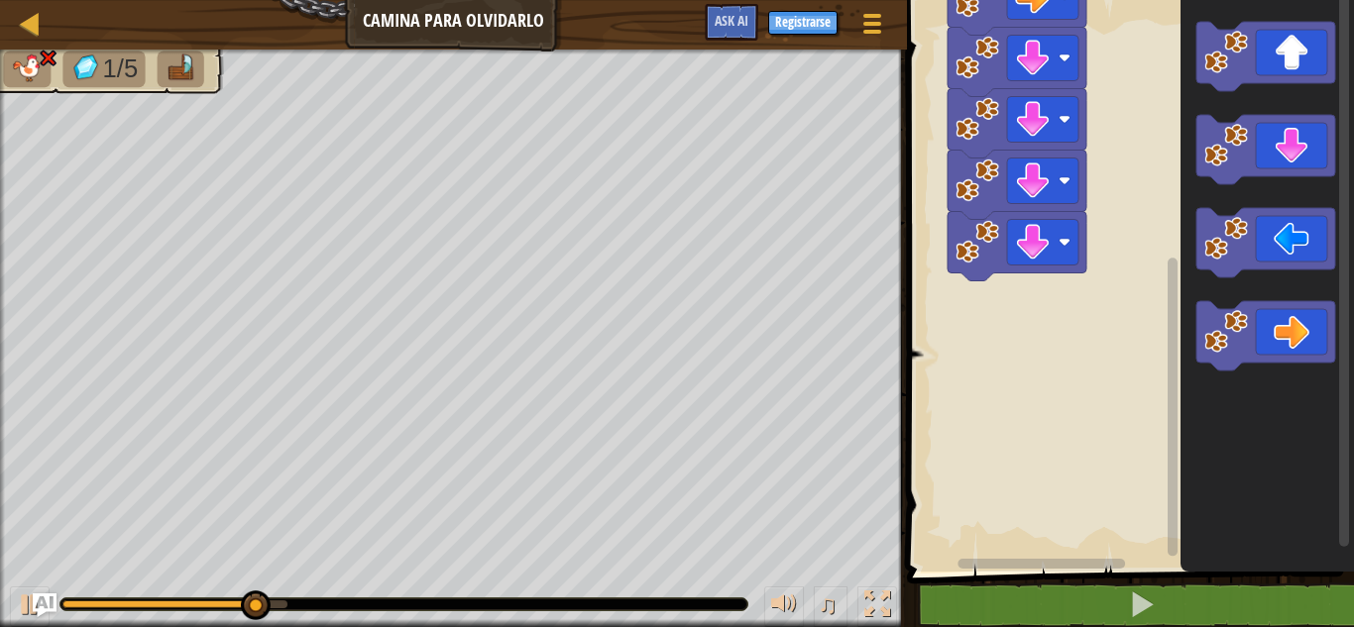
click at [1171, 341] on rect "Espacio de trabajo de Blockly" at bounding box center [1173, 407] width 10 height 298
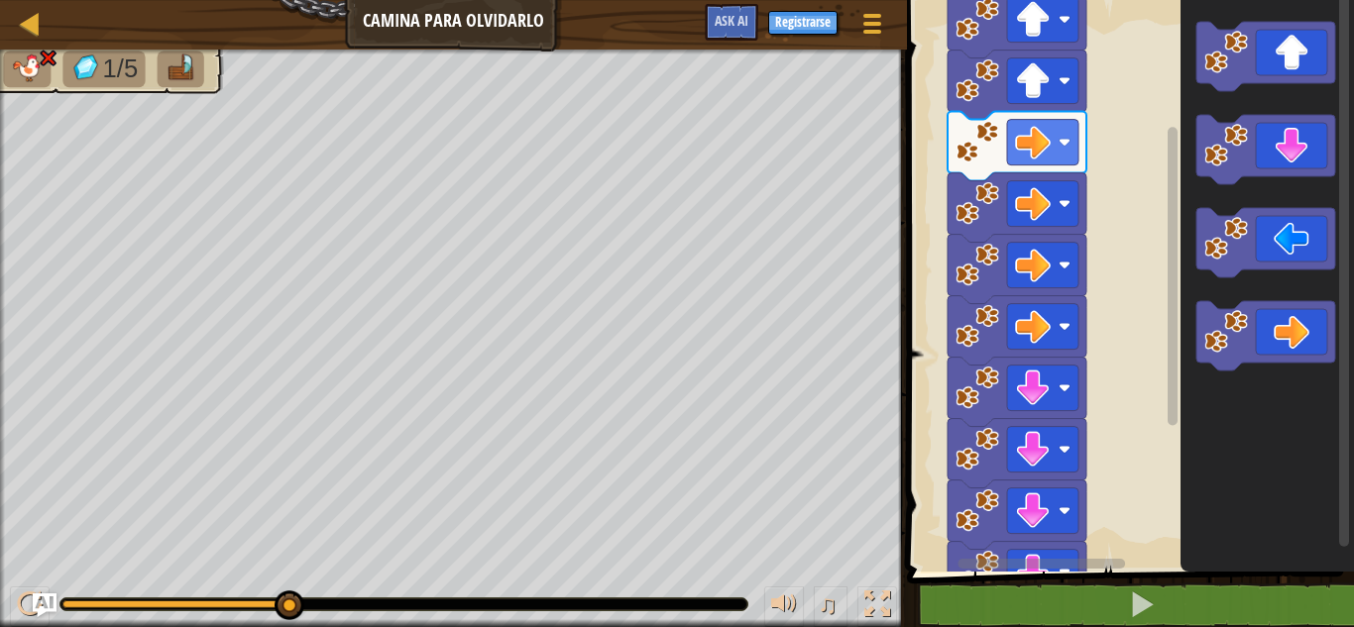
click at [1116, 210] on div "Iniciar" at bounding box center [1127, 281] width 453 height 582
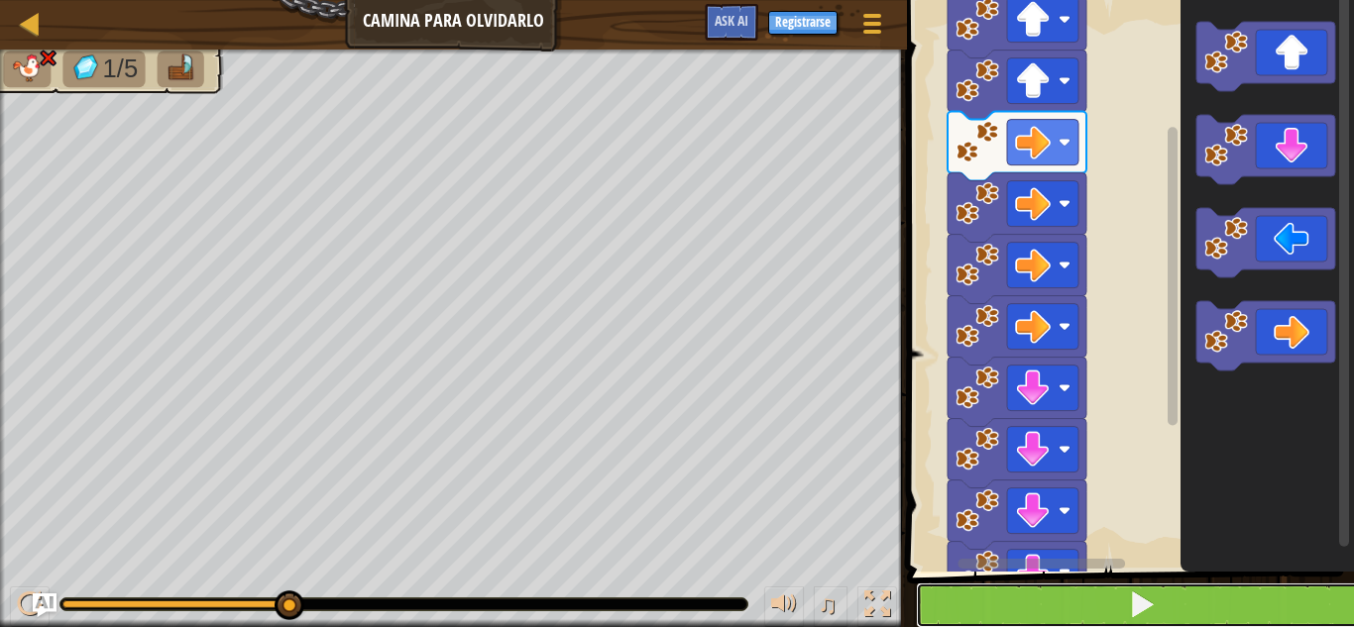
click at [951, 597] on button at bounding box center [1142, 606] width 453 height 46
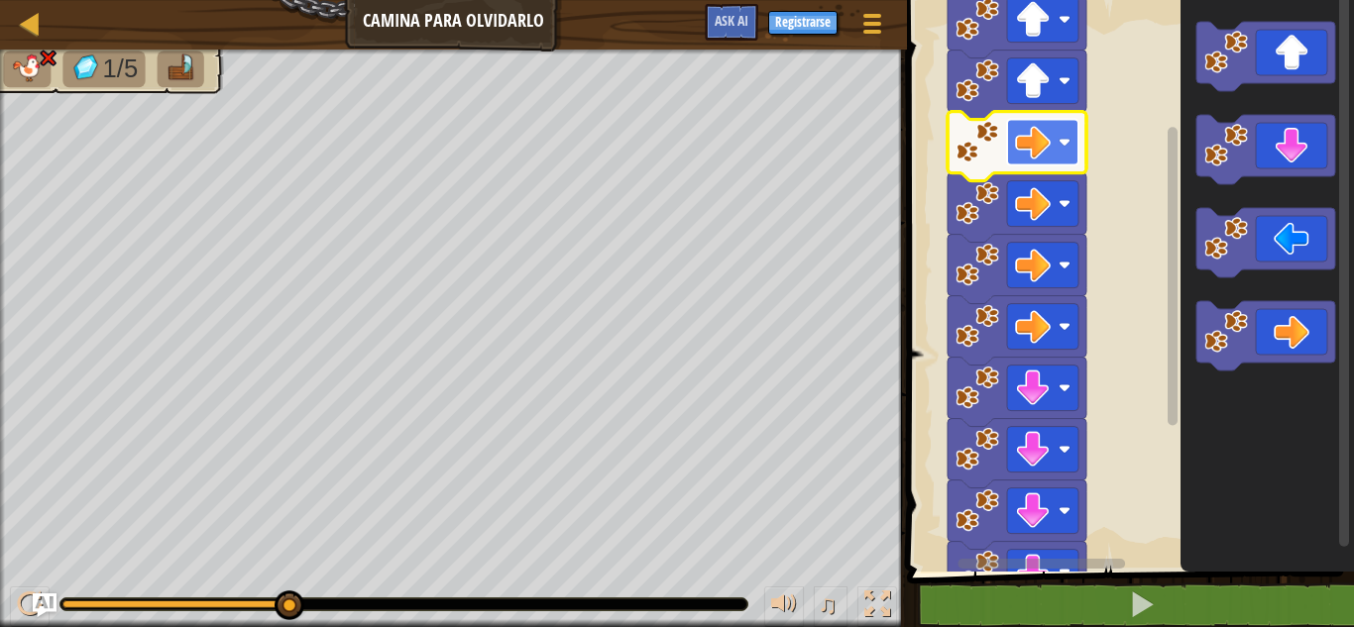
click at [1041, 138] on image "Espacio de trabajo de Blockly" at bounding box center [1033, 143] width 36 height 36
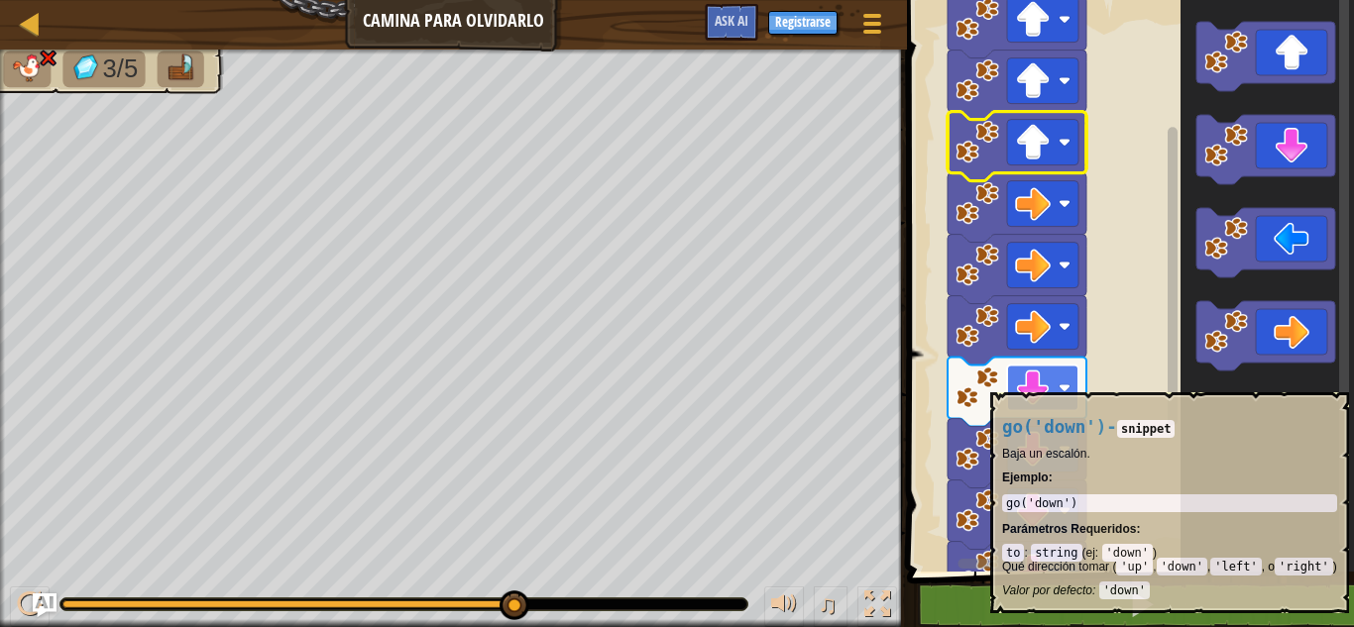
click at [1059, 383] on image "Espacio de trabajo de Blockly" at bounding box center [1065, 389] width 12 height 12
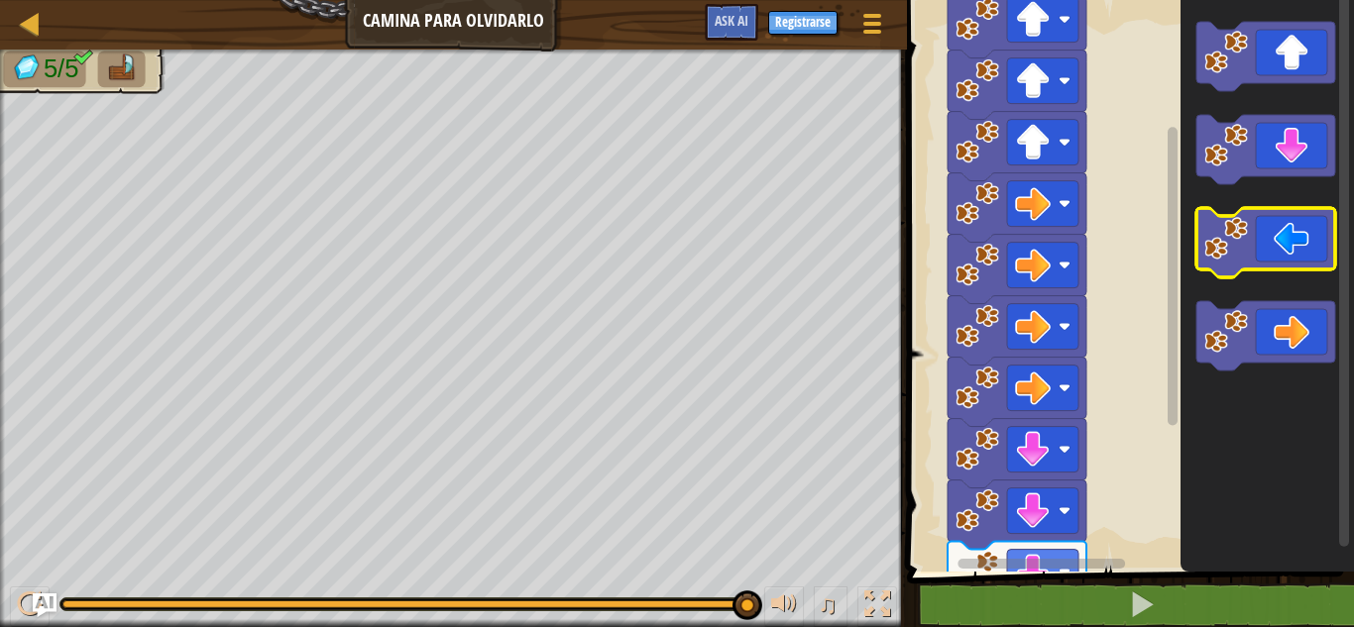
click at [1285, 237] on icon "Espacio de trabajo de Blockly" at bounding box center [1265, 242] width 139 height 69
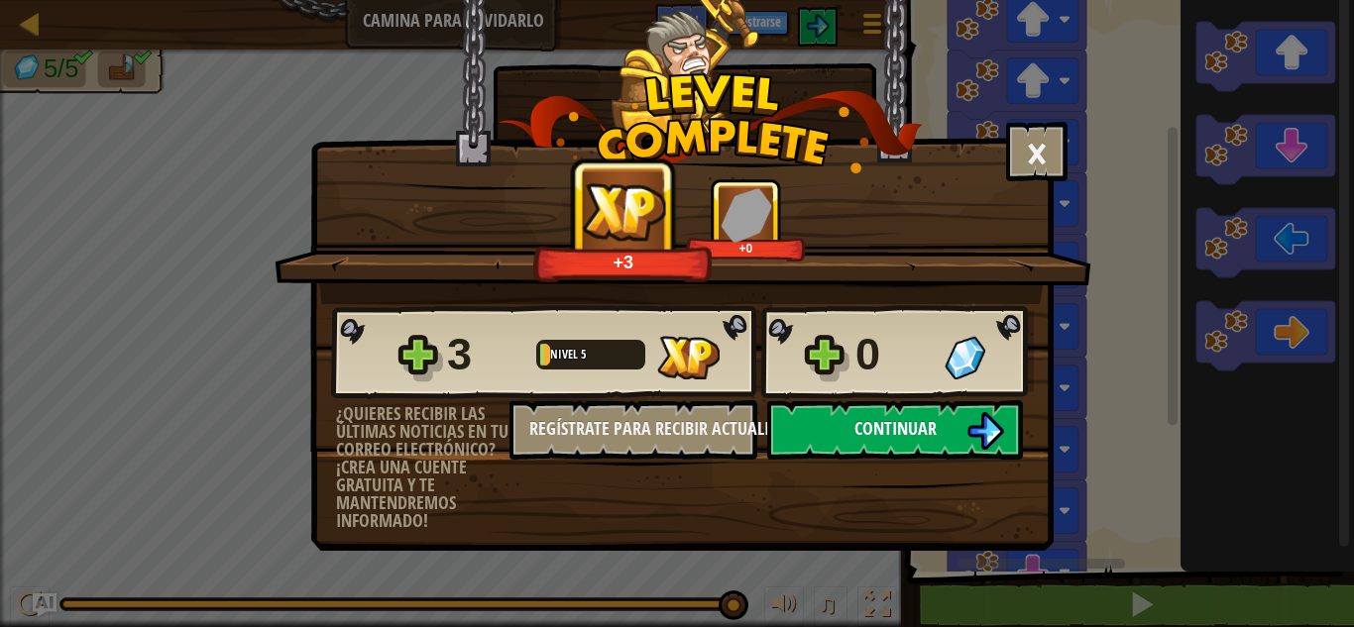
click at [938, 439] on button "Continuar" at bounding box center [895, 429] width 256 height 59
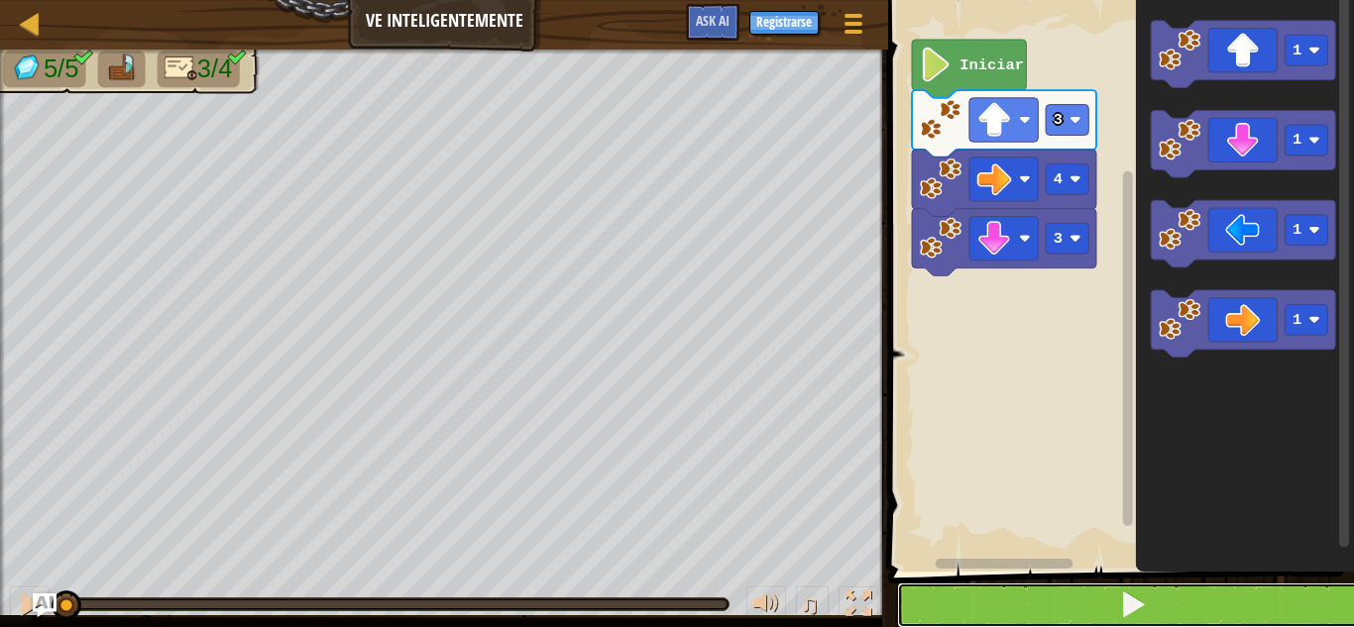
click at [980, 593] on button at bounding box center [1133, 606] width 472 height 46
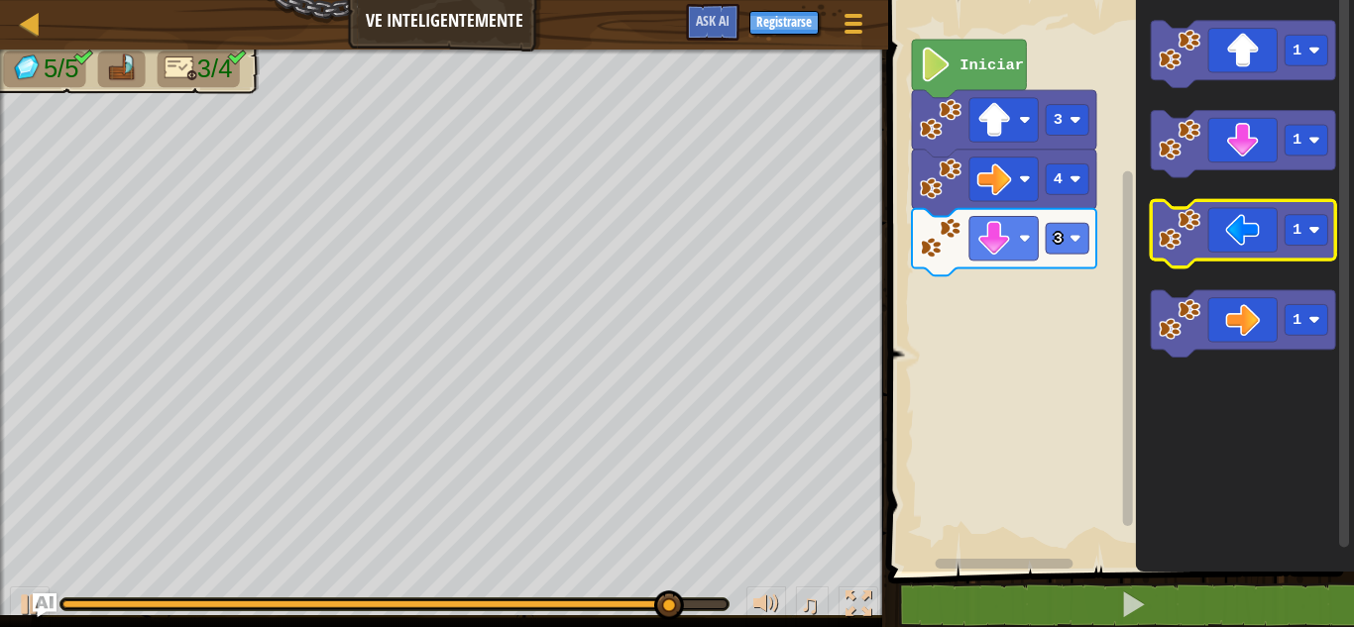
click at [1251, 232] on icon "Espacio de trabajo de Blockly" at bounding box center [1244, 233] width 184 height 67
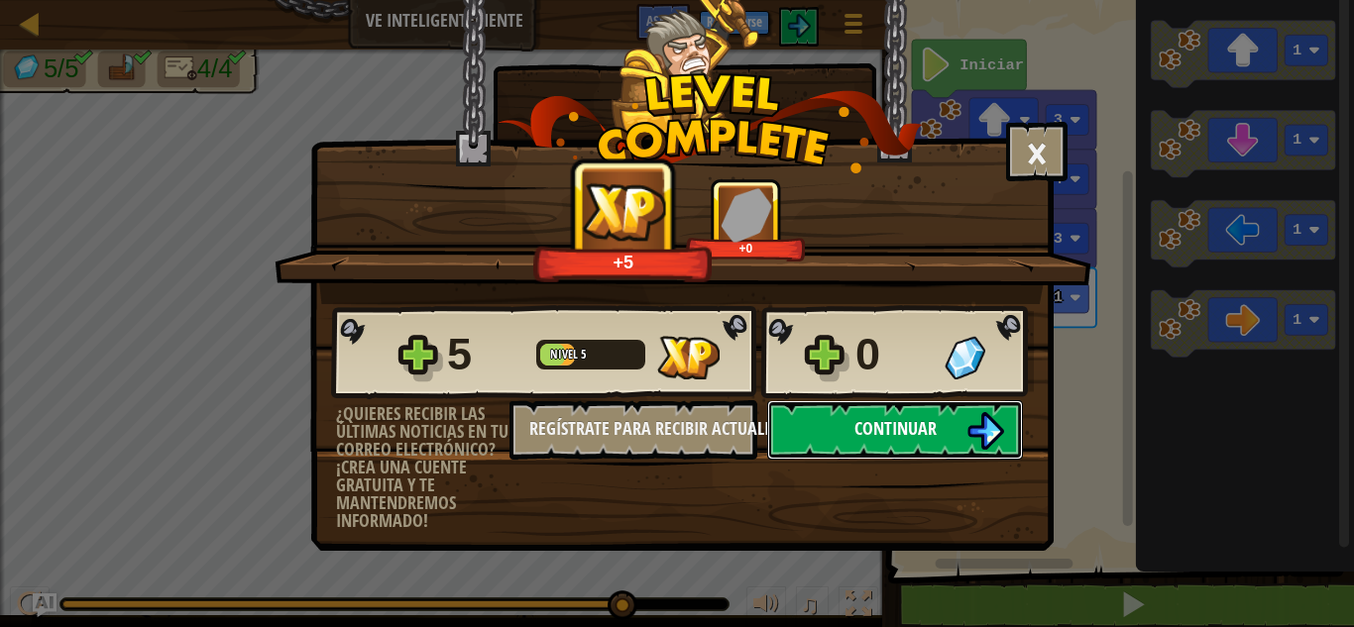
click at [941, 419] on button "Continuar" at bounding box center [895, 429] width 256 height 59
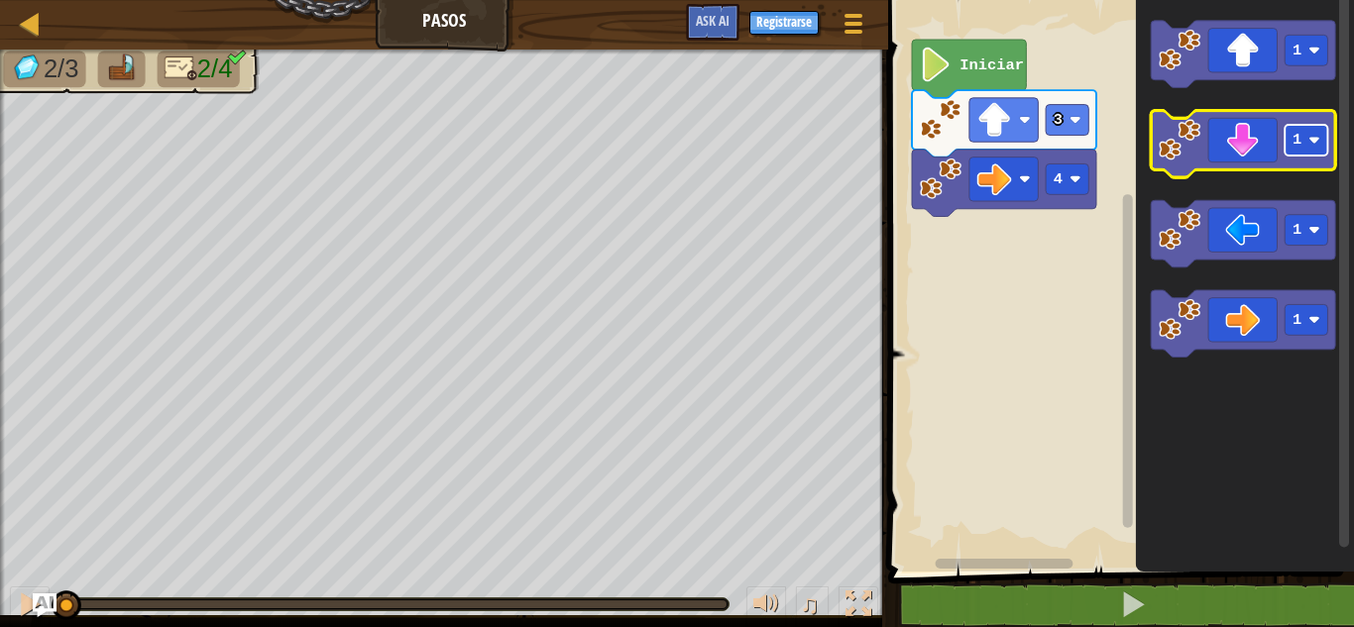
click at [1313, 145] on image "Espacio de trabajo de Blockly" at bounding box center [1315, 141] width 12 height 12
click at [1261, 148] on icon "Espacio de trabajo de Blockly" at bounding box center [1244, 144] width 184 height 67
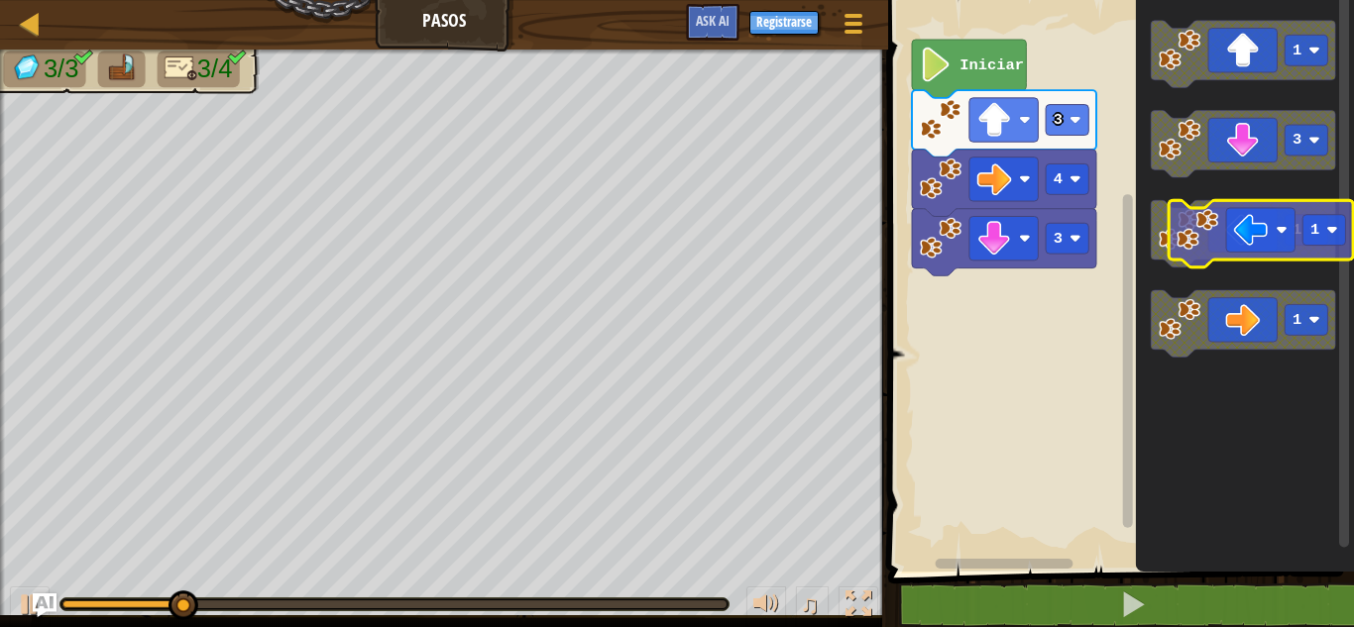
click at [1271, 249] on icon "Espacio de trabajo de Blockly" at bounding box center [1244, 233] width 184 height 67
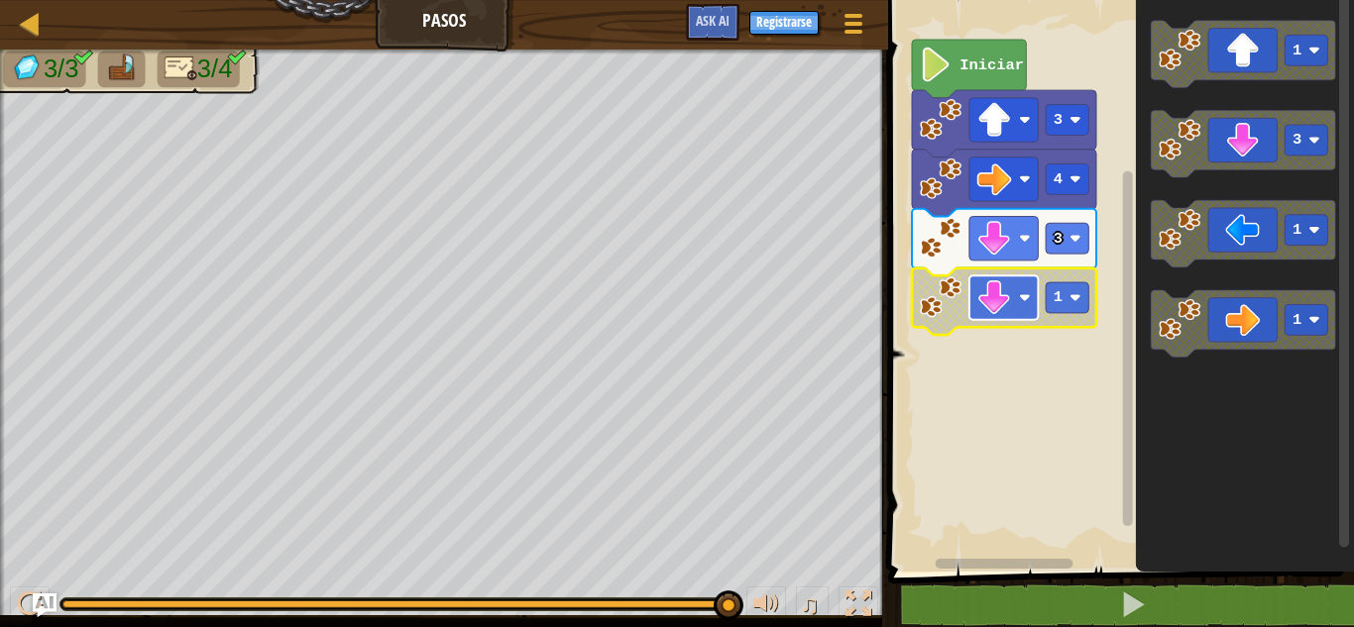
click at [989, 286] on image "Espacio de trabajo de Blockly" at bounding box center [994, 298] width 35 height 35
click at [1022, 239] on image "Espacio de trabajo de Blockly" at bounding box center [1026, 239] width 12 height 12
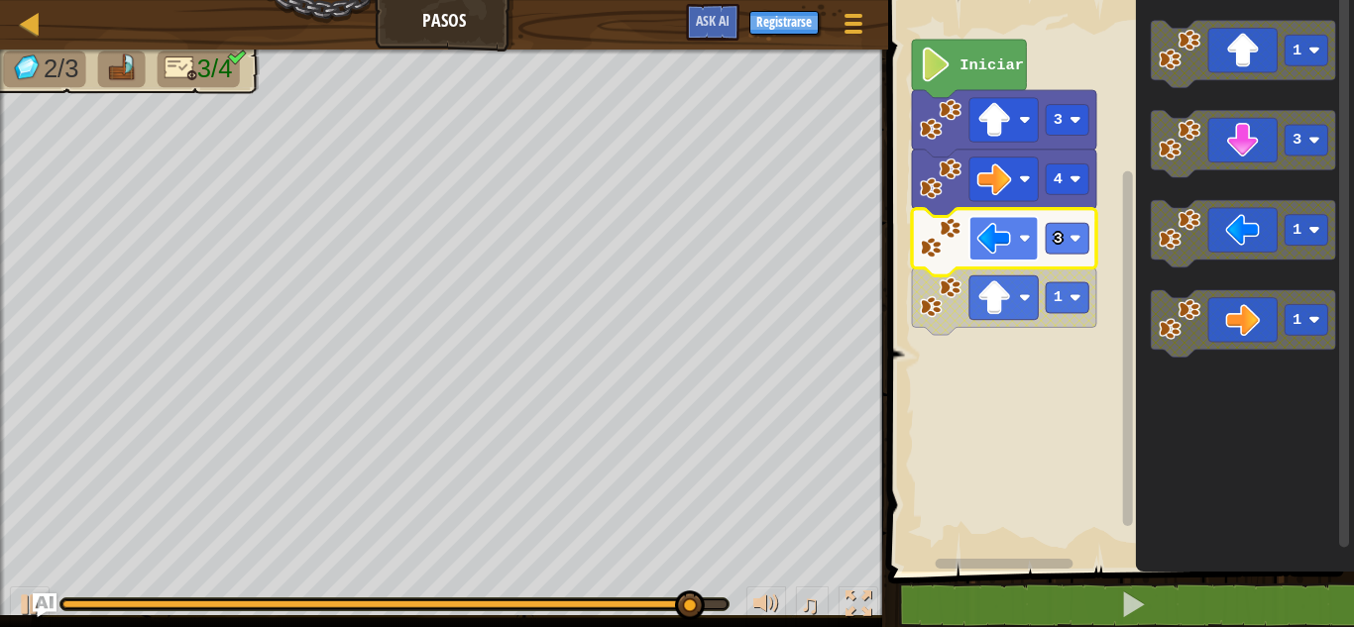
click at [1021, 244] on image "Espacio de trabajo de Blockly" at bounding box center [1026, 239] width 12 height 12
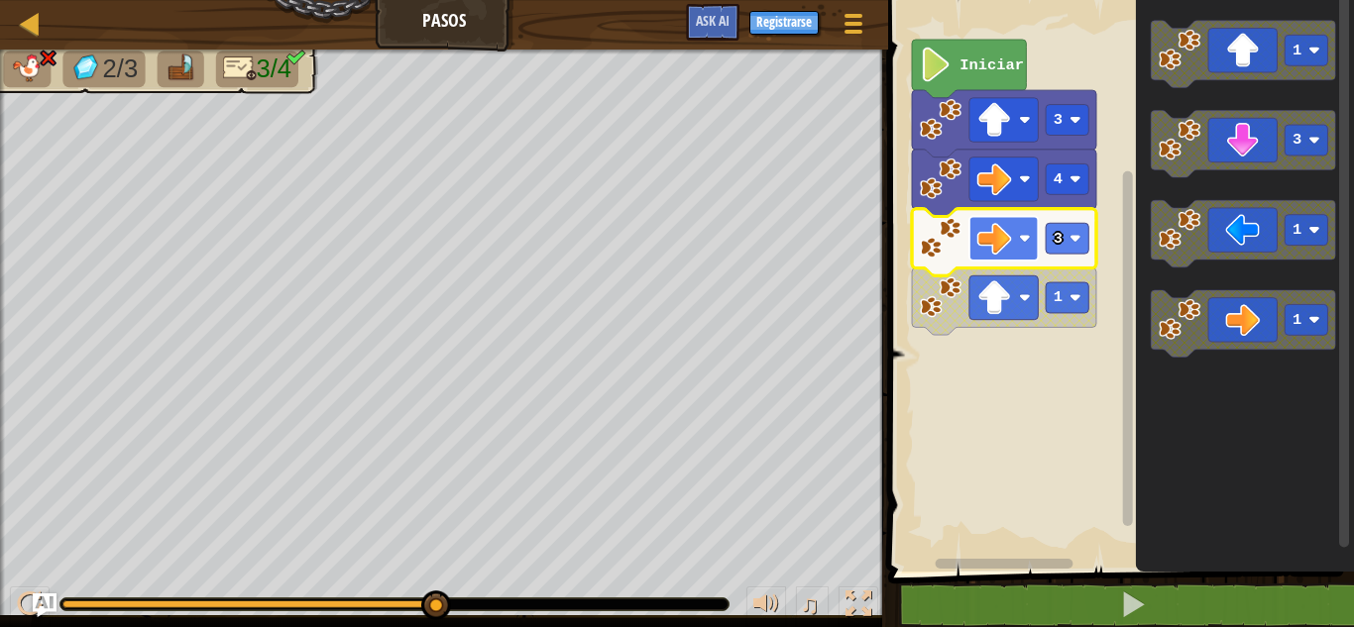
click at [1021, 236] on image "Espacio de trabajo de Blockly" at bounding box center [1026, 239] width 12 height 12
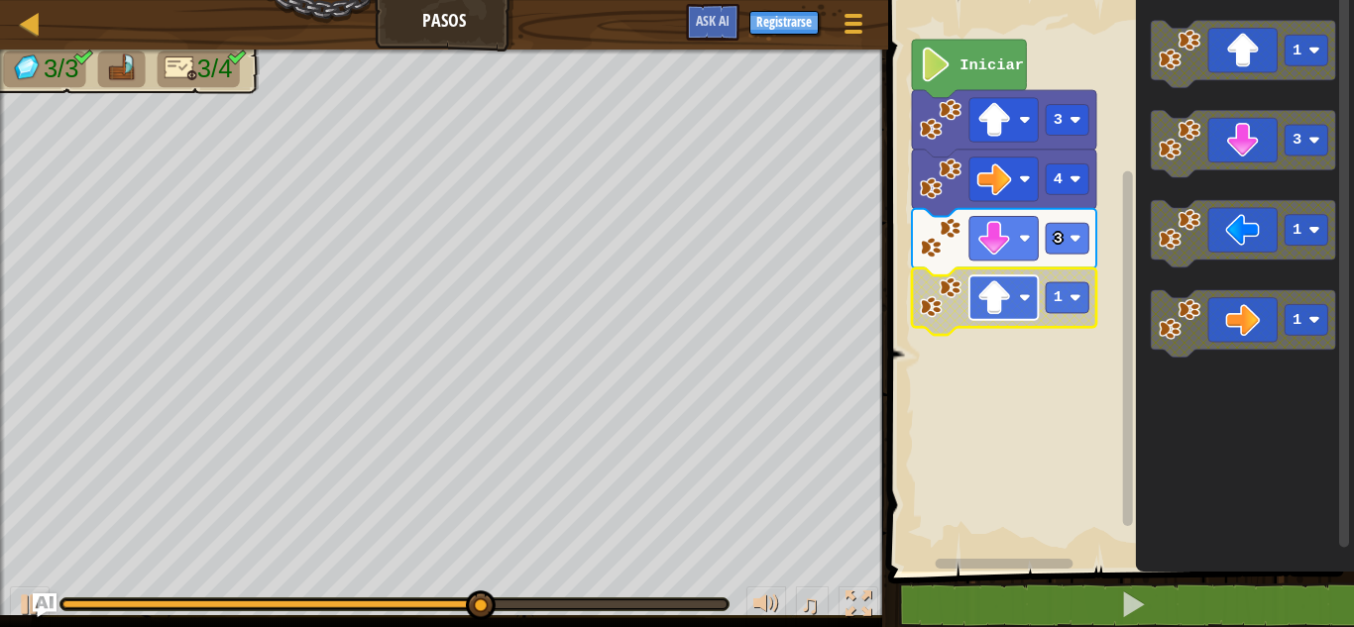
click at [1024, 304] on rect "Espacio de trabajo de Blockly" at bounding box center [1003, 298] width 68 height 44
click at [1076, 306] on rect "Espacio de trabajo de Blockly" at bounding box center [1068, 298] width 43 height 31
click at [950, 296] on image "Espacio de trabajo de Blockly" at bounding box center [941, 298] width 42 height 42
click at [948, 305] on image "Espacio de trabajo de Blockly" at bounding box center [941, 298] width 42 height 42
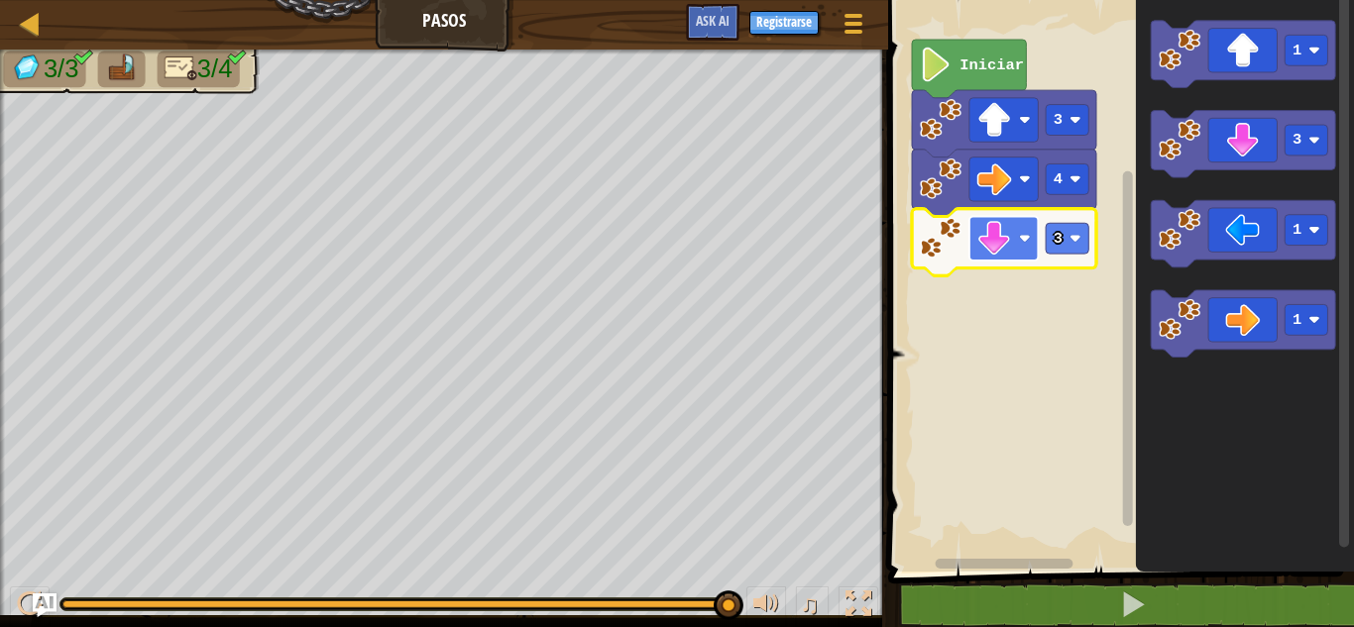
click at [1022, 233] on image "Espacio de trabajo de Blockly" at bounding box center [1026, 239] width 12 height 12
click at [1059, 242] on text "3" at bounding box center [1058, 239] width 9 height 18
click at [1025, 248] on rect "Espacio de trabajo de Blockly" at bounding box center [1003, 238] width 68 height 44
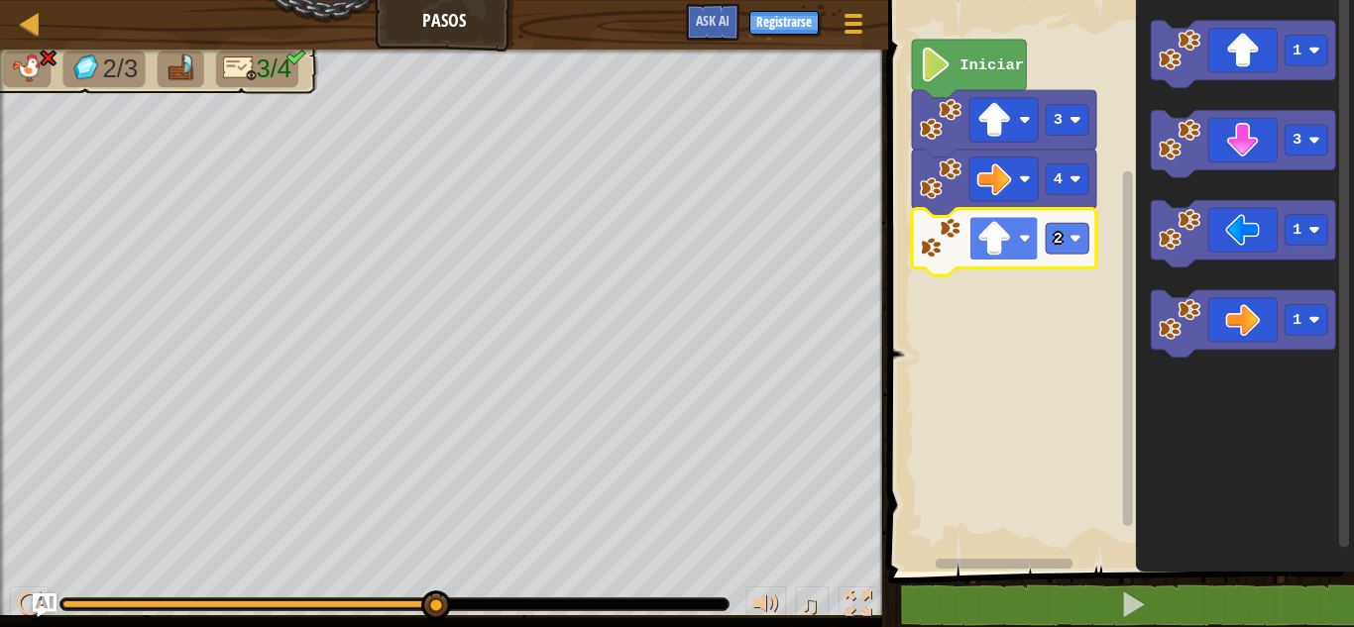
click at [1017, 238] on rect "Espacio de trabajo de Blockly" at bounding box center [1003, 238] width 68 height 44
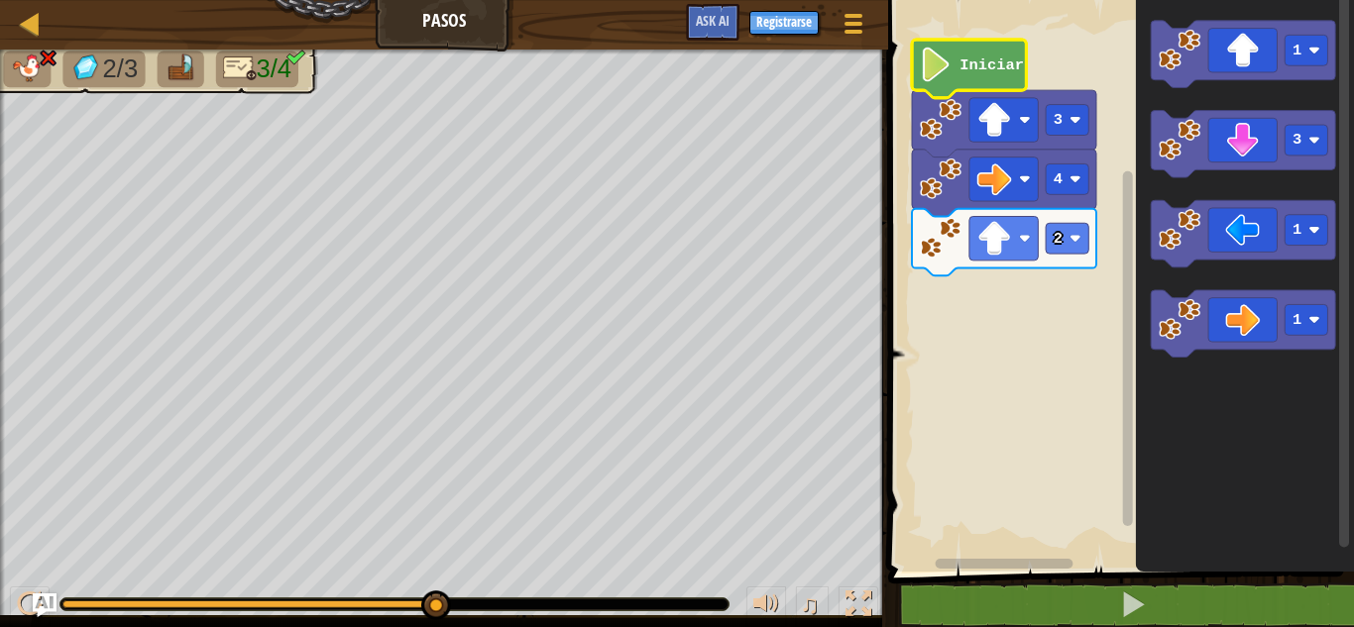
click at [933, 74] on image "Espacio de trabajo de Blockly" at bounding box center [936, 65] width 33 height 35
